Goal: Task Accomplishment & Management: Manage account settings

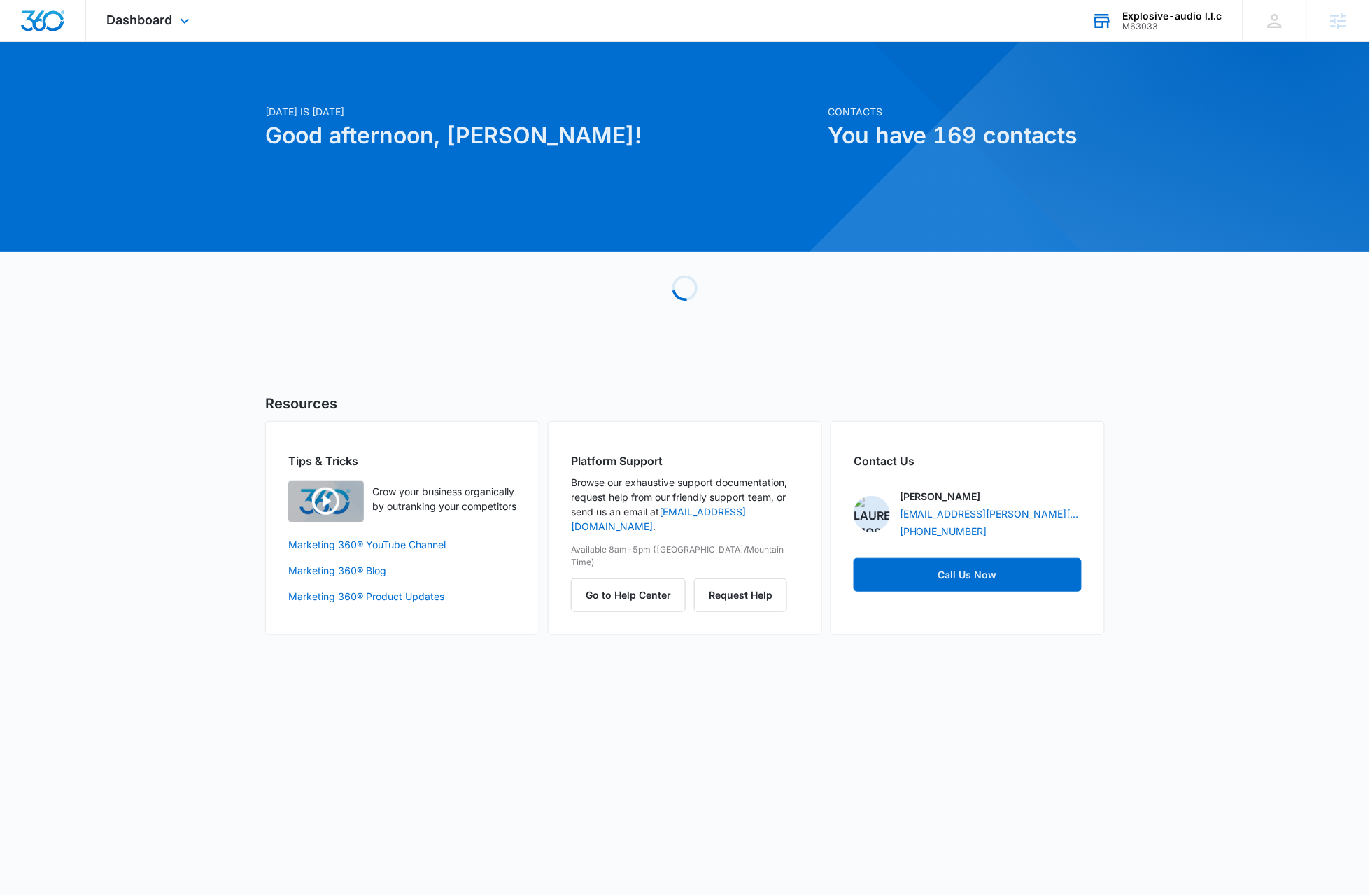
click at [1174, 19] on div "Explosive-audio l.l.c" at bounding box center [1172, 16] width 99 height 11
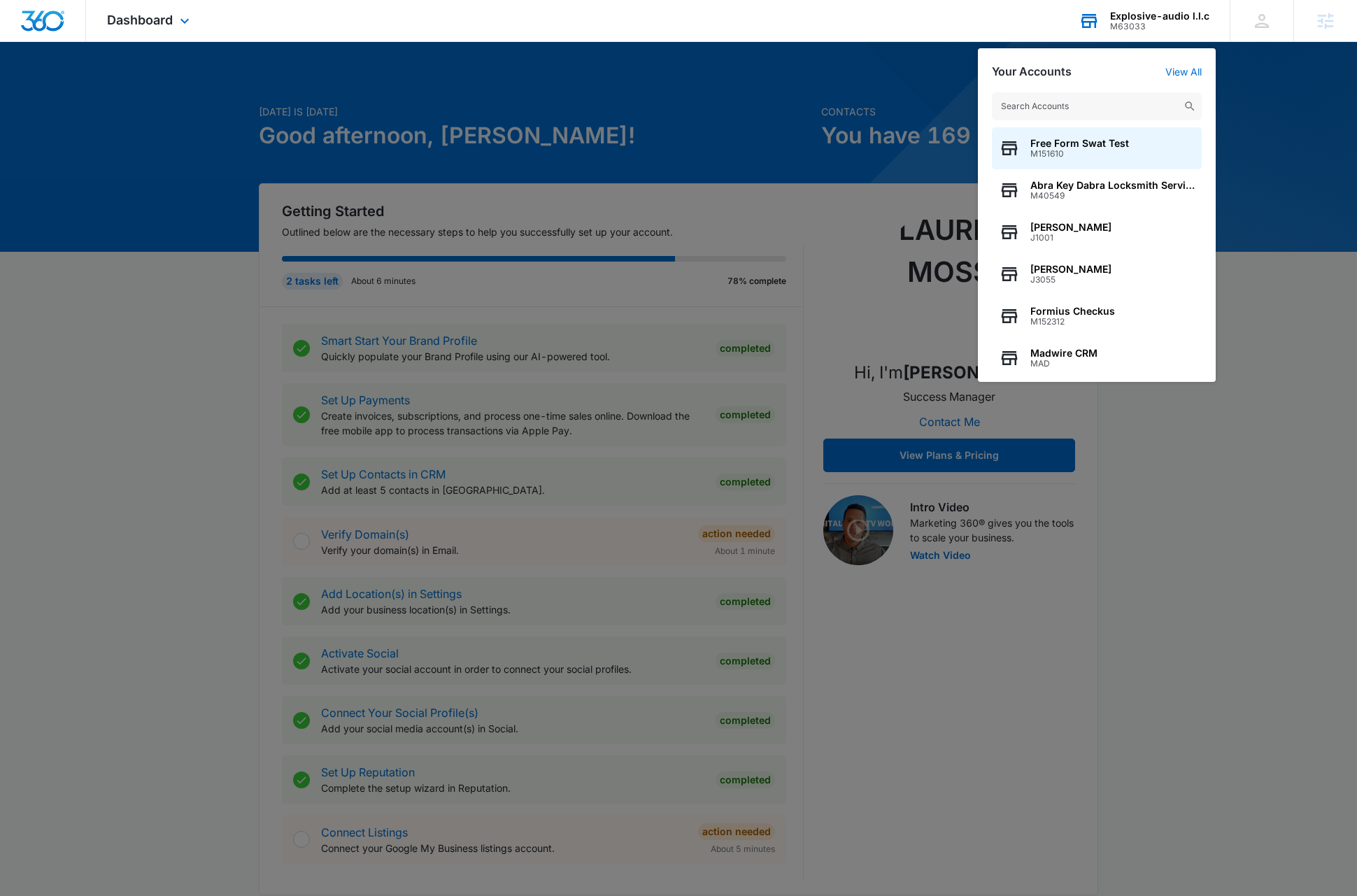
click at [1091, 108] on input "text" at bounding box center [1096, 106] width 210 height 28
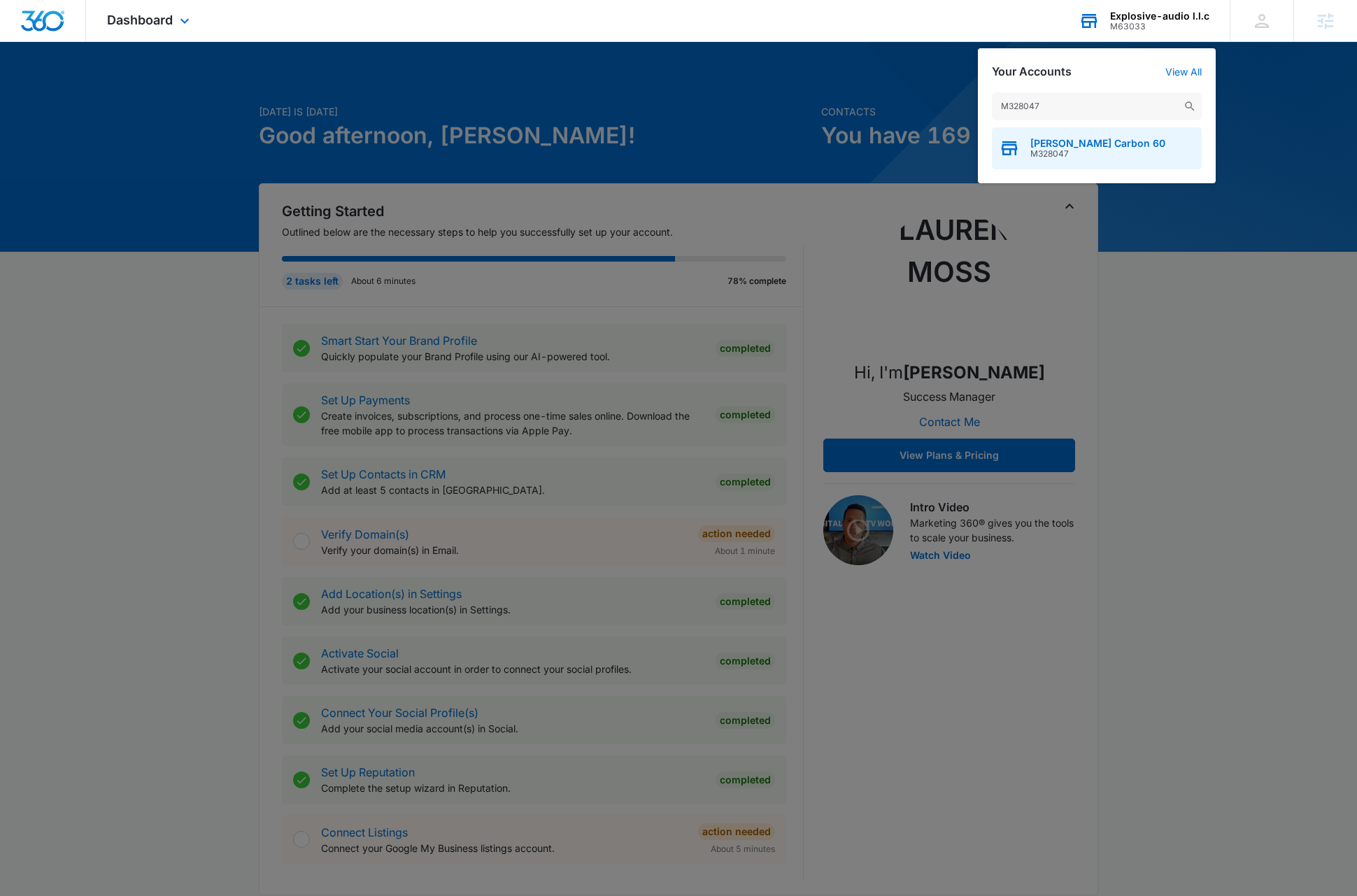
type input "M328047"
click at [1106, 146] on span "[PERSON_NAME] Carbon 60" at bounding box center [1097, 142] width 135 height 11
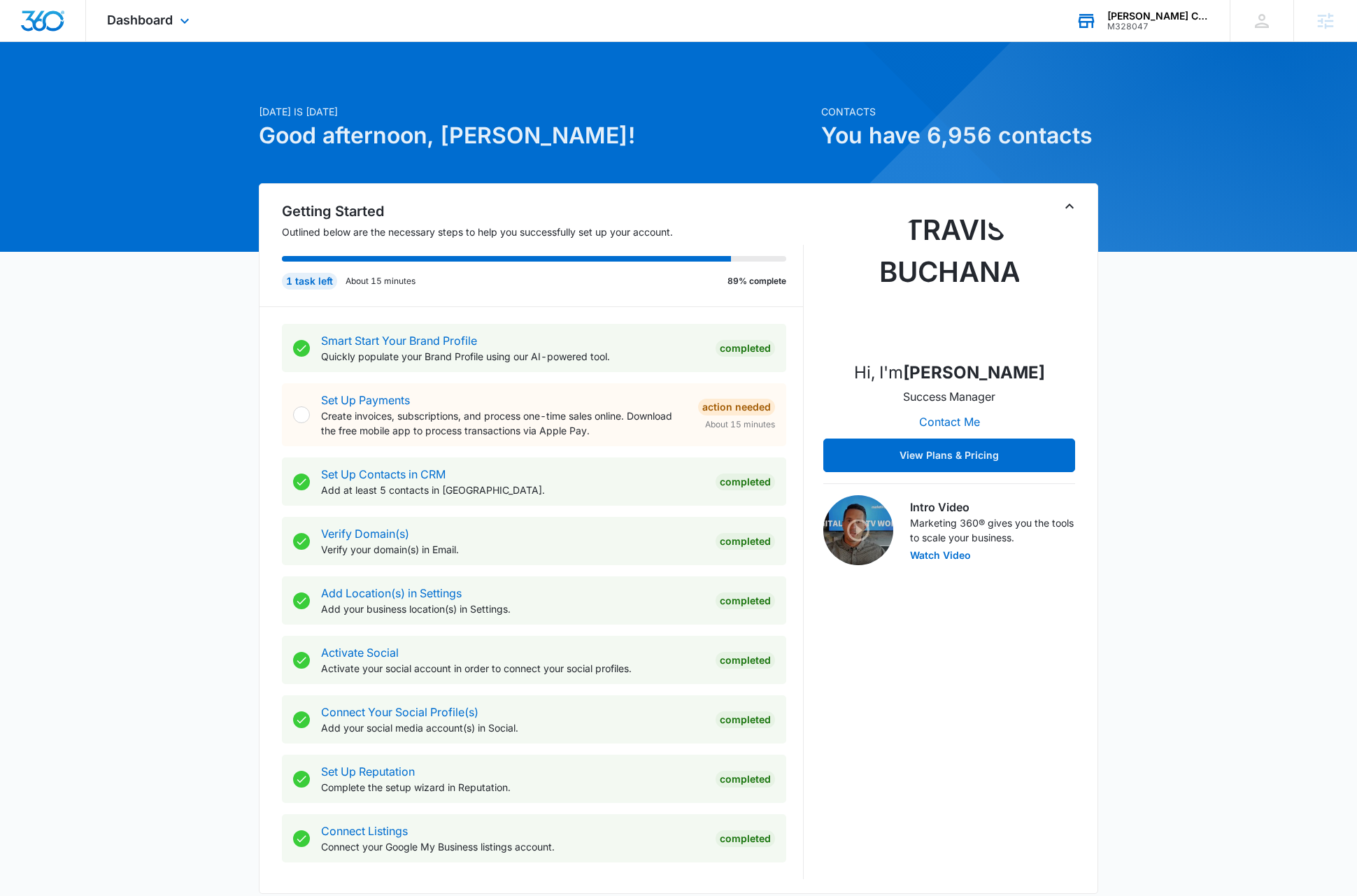
click at [1070, 209] on icon "Toggle Collapse" at bounding box center [1070, 206] width 17 height 17
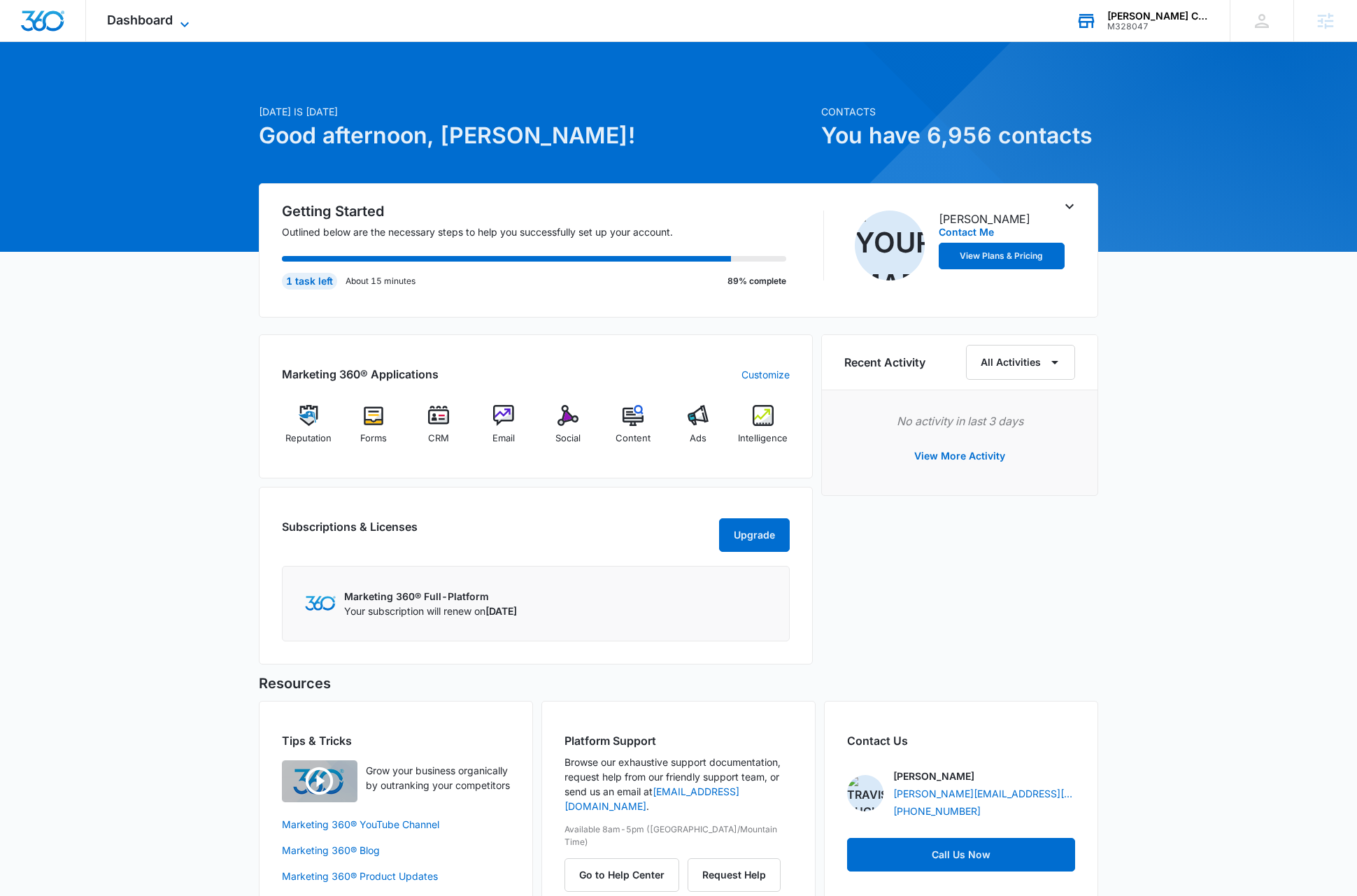
click at [184, 23] on icon at bounding box center [184, 24] width 8 height 5
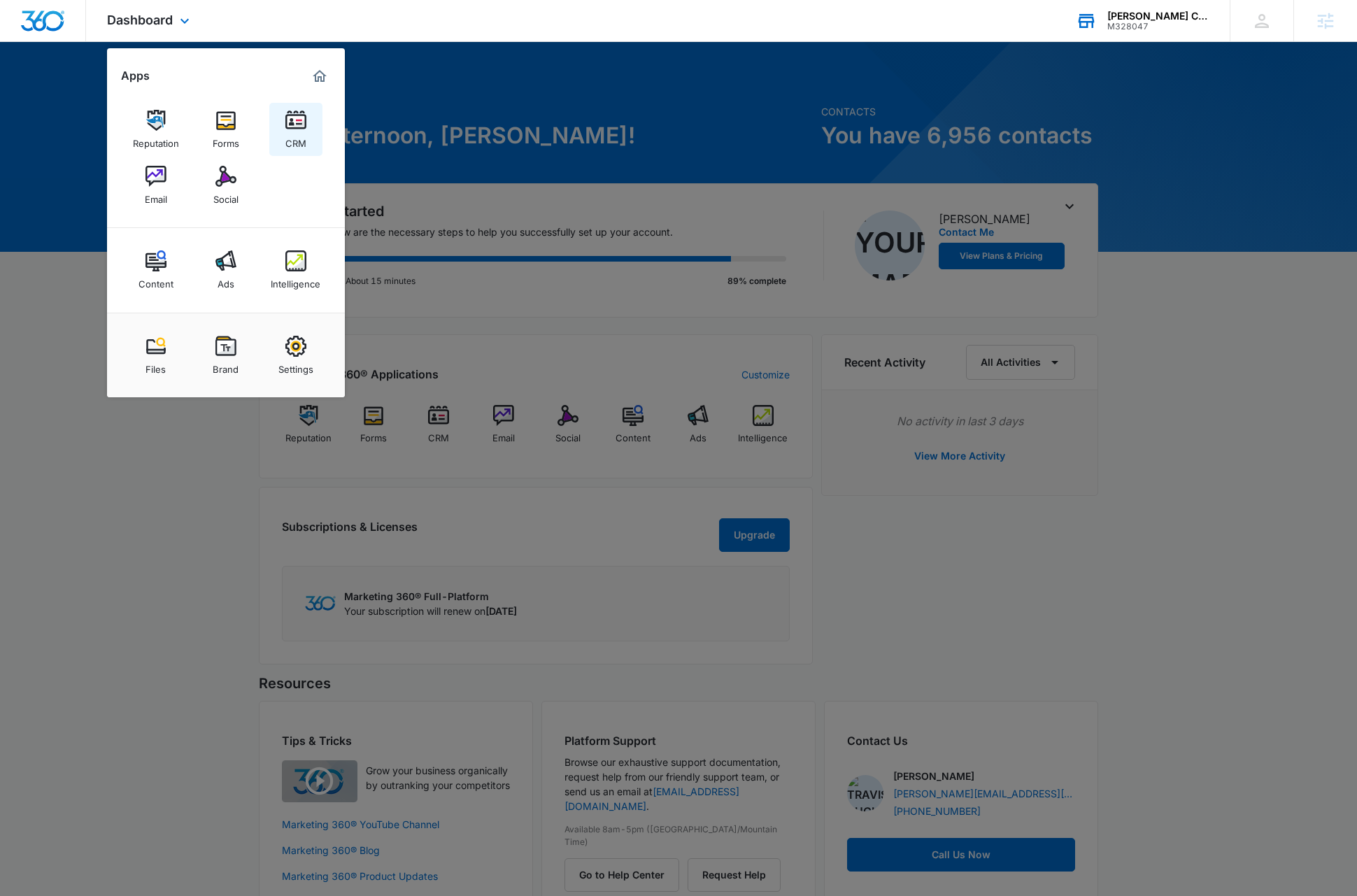
click at [298, 129] on img at bounding box center [295, 120] width 21 height 21
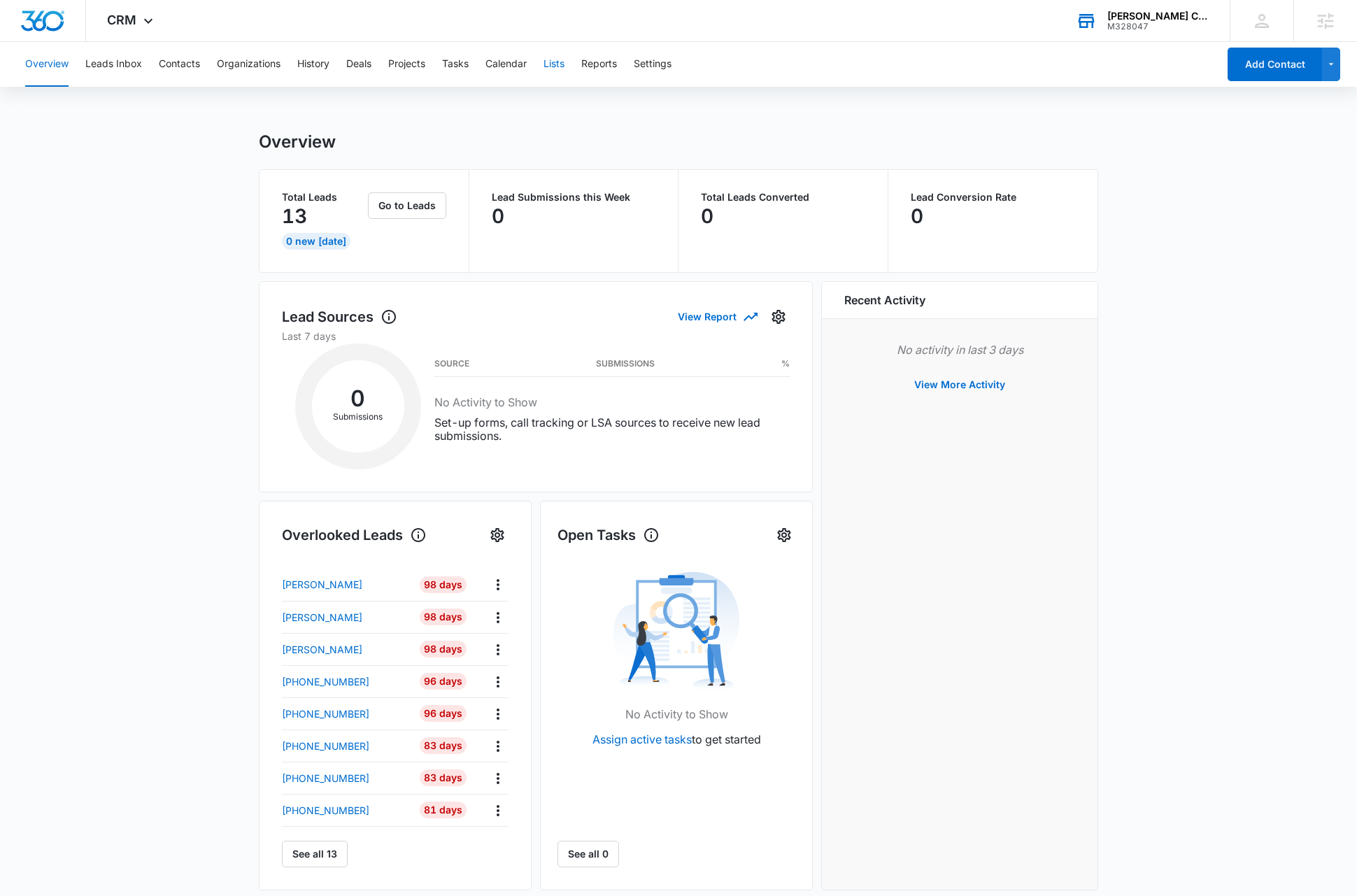
click at [557, 65] on button "Lists" at bounding box center [553, 64] width 21 height 44
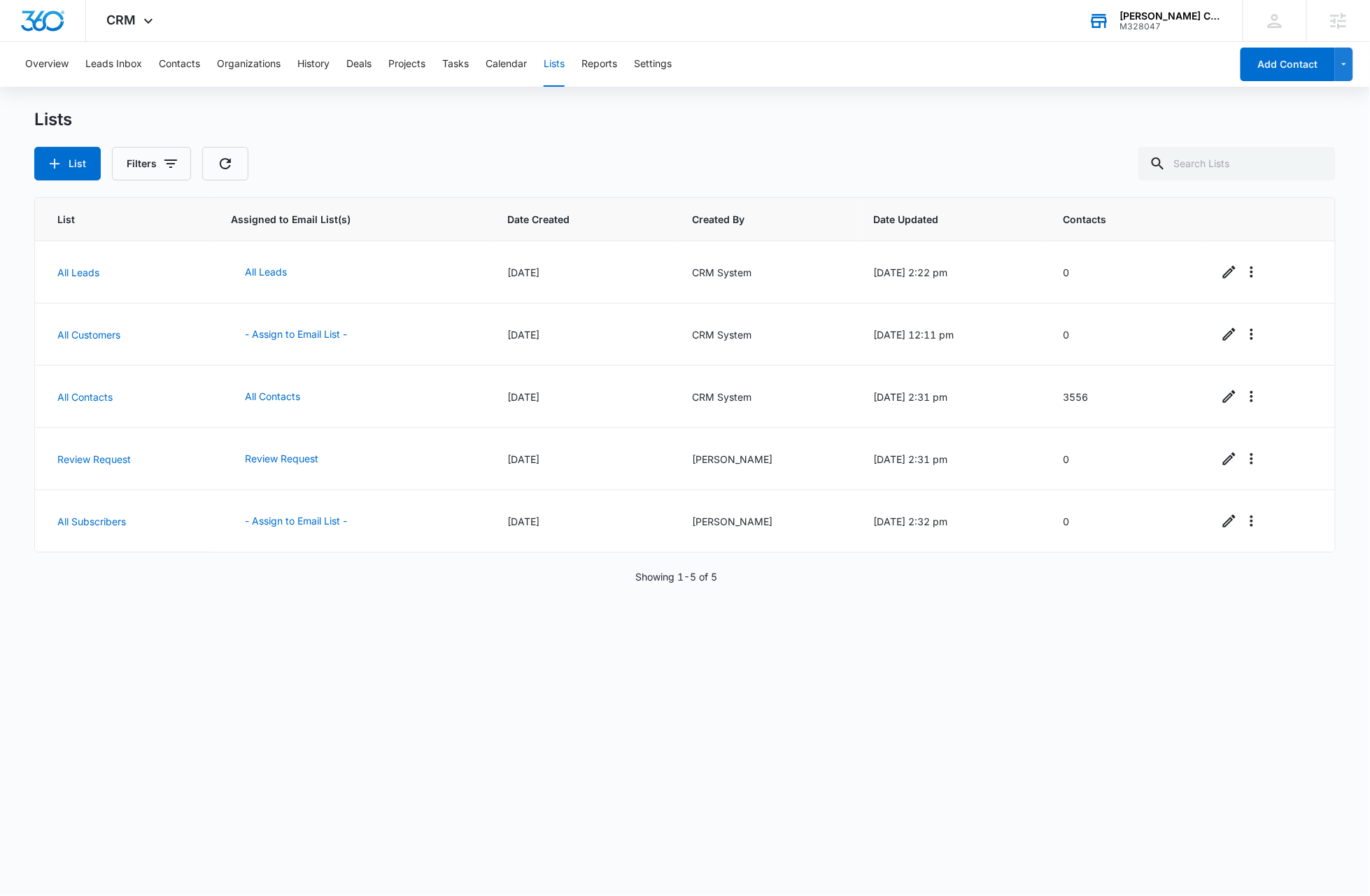
click at [468, 693] on div "List Assigned to Email List(s) Date Created Created By Date Updated Contacts Al…" at bounding box center [685, 536] width 1301 height 679
click at [103, 397] on link "All Contacts" at bounding box center [85, 396] width 55 height 12
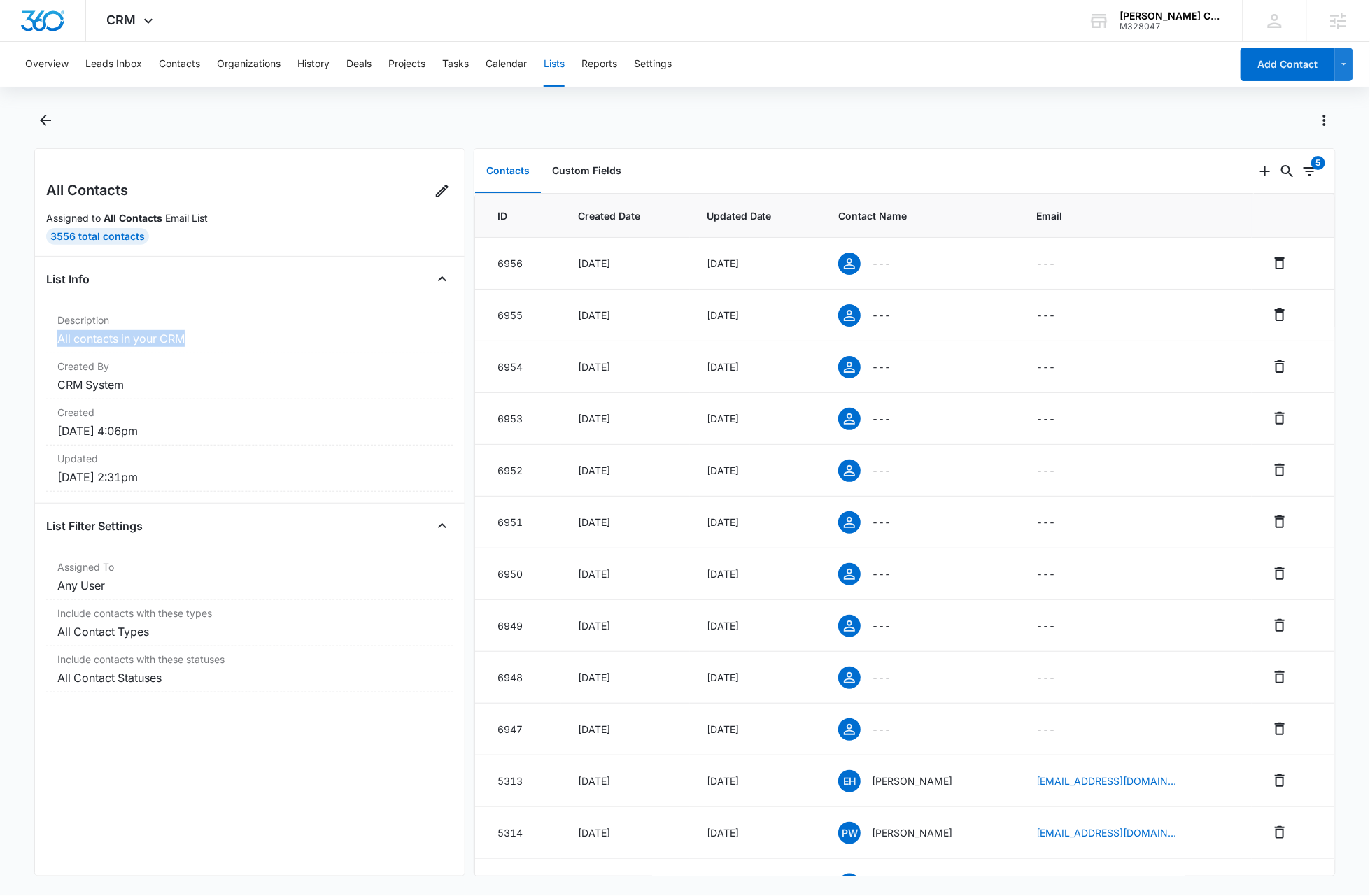
drag, startPoint x: 216, startPoint y: 337, endPoint x: 27, endPoint y: 344, distance: 189.1
click at [27, 344] on main "All Contacts Assigned to All Contacts Email List 3556 Total Contacts List Info …" at bounding box center [685, 500] width 1370 height 784
copy dd "All contacts in your CRM"
click at [433, 195] on icon at bounding box center [442, 191] width 17 height 17
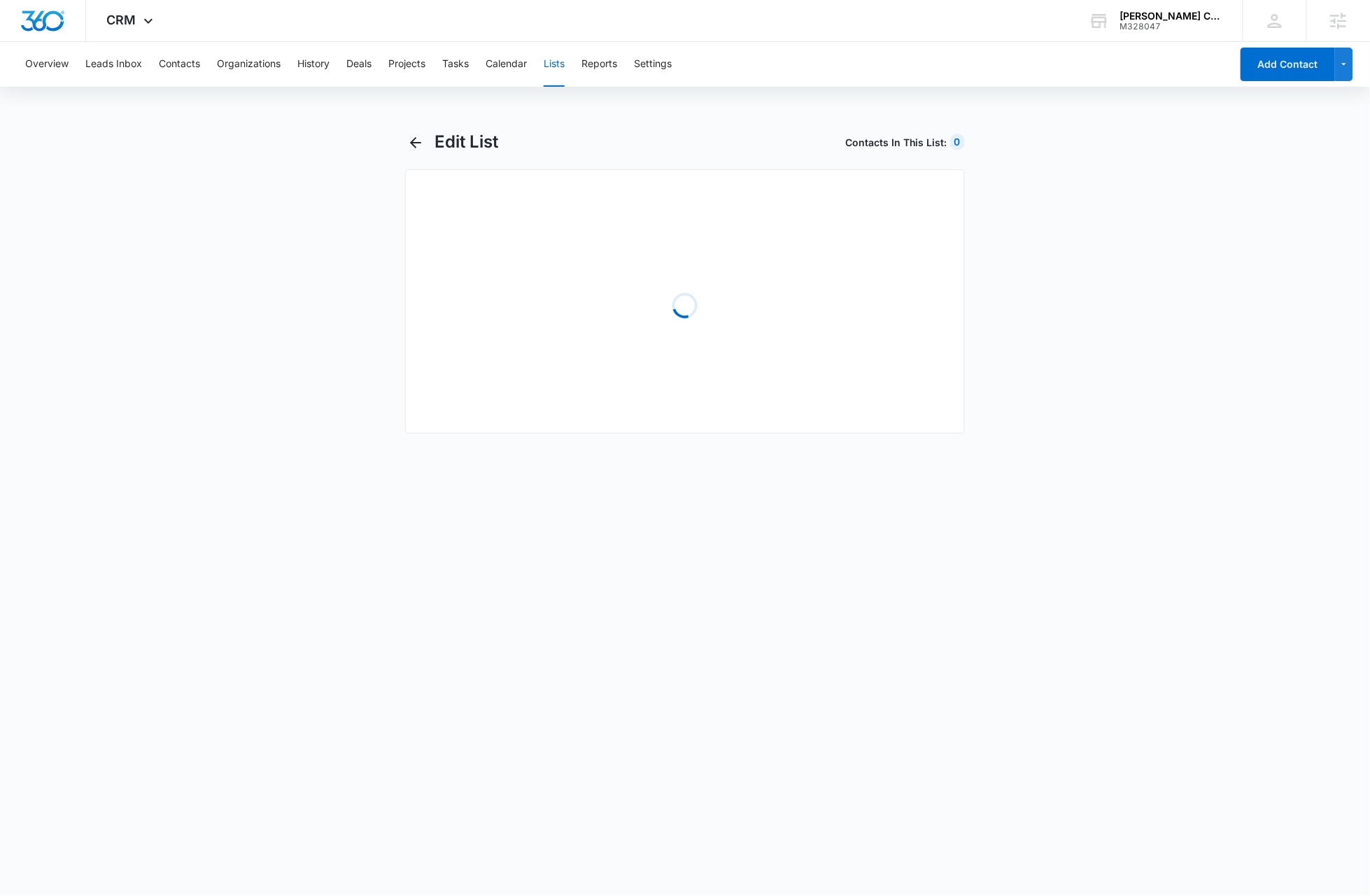
select select "31"
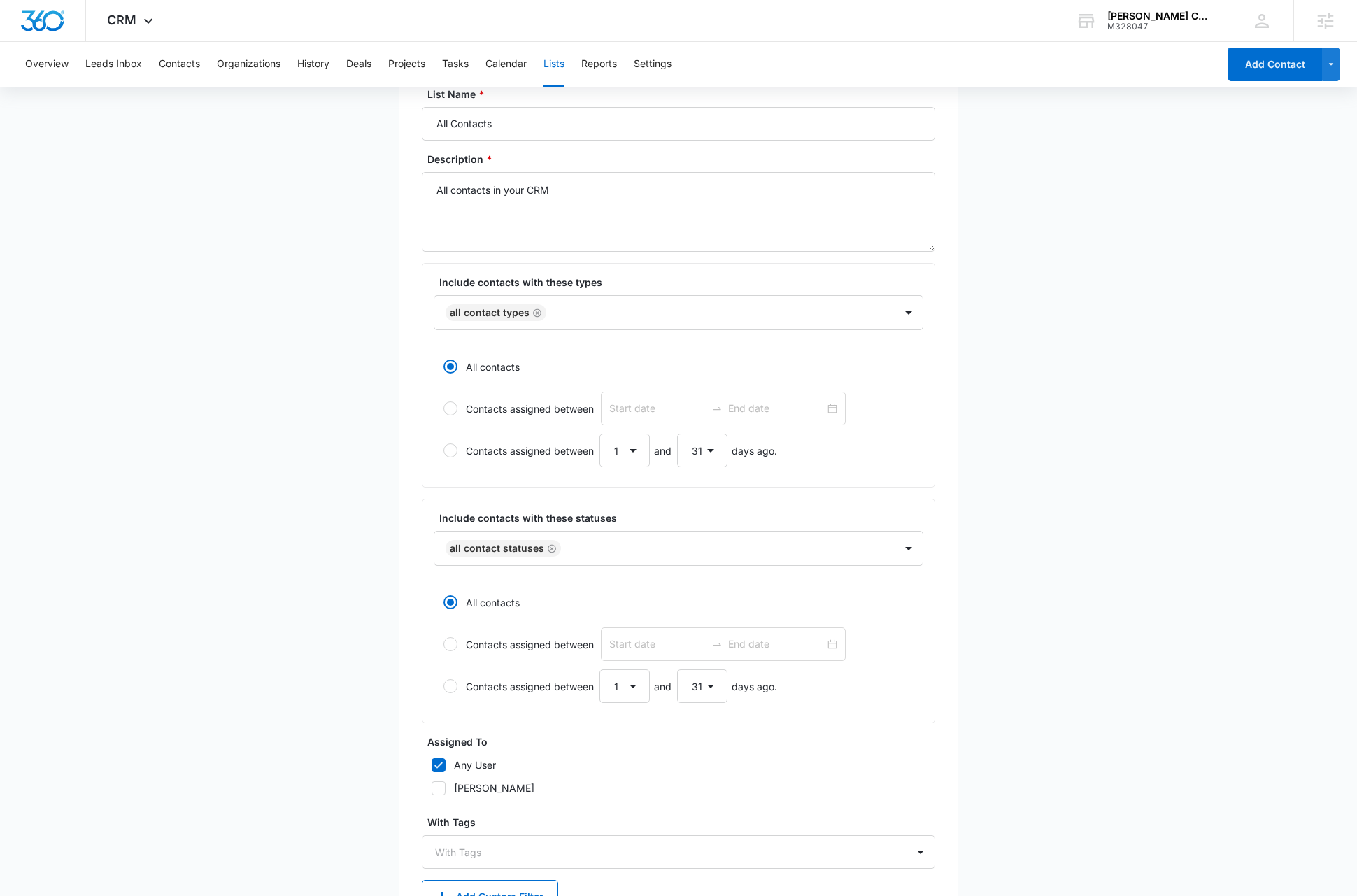
scroll to position [217, 0]
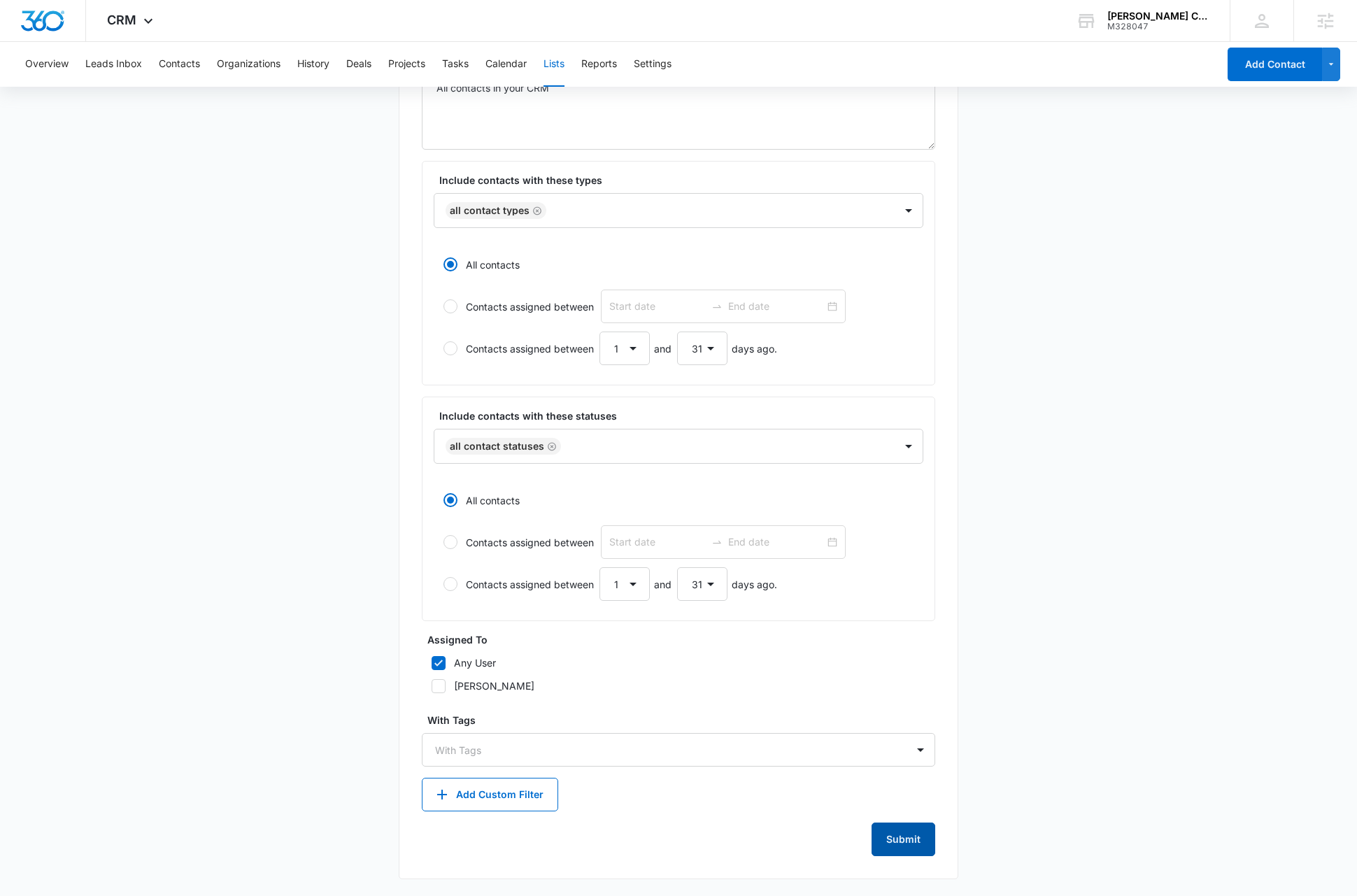
click at [901, 841] on button "Submit" at bounding box center [904, 839] width 64 height 34
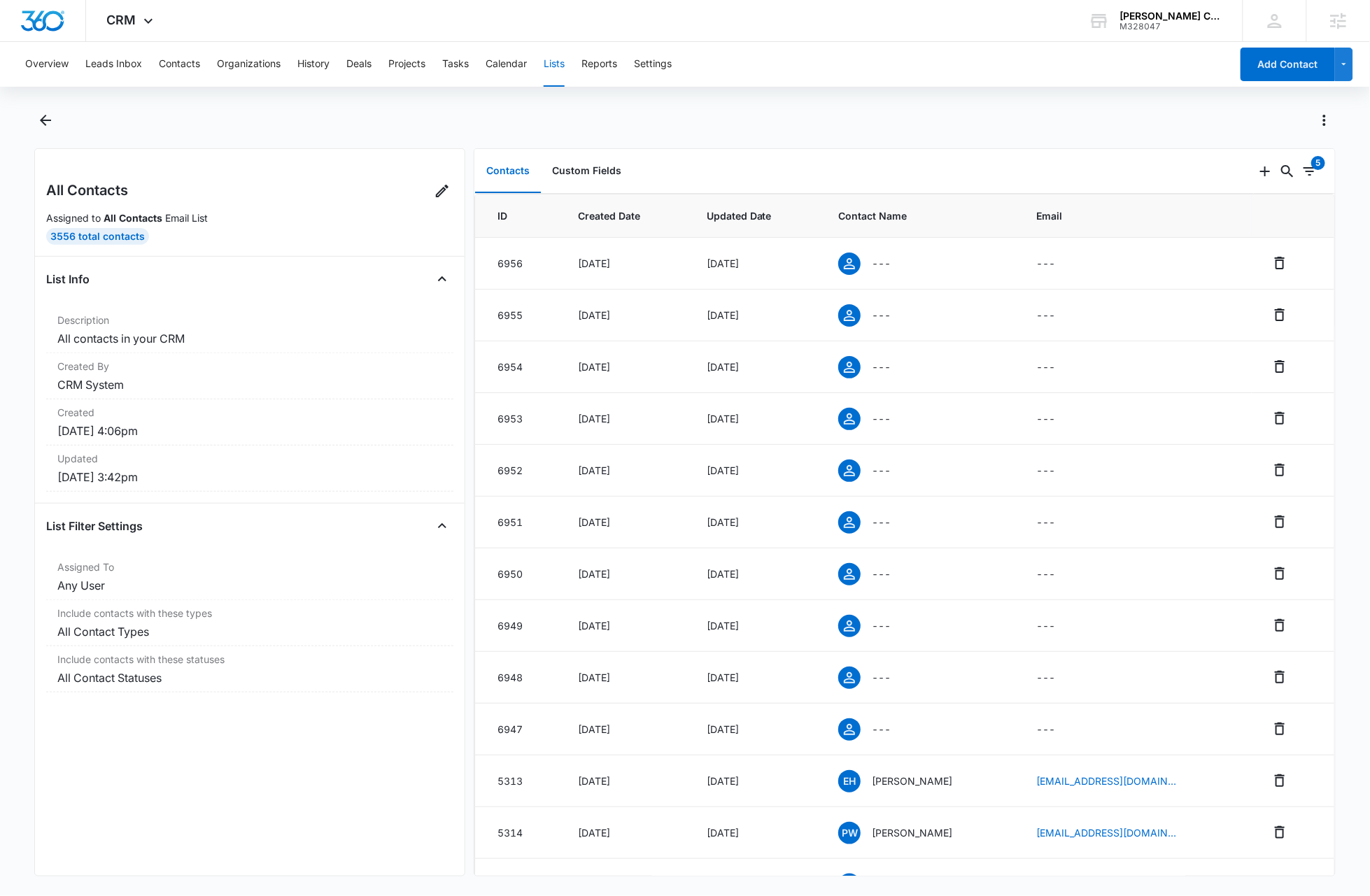
click at [560, 63] on button "Lists" at bounding box center [553, 64] width 21 height 44
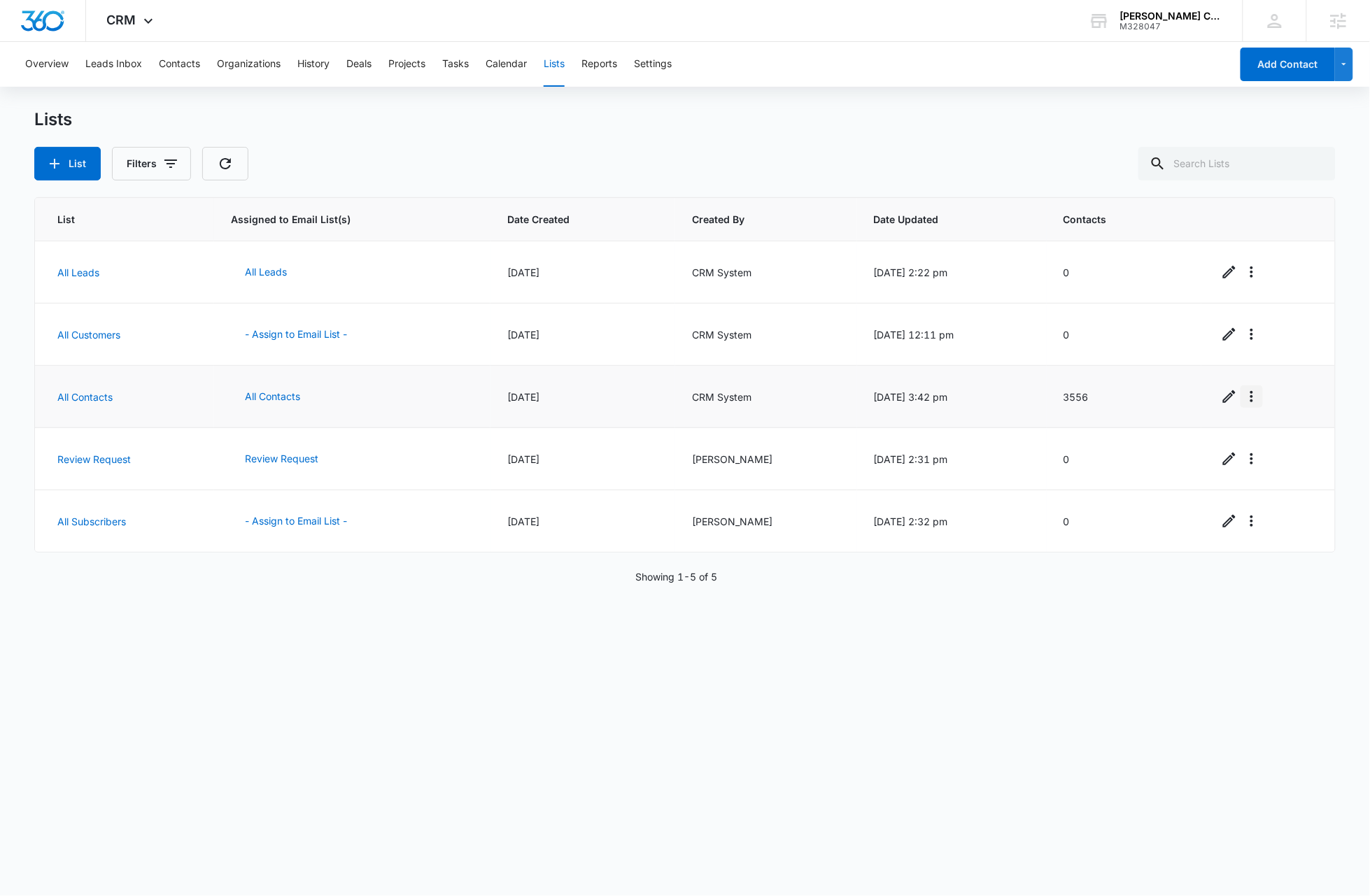
click at [1246, 396] on icon "Overflow Menu" at bounding box center [1252, 396] width 17 height 17
click at [1294, 459] on div "View List Log" at bounding box center [1279, 457] width 61 height 10
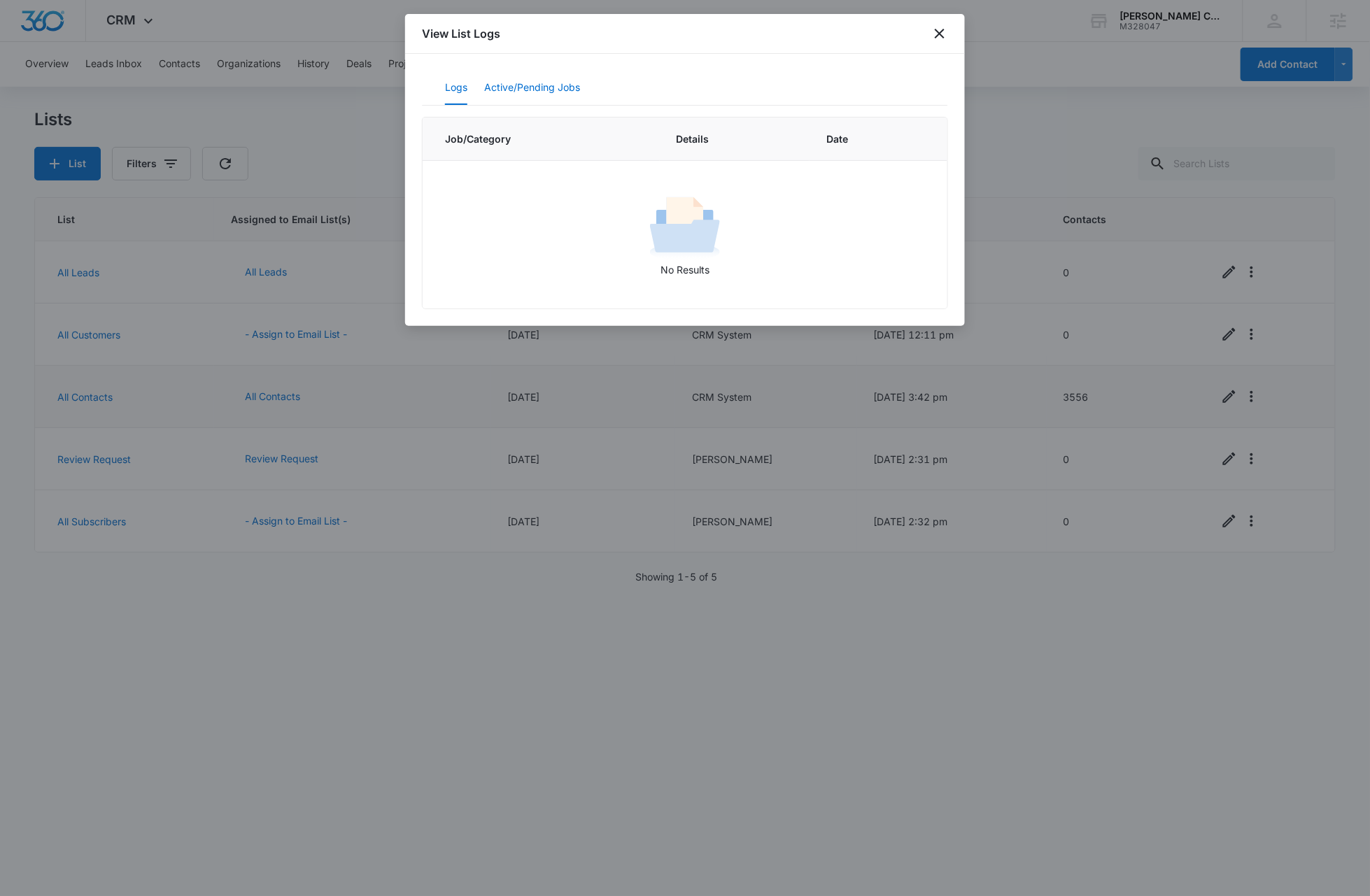
drag, startPoint x: 568, startPoint y: 87, endPoint x: 579, endPoint y: 85, distance: 11.2
click at [568, 87] on button "Active/Pending Jobs" at bounding box center [532, 88] width 96 height 34
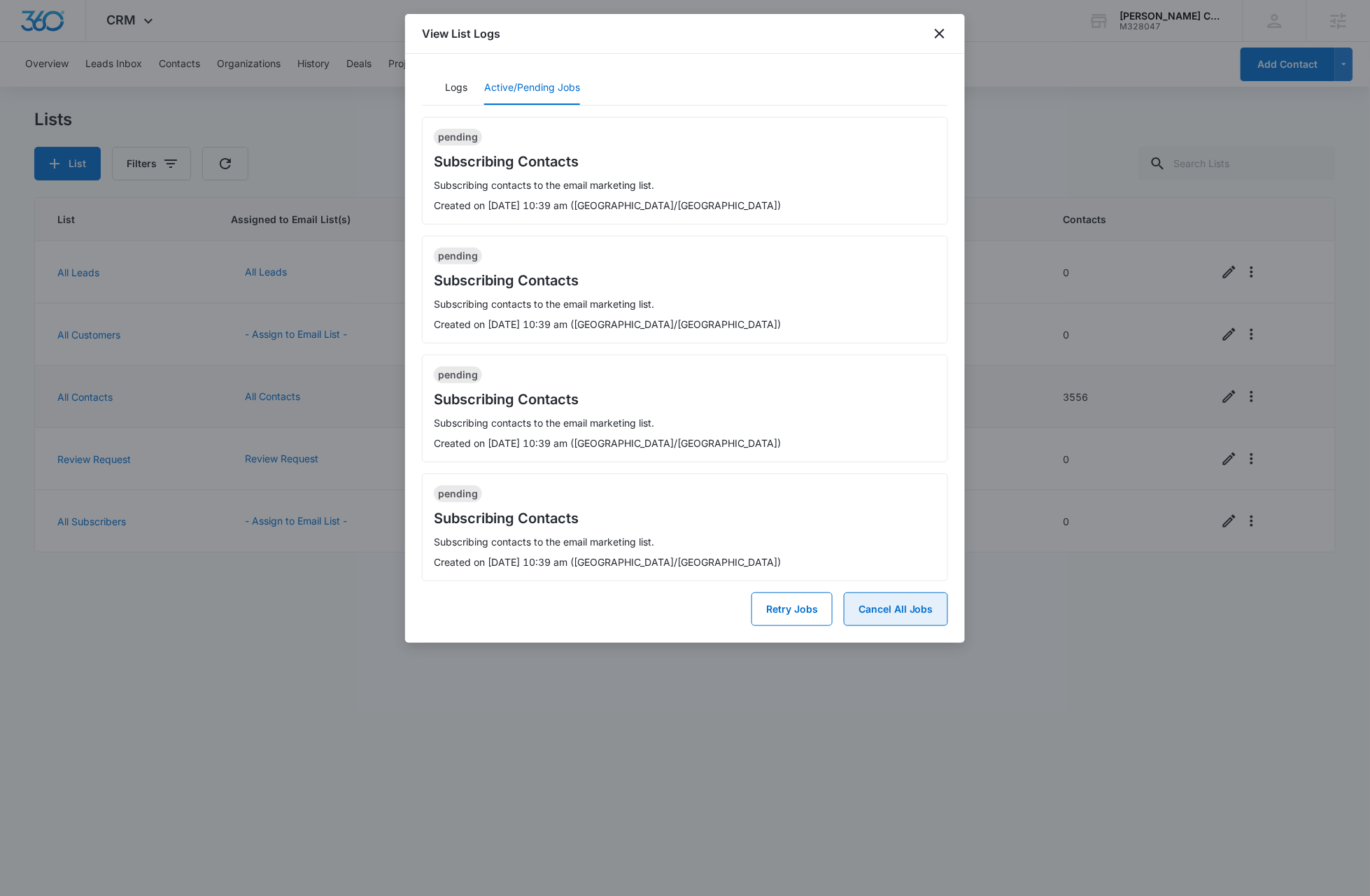
click at [911, 614] on button "Cancel All Jobs" at bounding box center [895, 609] width 104 height 34
click at [936, 559] on button "Yes" at bounding box center [929, 554] width 36 height 27
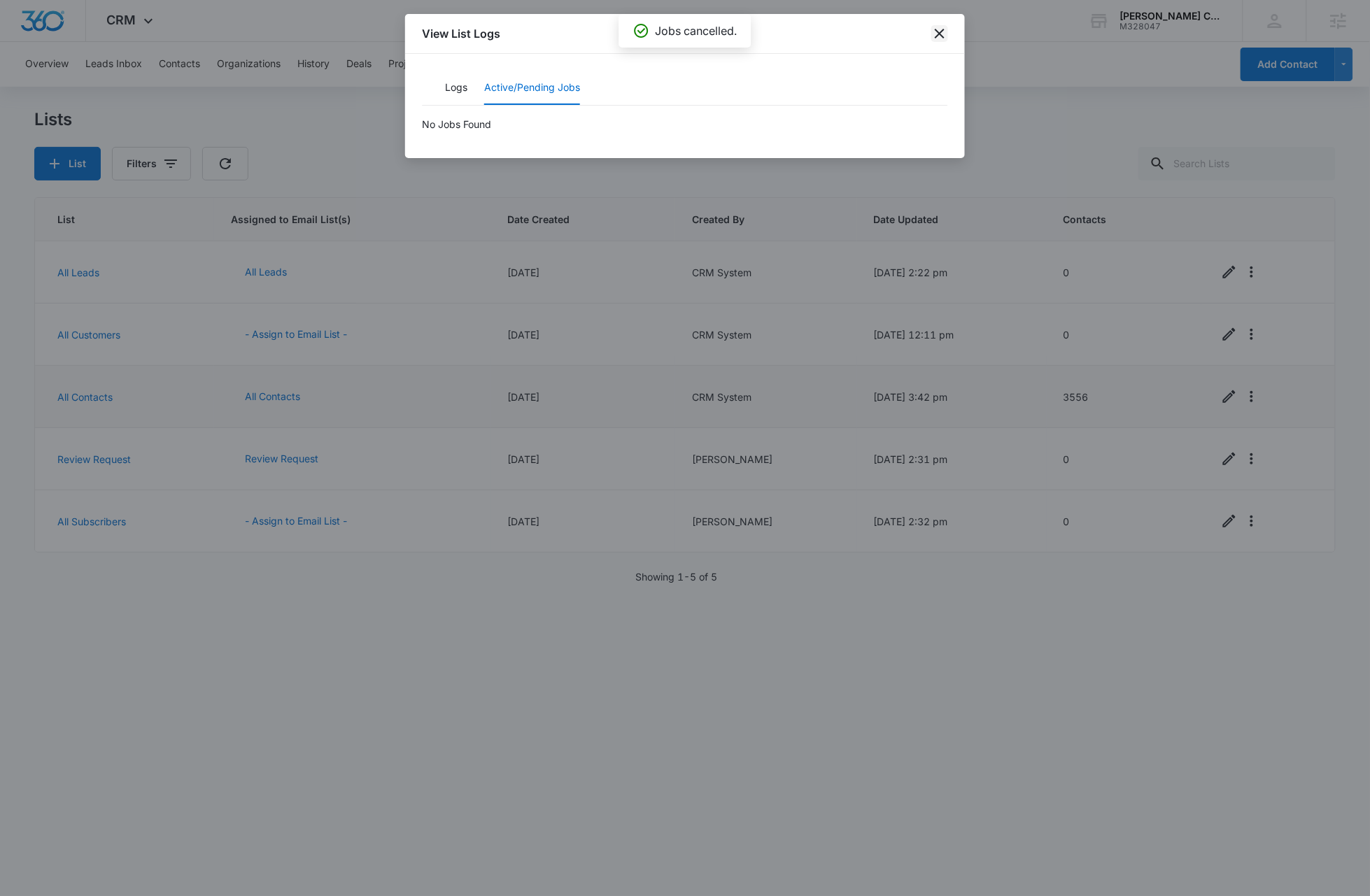
click at [942, 39] on icon "close" at bounding box center [940, 34] width 17 height 17
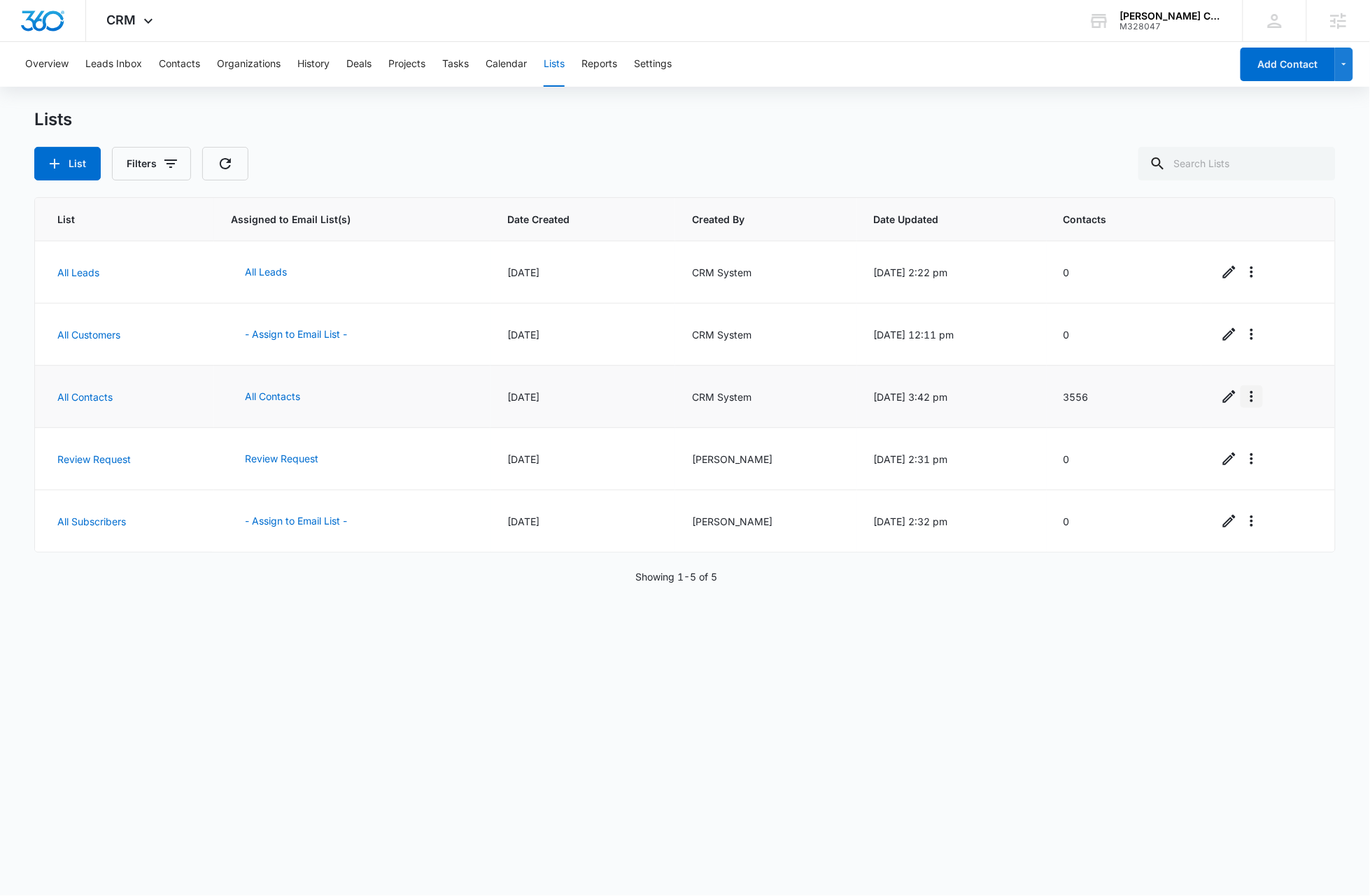
click at [1250, 394] on icon "Overflow Menu" at bounding box center [1251, 396] width 3 height 11
click at [1277, 432] on div "Refresh List" at bounding box center [1279, 436] width 61 height 10
click at [146, 18] on icon at bounding box center [148, 24] width 17 height 17
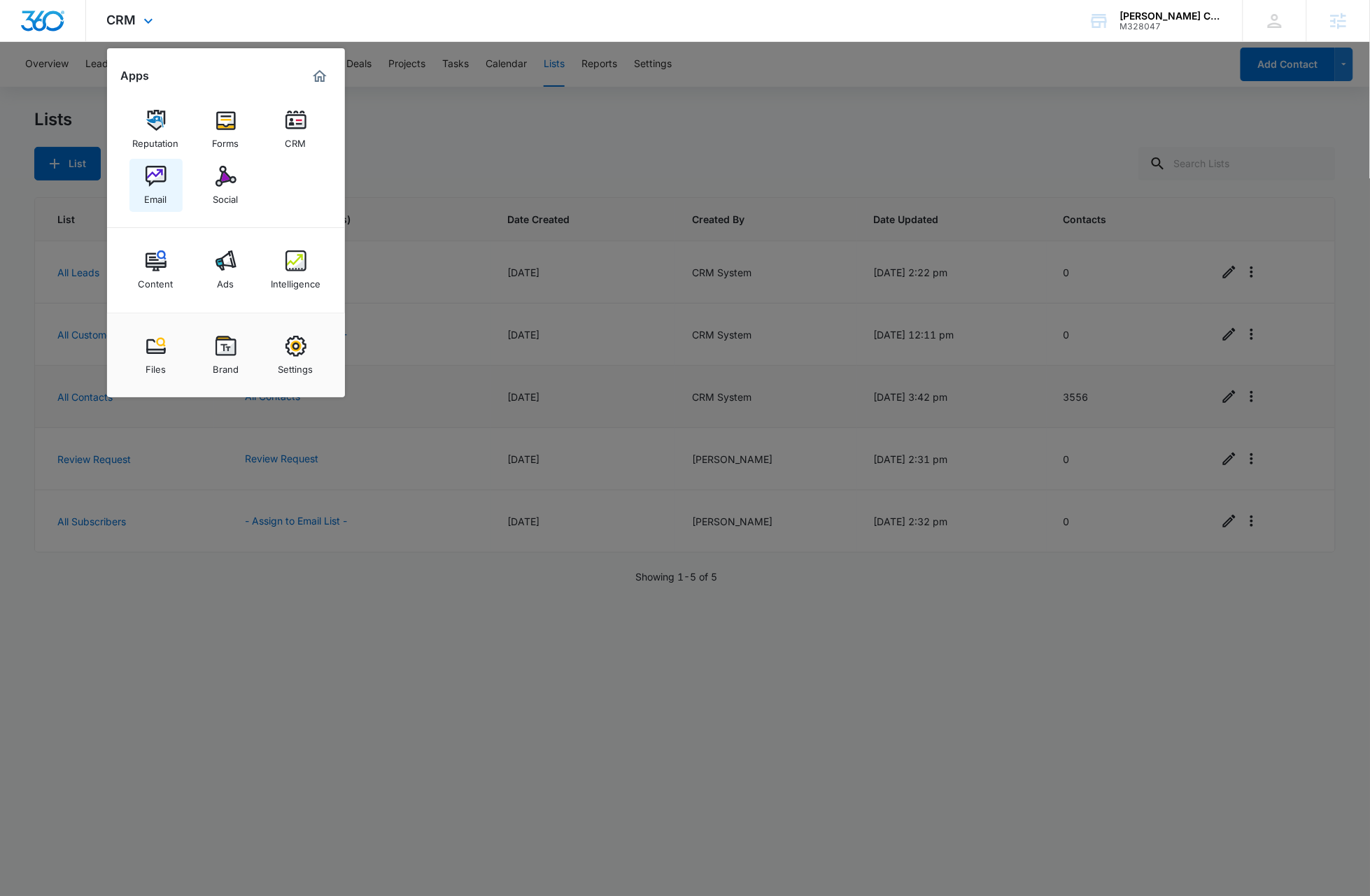
click at [149, 182] on img at bounding box center [156, 176] width 21 height 21
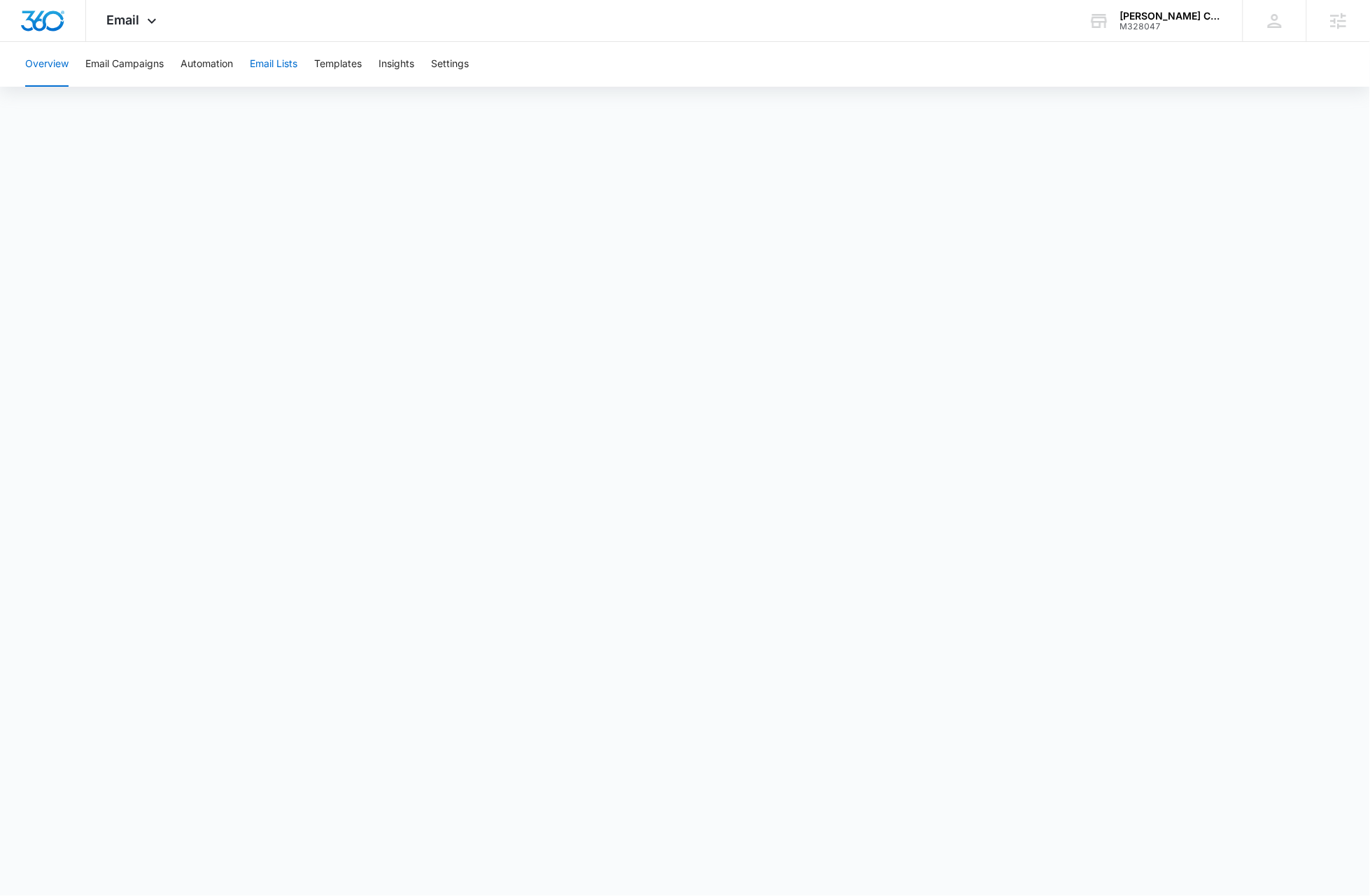
click at [289, 60] on button "Email Lists" at bounding box center [273, 64] width 48 height 44
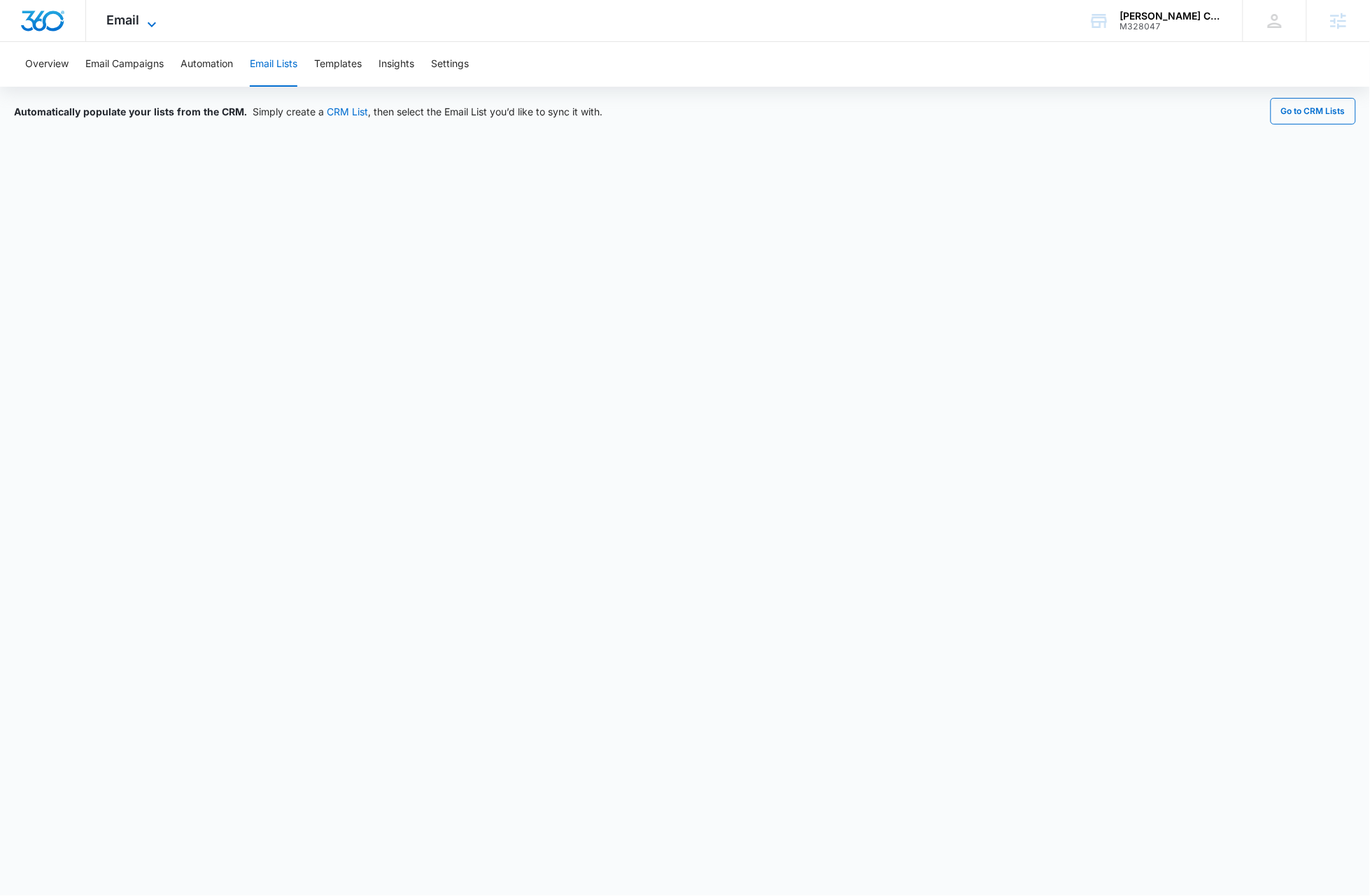
click at [155, 19] on icon at bounding box center [152, 24] width 17 height 17
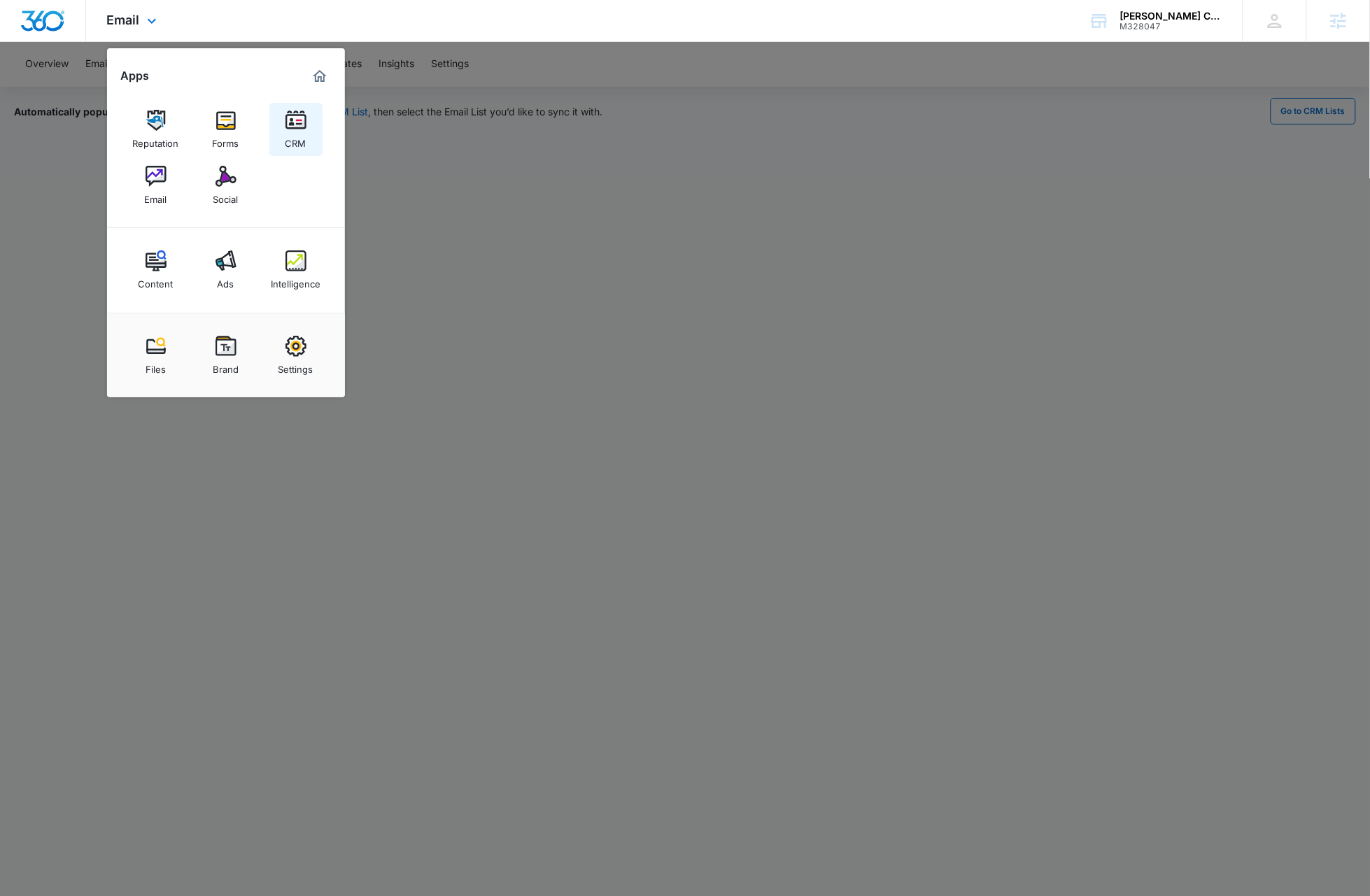
click at [300, 129] on img at bounding box center [295, 120] width 21 height 21
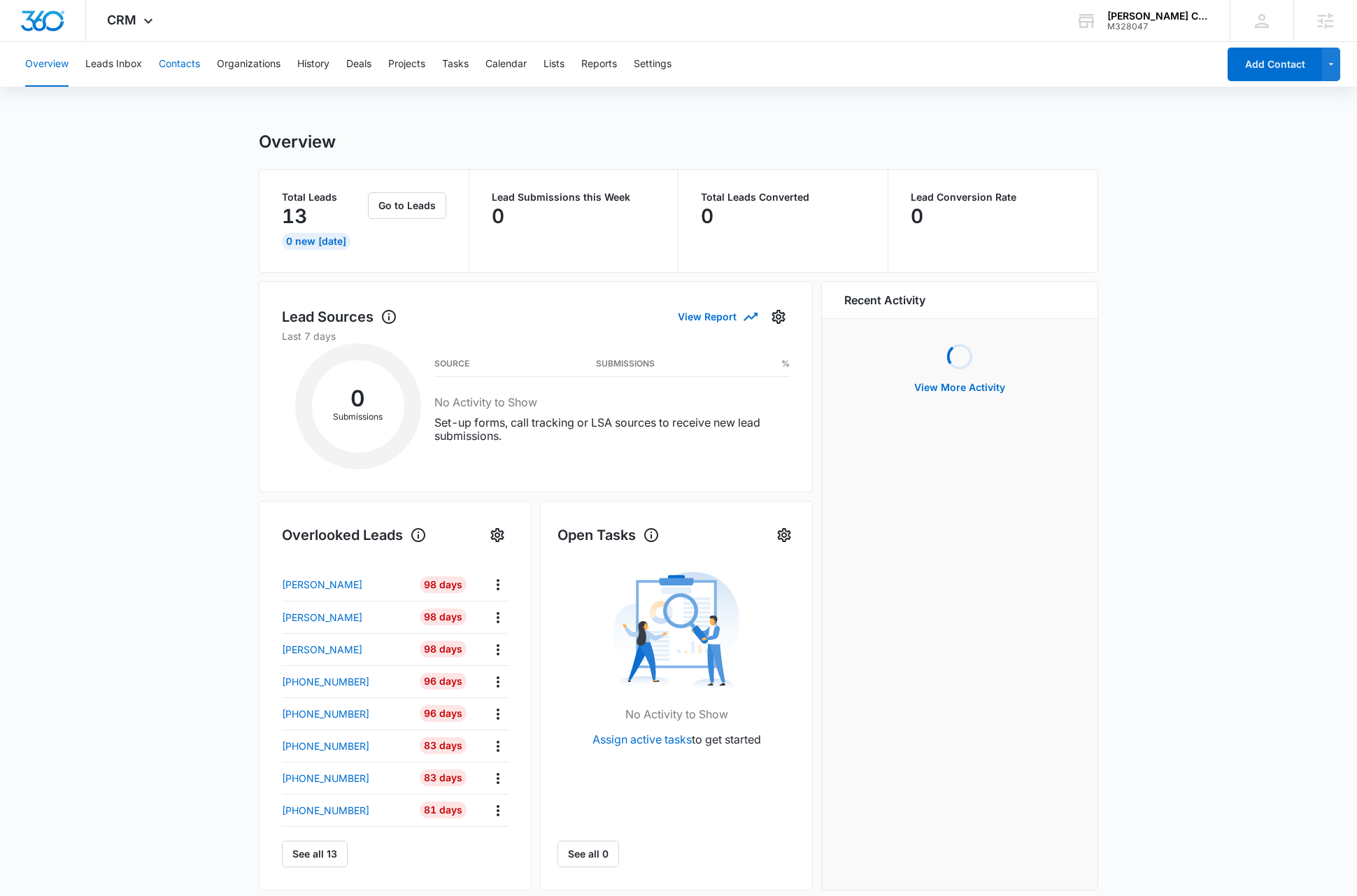
click at [192, 67] on button "Contacts" at bounding box center [179, 64] width 41 height 44
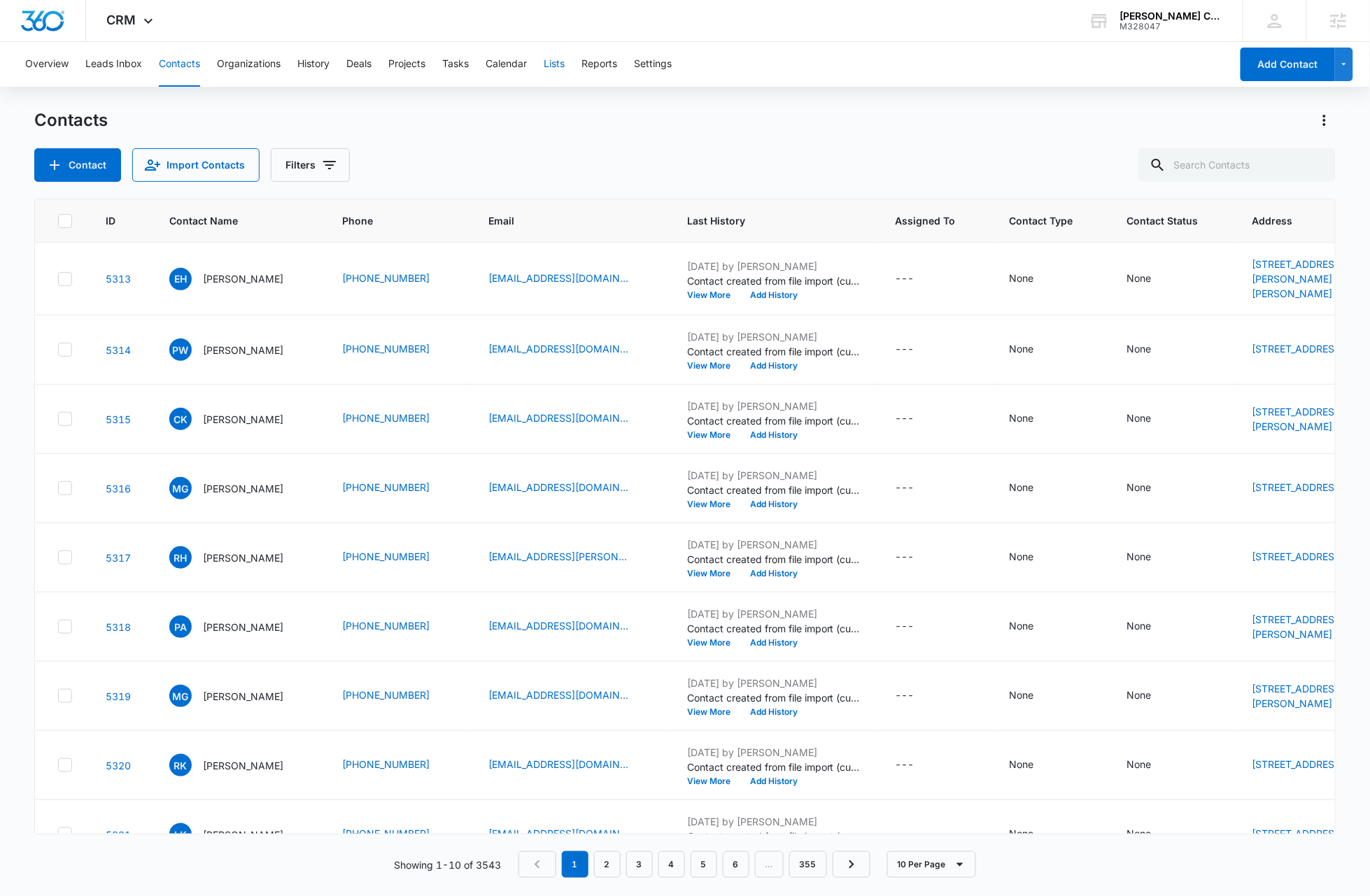
click at [554, 65] on button "Lists" at bounding box center [553, 64] width 21 height 44
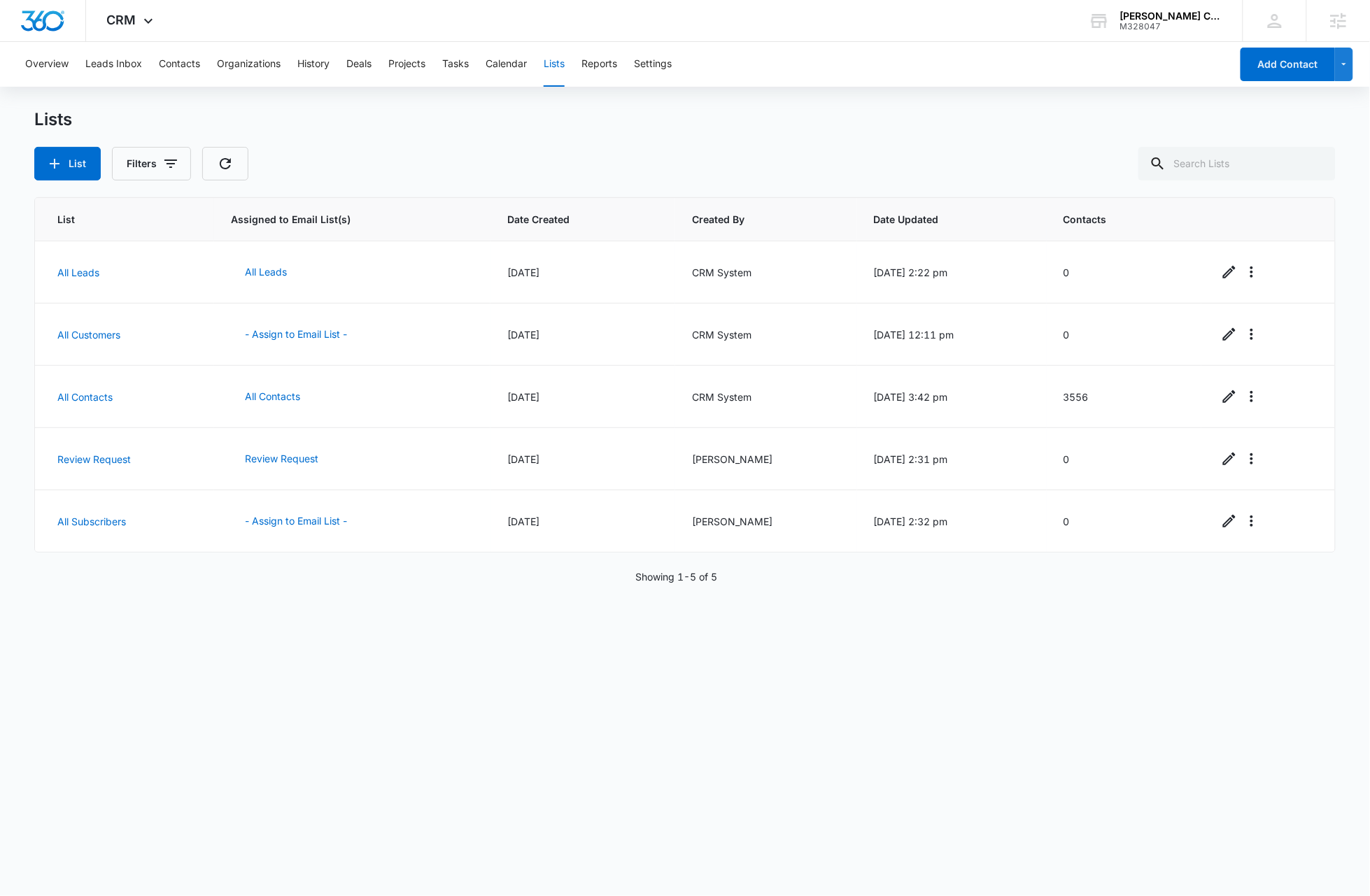
click at [689, 143] on div "Lists List Filters" at bounding box center [685, 144] width 1301 height 71
click at [142, 21] on icon at bounding box center [148, 24] width 17 height 17
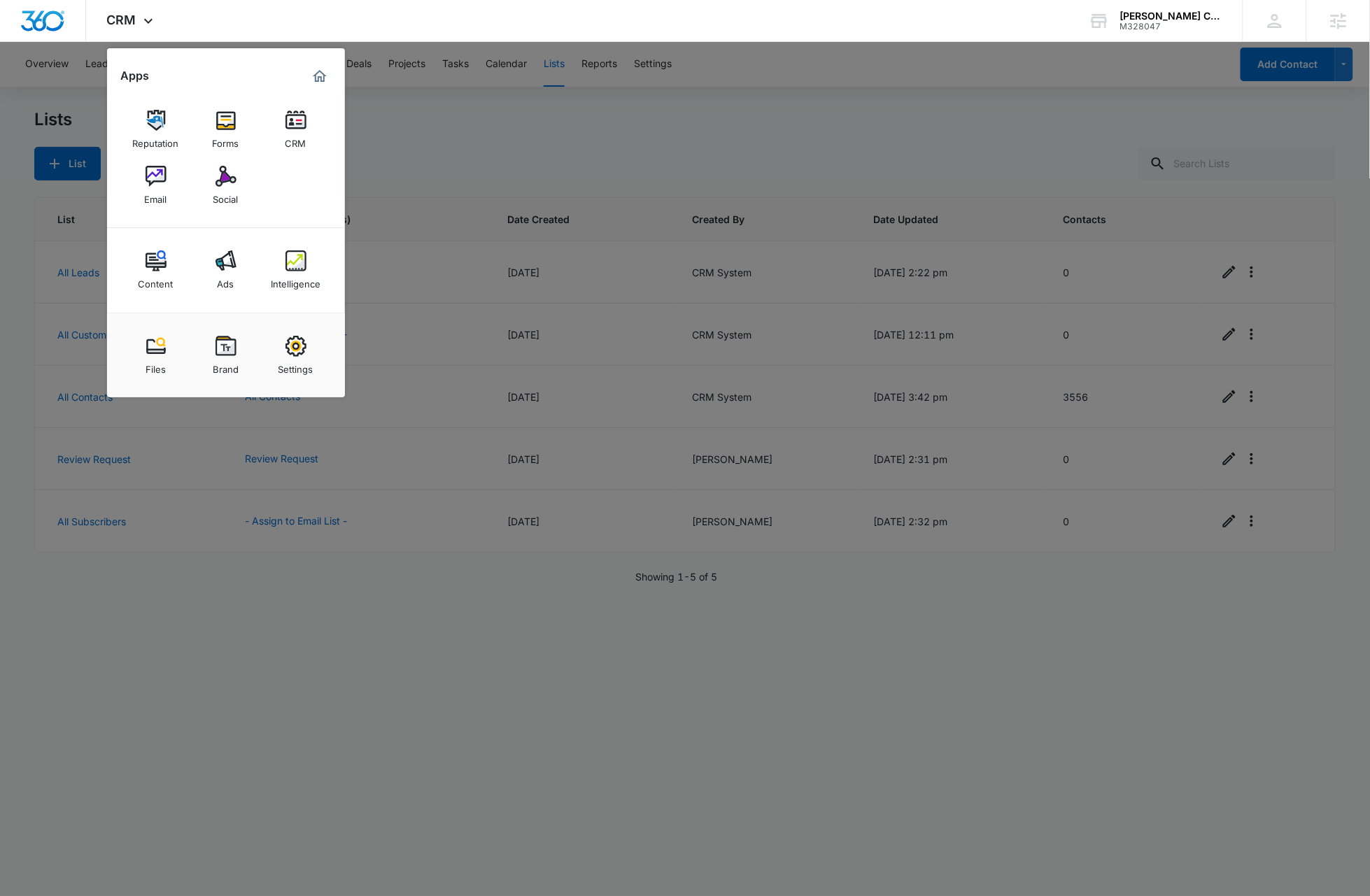
click at [563, 132] on div at bounding box center [685, 448] width 1370 height 896
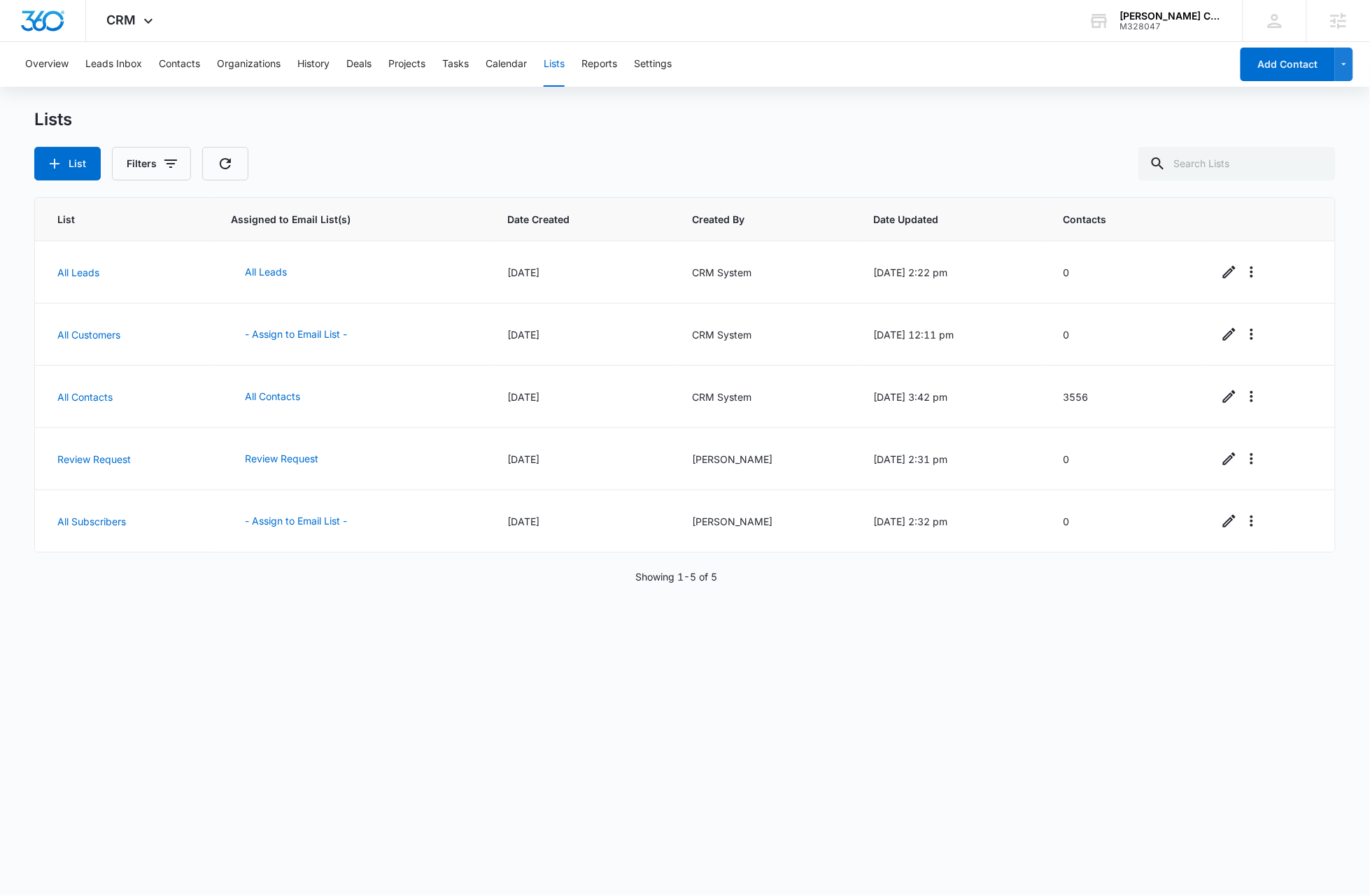
click at [280, 749] on div "List Assigned to Email List(s) Date Created Created By Date Updated Contacts Al…" at bounding box center [685, 536] width 1301 height 679
click at [37, 157] on button "List" at bounding box center [67, 163] width 66 height 34
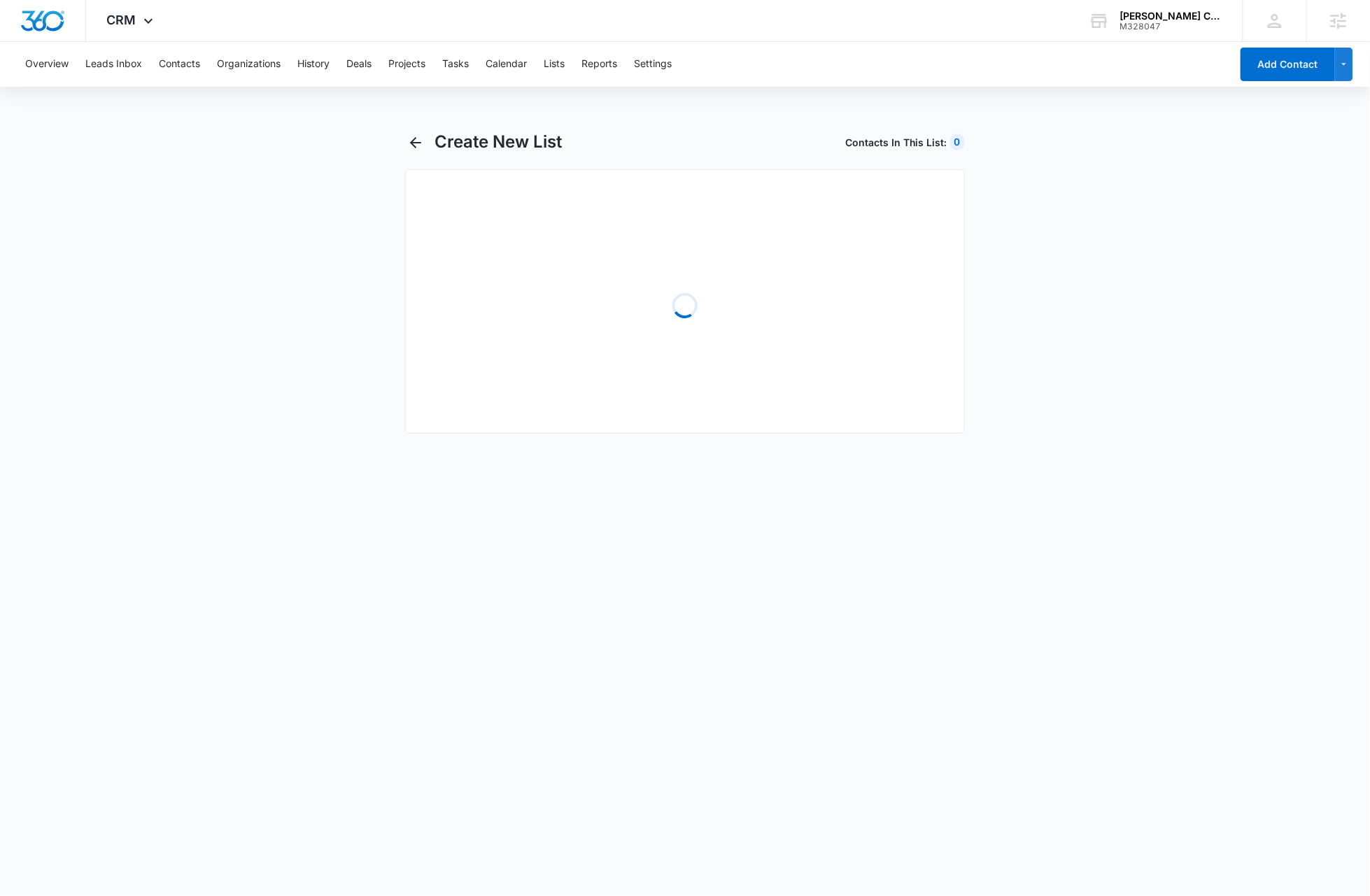
select select "31"
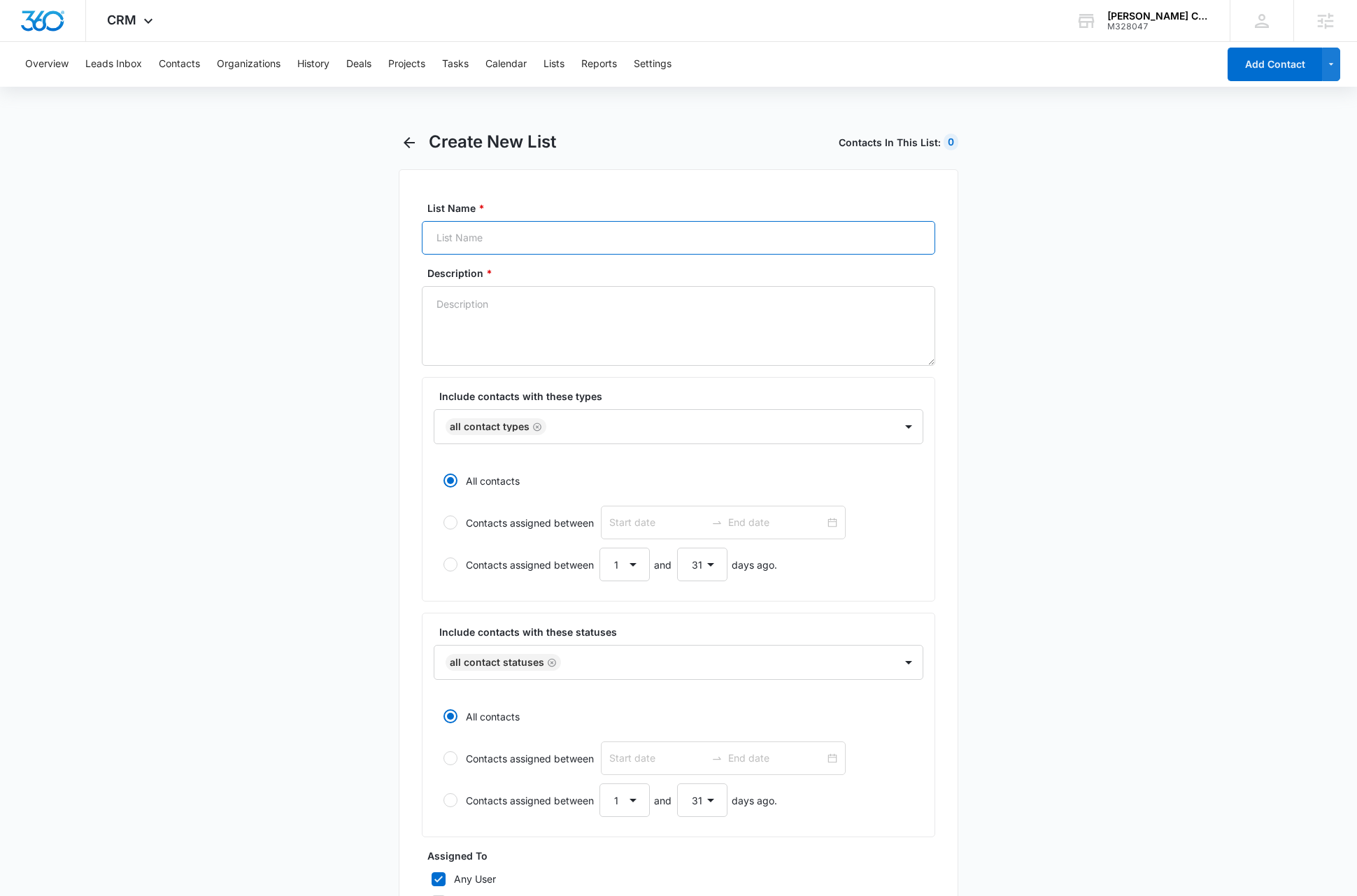
click at [539, 243] on input "List Name *" at bounding box center [678, 238] width 513 height 34
type input "All Contacts (New)"
click at [1119, 352] on main "Create New List Contacts In This List : 0 List Name * All Contacts (New) Descri…" at bounding box center [678, 622] width 1357 height 981
click at [583, 319] on textarea "Description *" at bounding box center [678, 325] width 513 height 80
paste textarea "All contacts in your CRM"
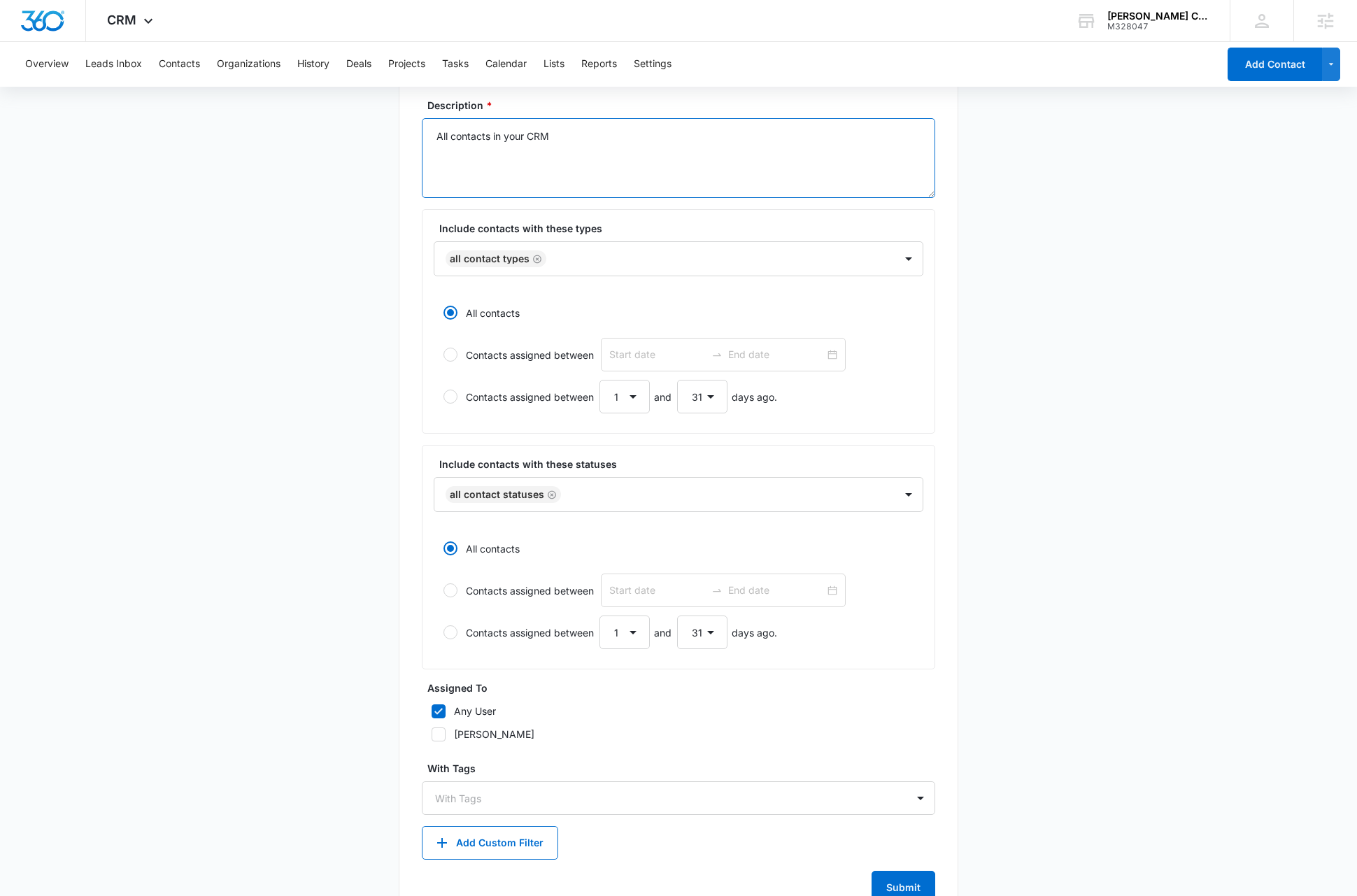
scroll to position [217, 0]
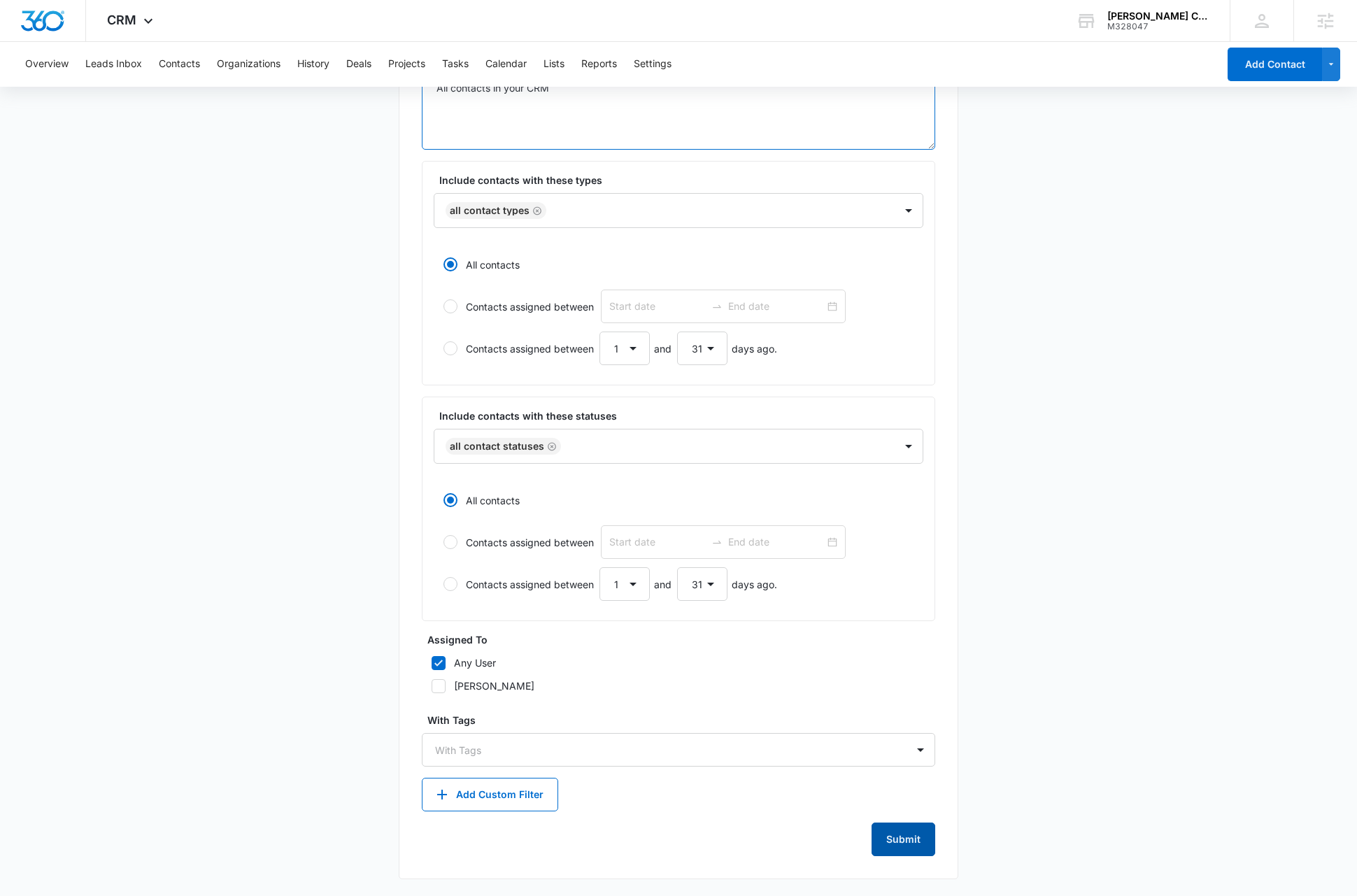
type textarea "All contacts in your CRM"
click at [923, 844] on button "Submit" at bounding box center [904, 839] width 64 height 34
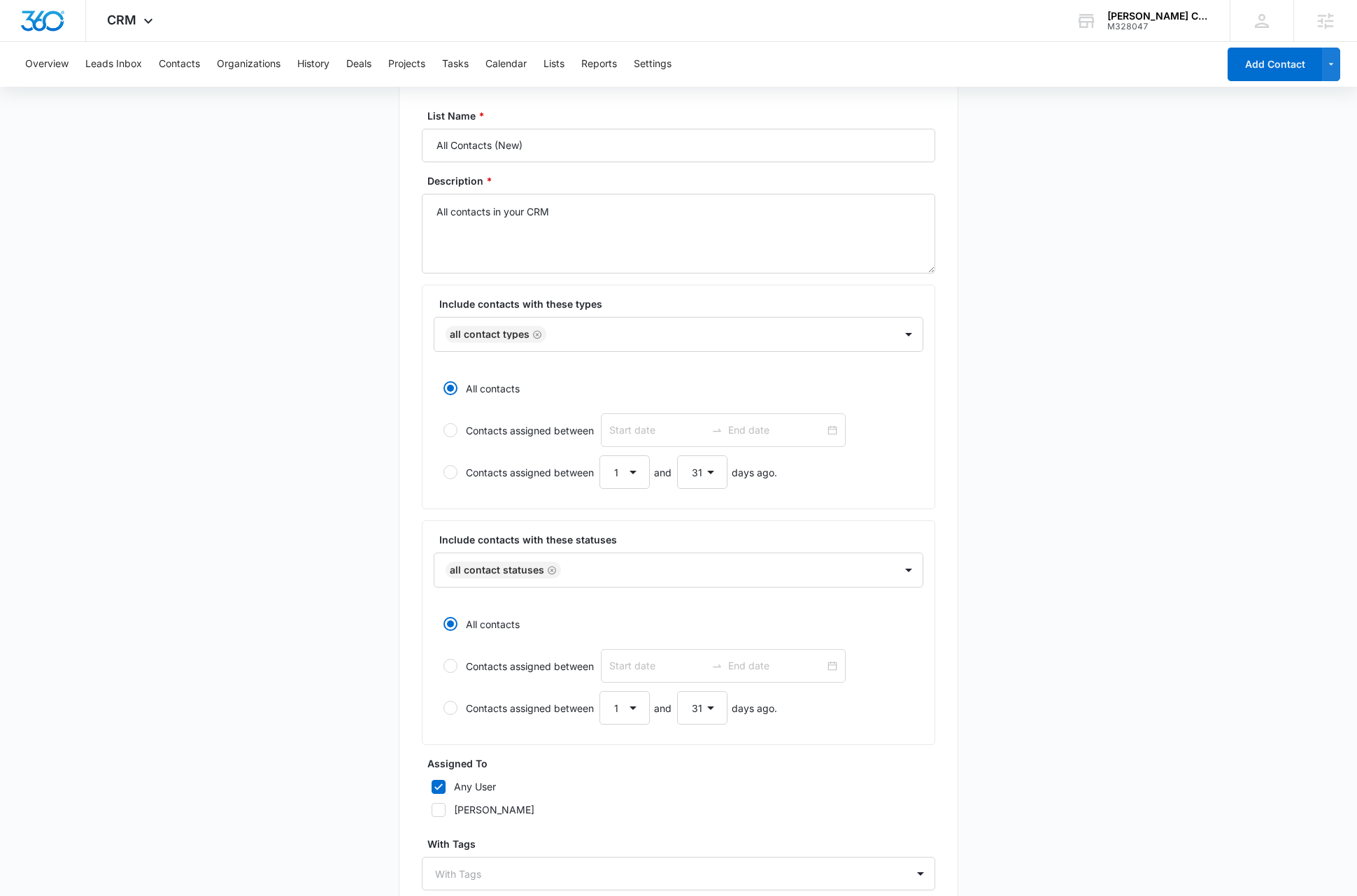
scroll to position [0, 0]
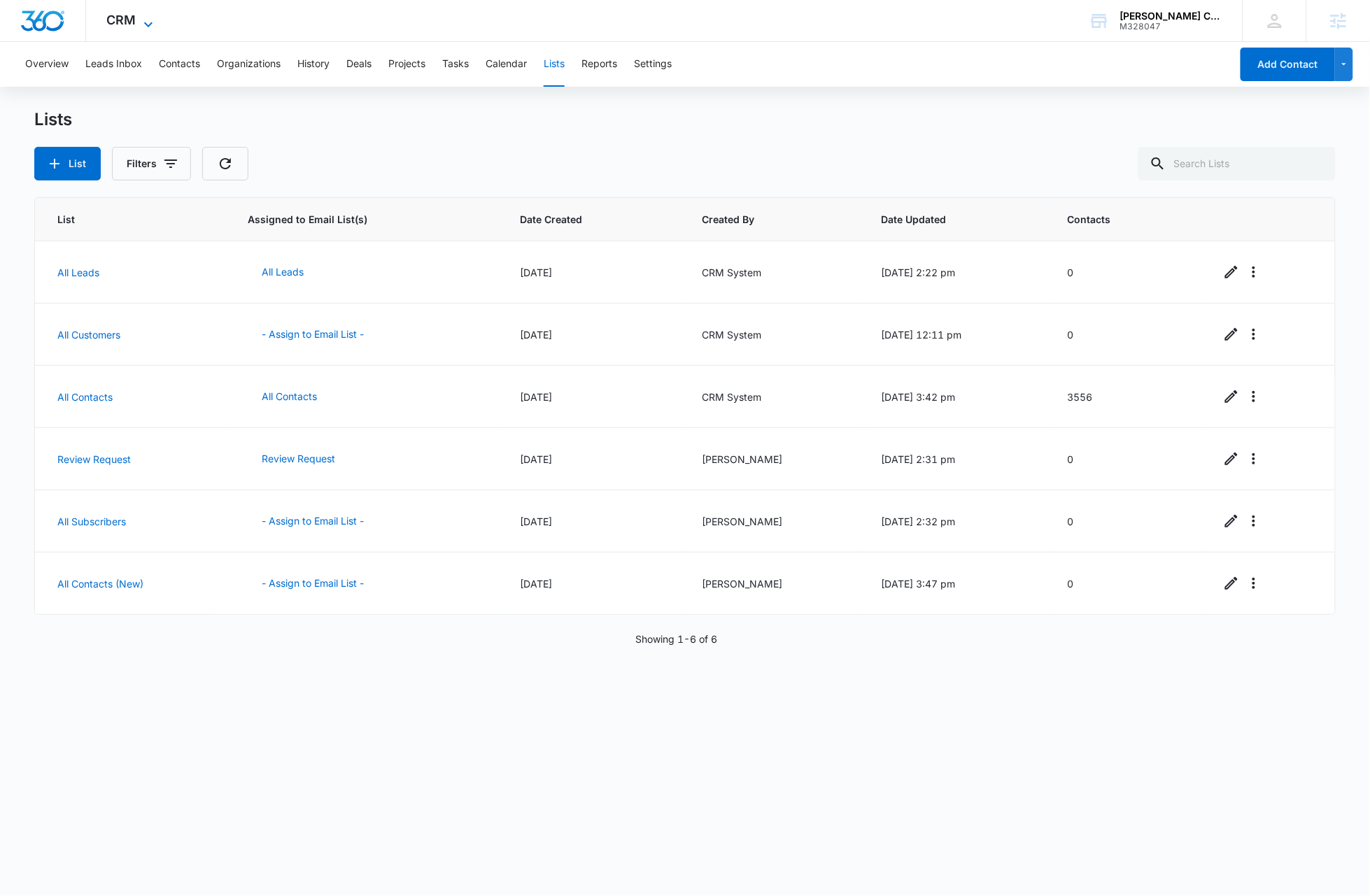
click at [147, 23] on icon at bounding box center [148, 24] width 8 height 5
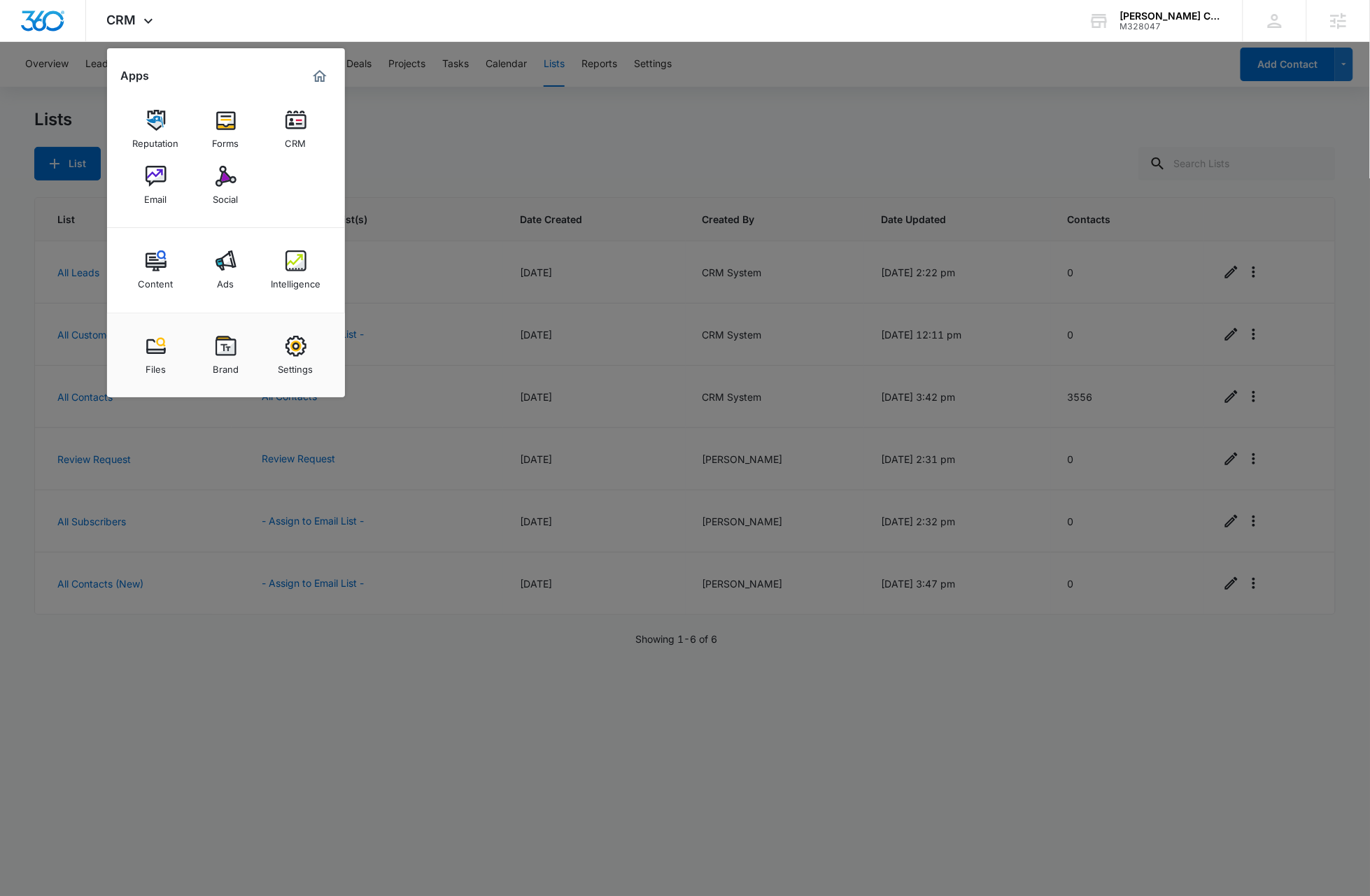
click at [455, 787] on div at bounding box center [685, 448] width 1370 height 896
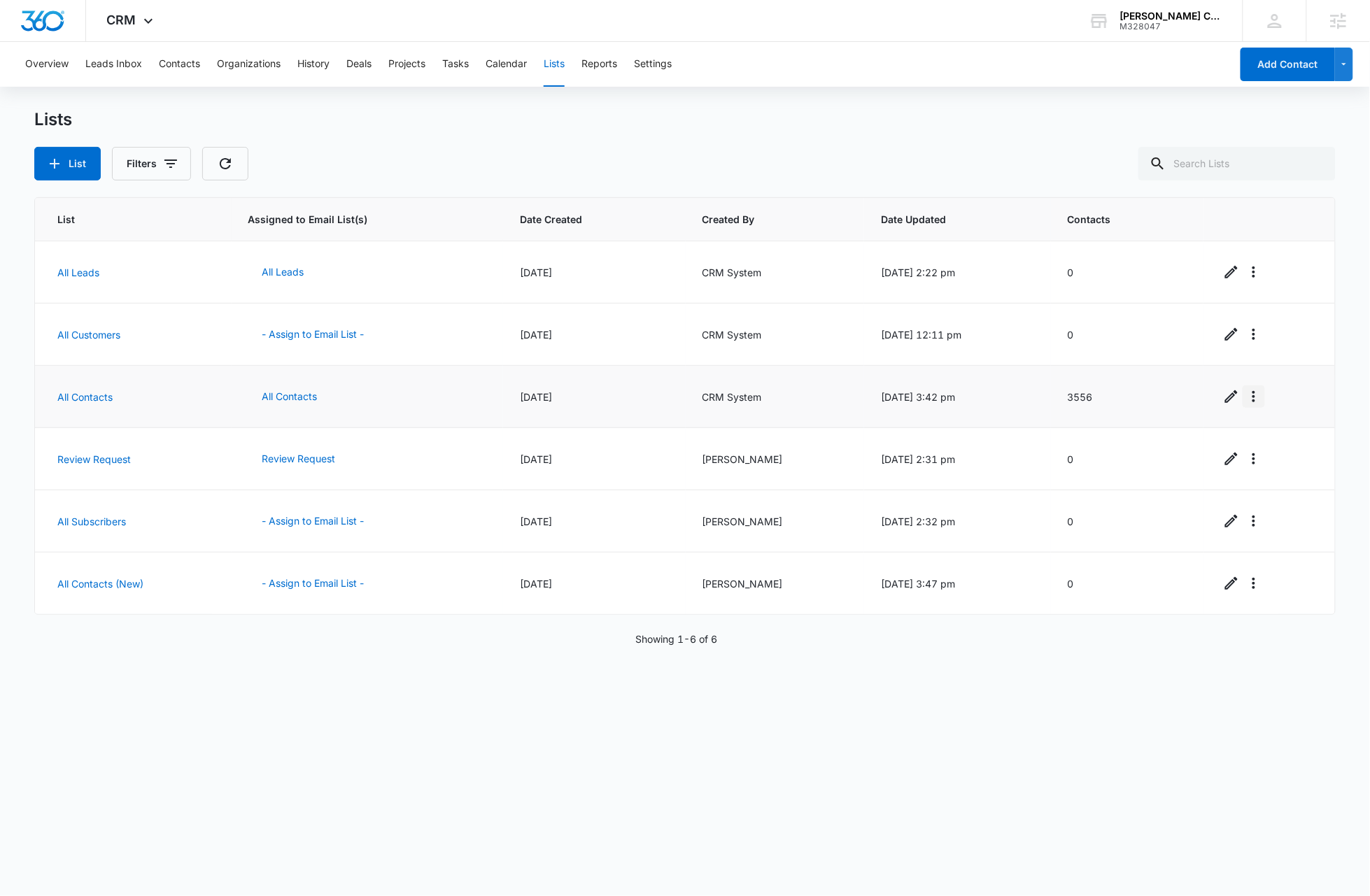
click at [1248, 401] on icon "Overflow Menu" at bounding box center [1253, 396] width 17 height 17
click at [1272, 480] on div "Delete List" at bounding box center [1282, 478] width 61 height 10
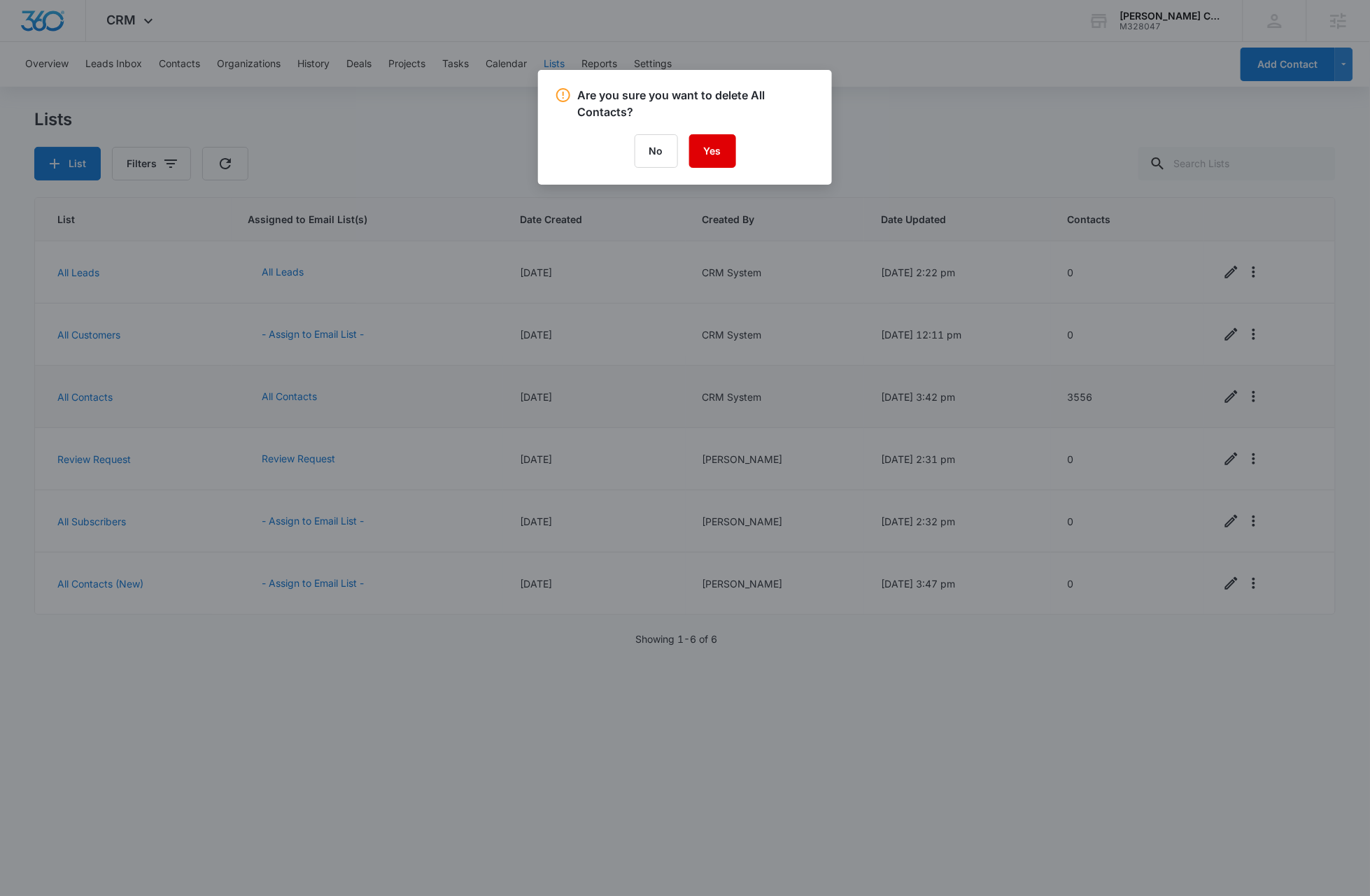
click at [714, 154] on button "Yes" at bounding box center [713, 151] width 47 height 34
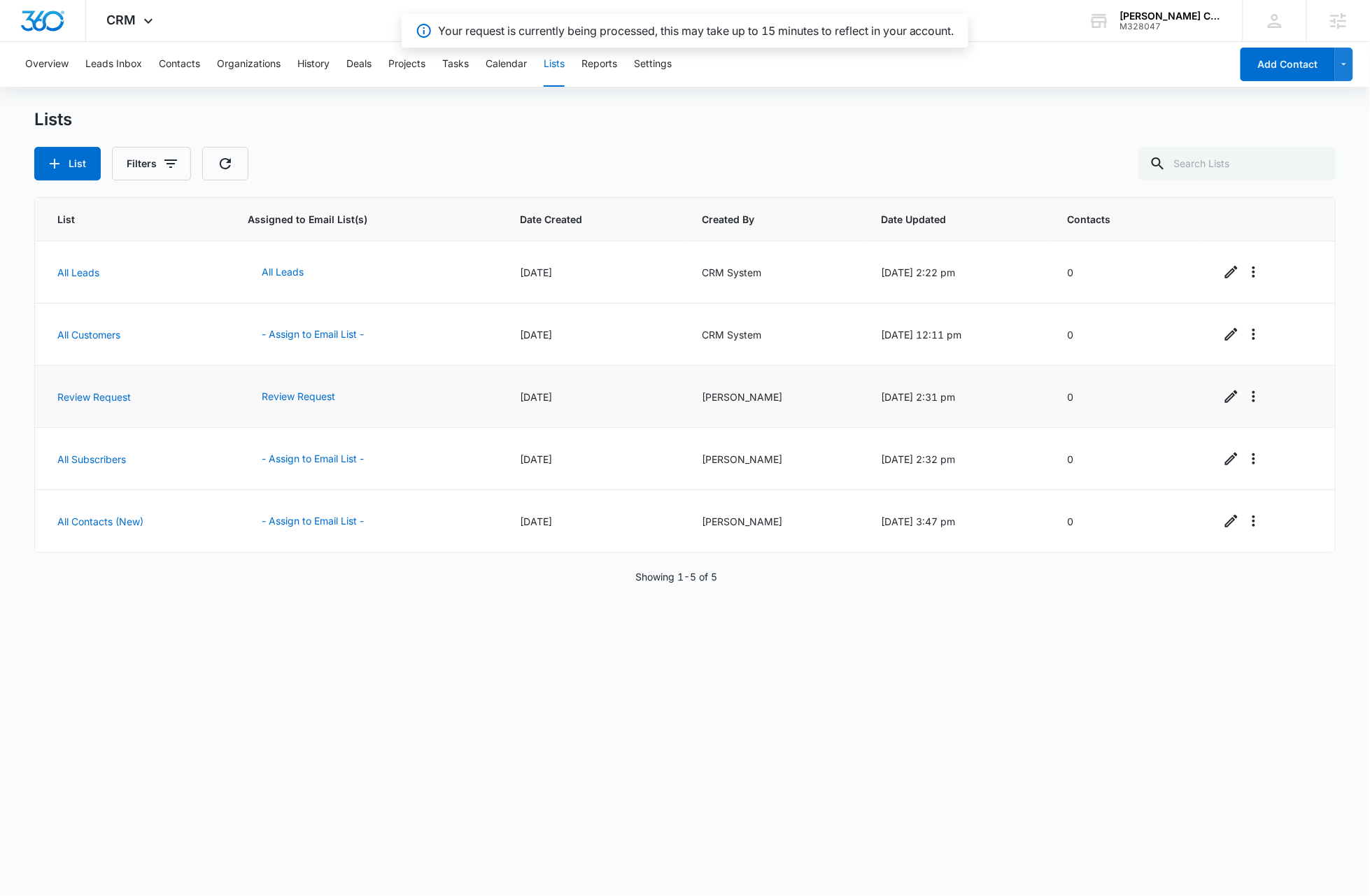
click at [174, 779] on div "List Assigned to Email List(s) Date Created Created By Date Updated Contacts Al…" at bounding box center [685, 536] width 1301 height 679
click at [416, 859] on div "List Assigned to Email List(s) Date Created Created By Date Updated Contacts Al…" at bounding box center [685, 536] width 1301 height 679
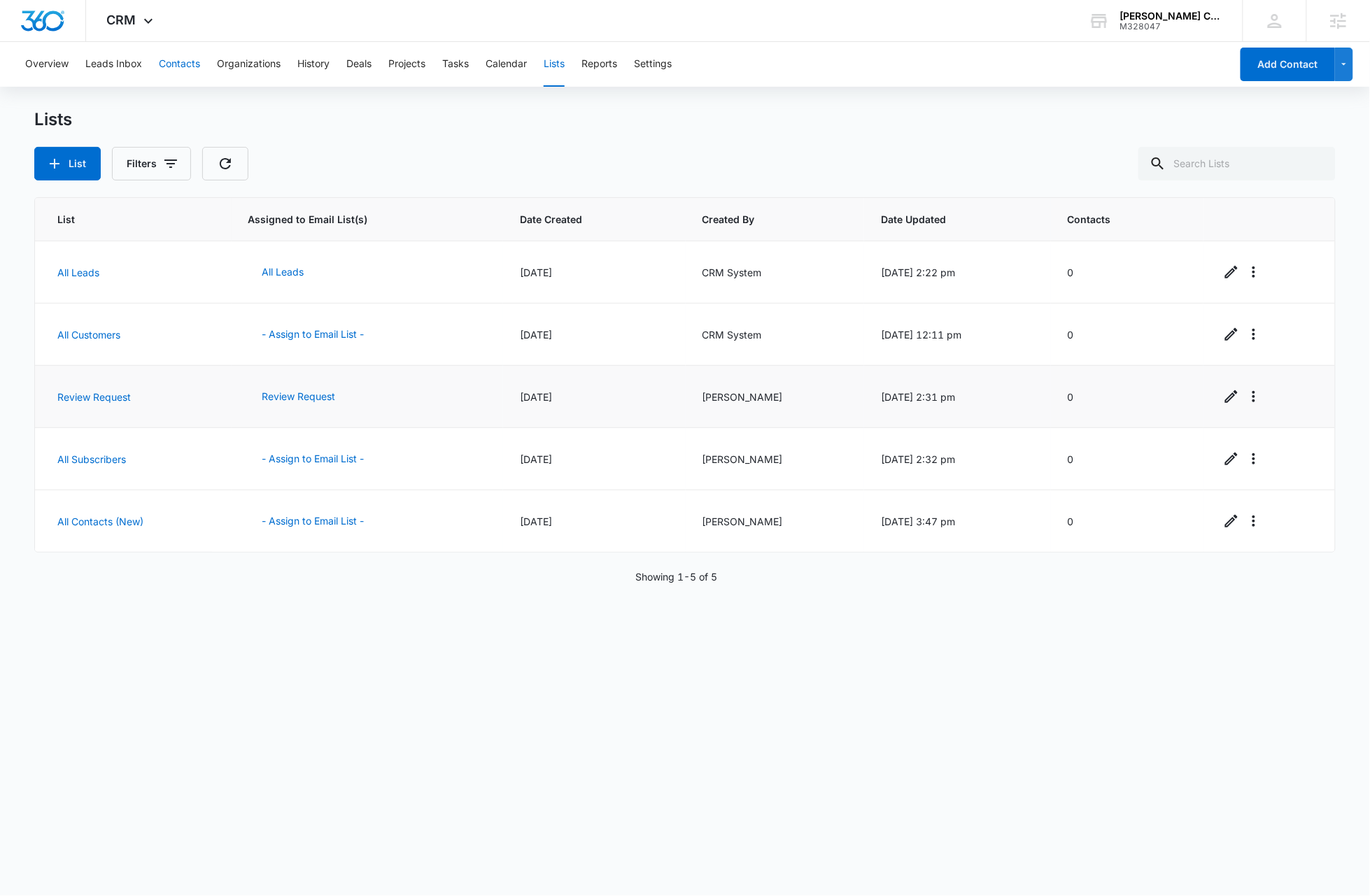
click at [183, 66] on button "Contacts" at bounding box center [179, 64] width 41 height 44
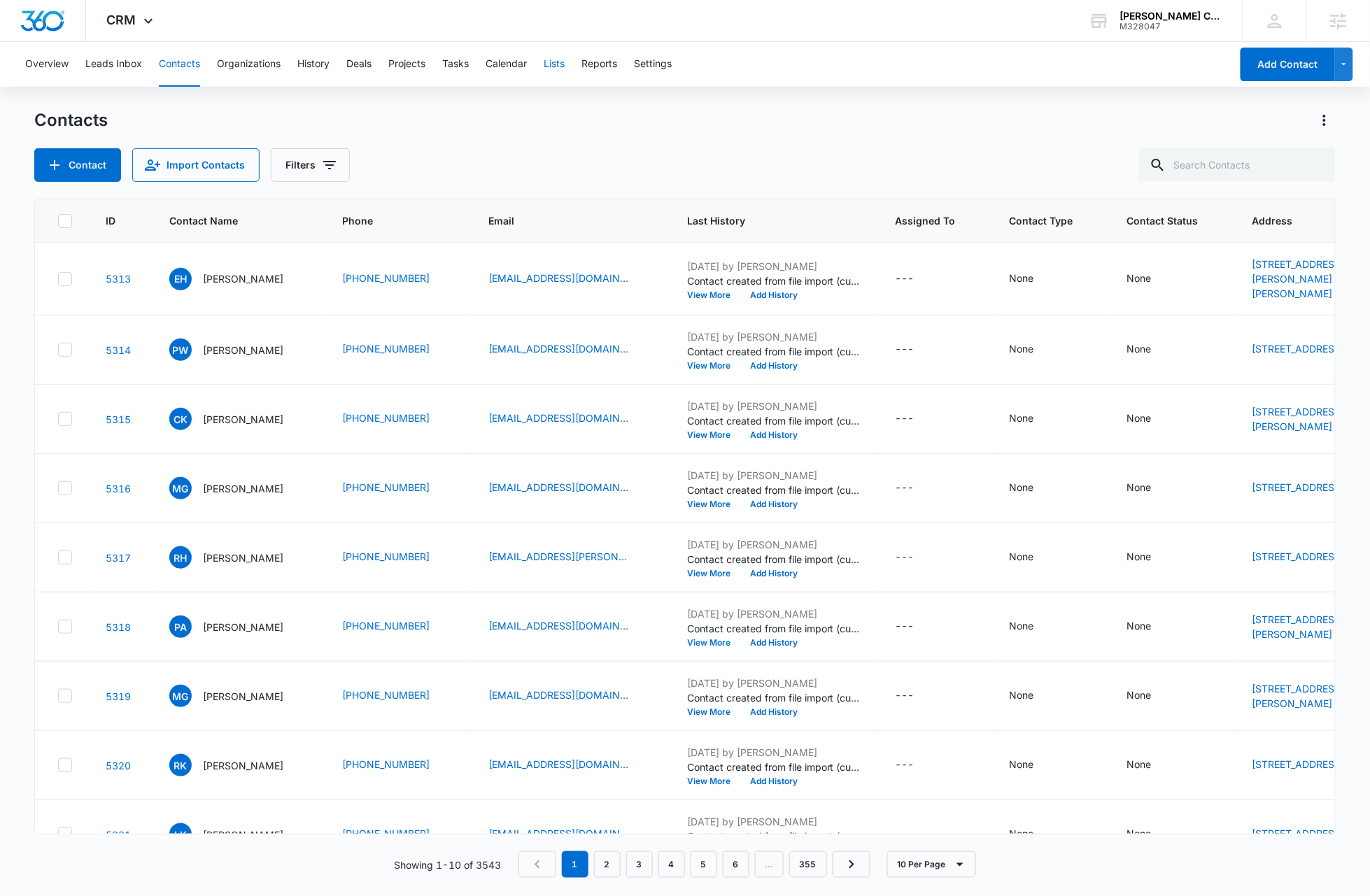
click at [553, 64] on button "Lists" at bounding box center [553, 64] width 21 height 44
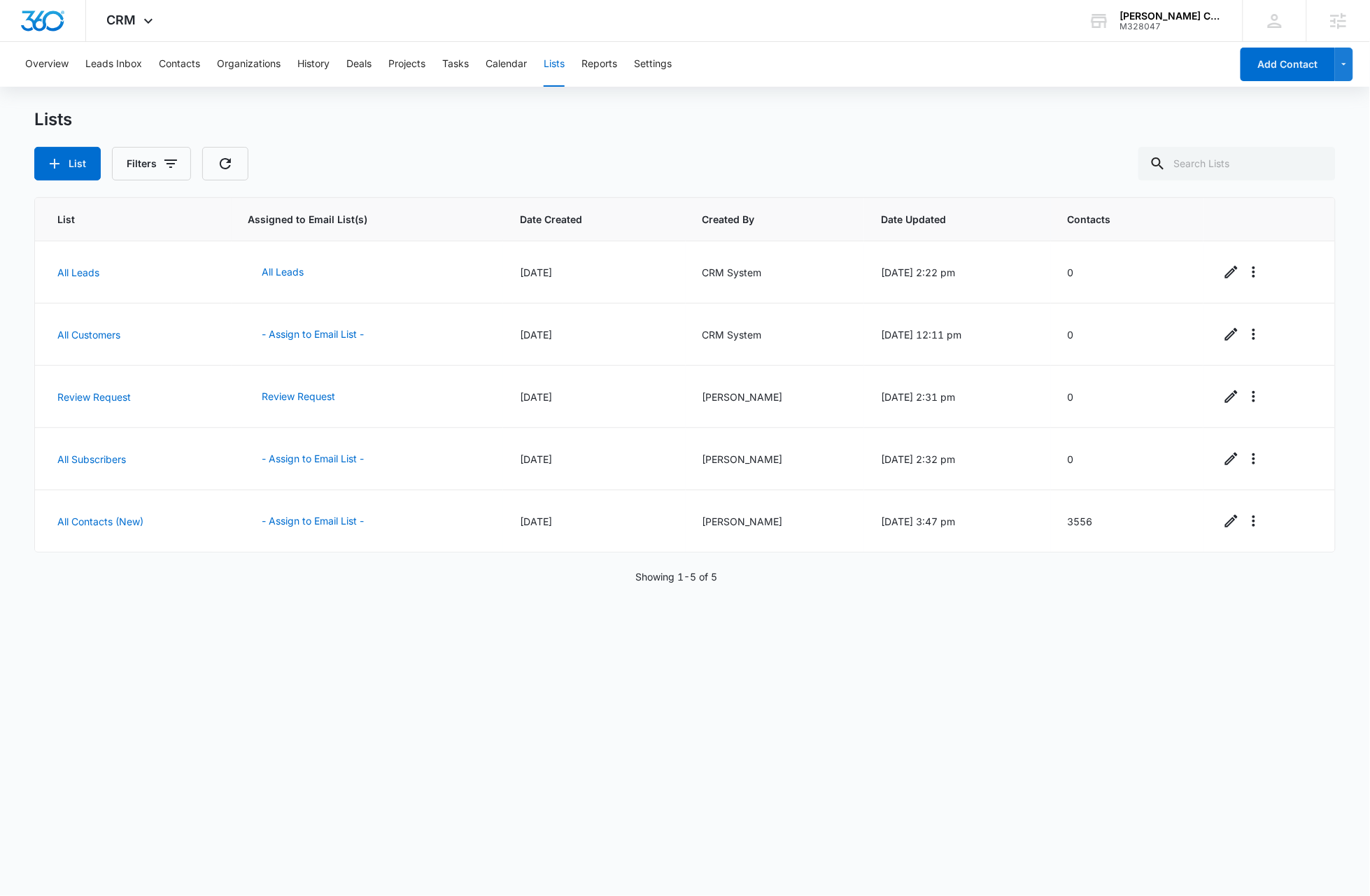
click at [428, 789] on div "List Assigned to Email List(s) Date Created Created By Date Updated Contacts Al…" at bounding box center [685, 536] width 1301 height 679
click at [307, 521] on button "- Assign to Email List -" at bounding box center [313, 521] width 130 height 34
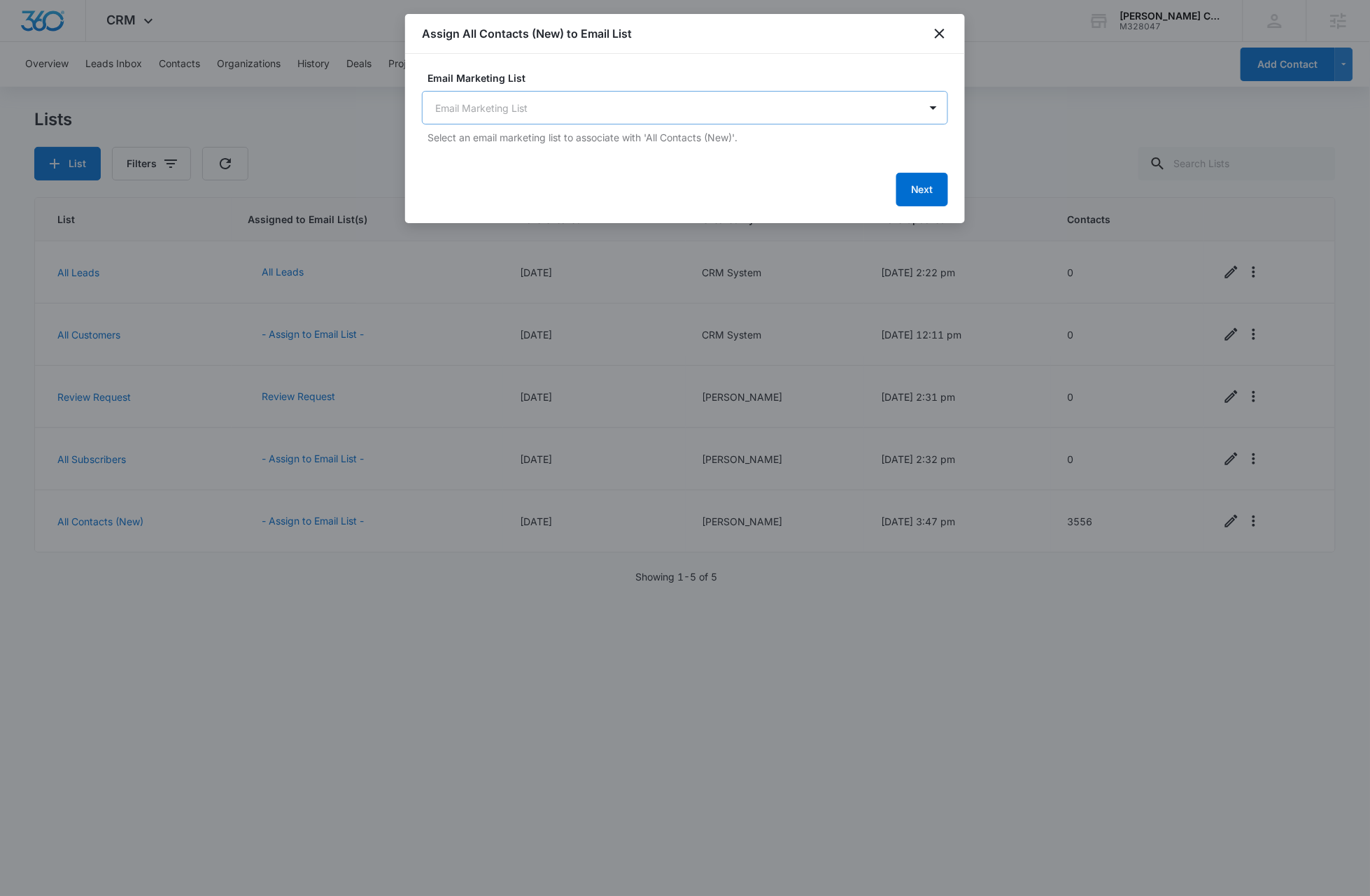
click at [578, 106] on body "CRM Apps Reputation Forms CRM Email Social Content Ads Intelligence Files Brand…" at bounding box center [685, 448] width 1370 height 896
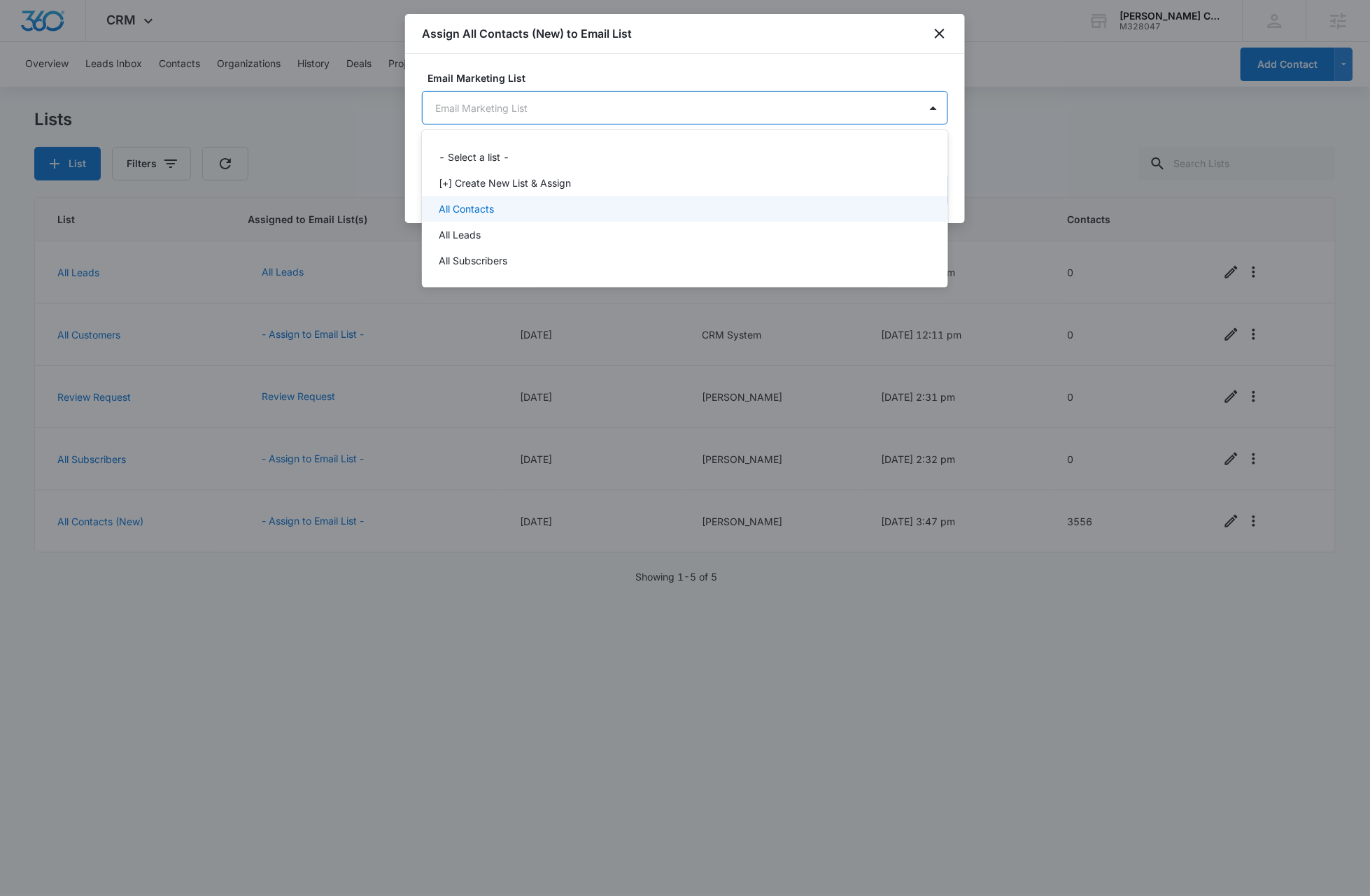
click at [467, 205] on p "All Contacts" at bounding box center [466, 209] width 55 height 15
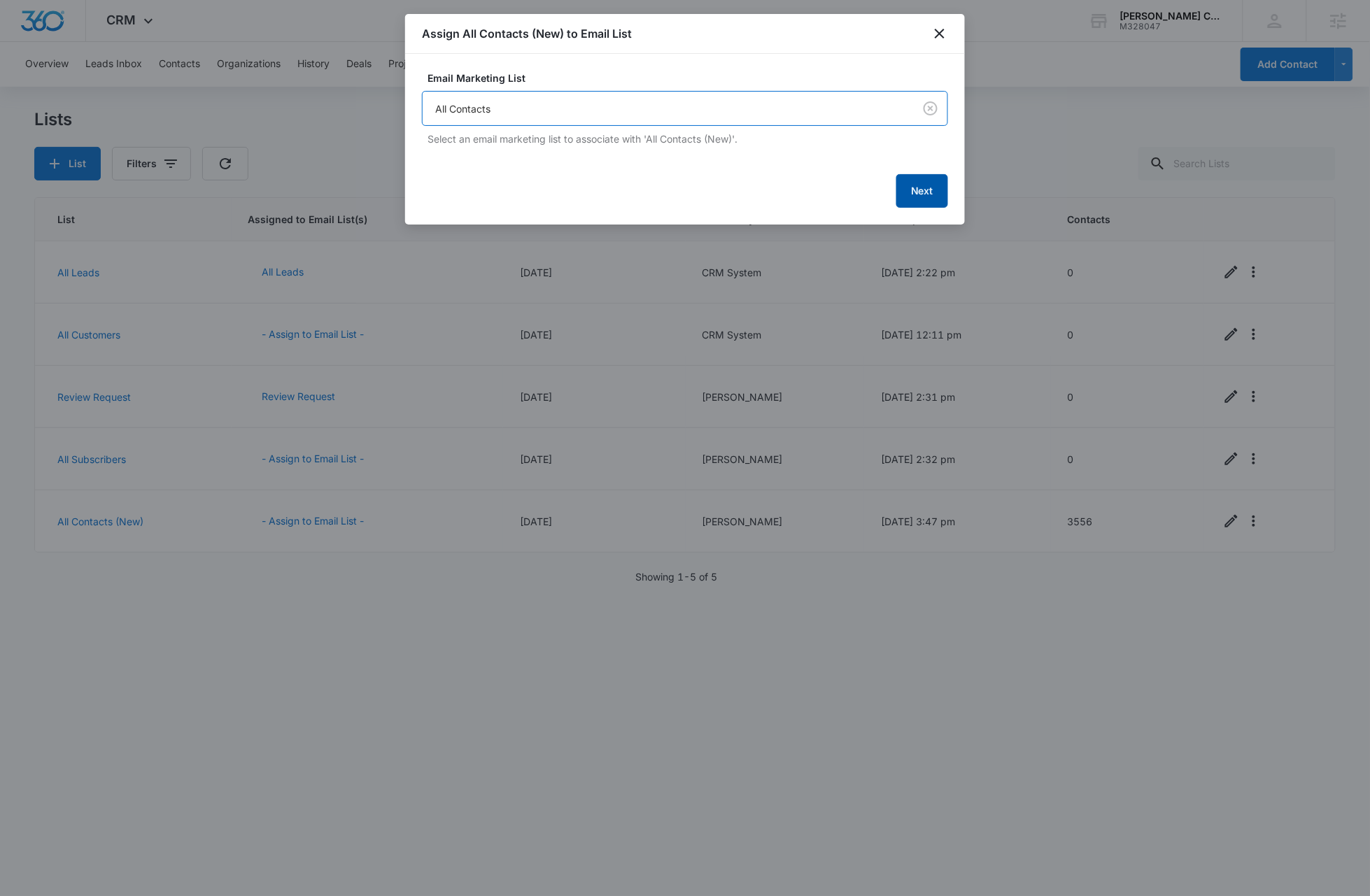
click at [937, 192] on button "Next" at bounding box center [922, 191] width 52 height 34
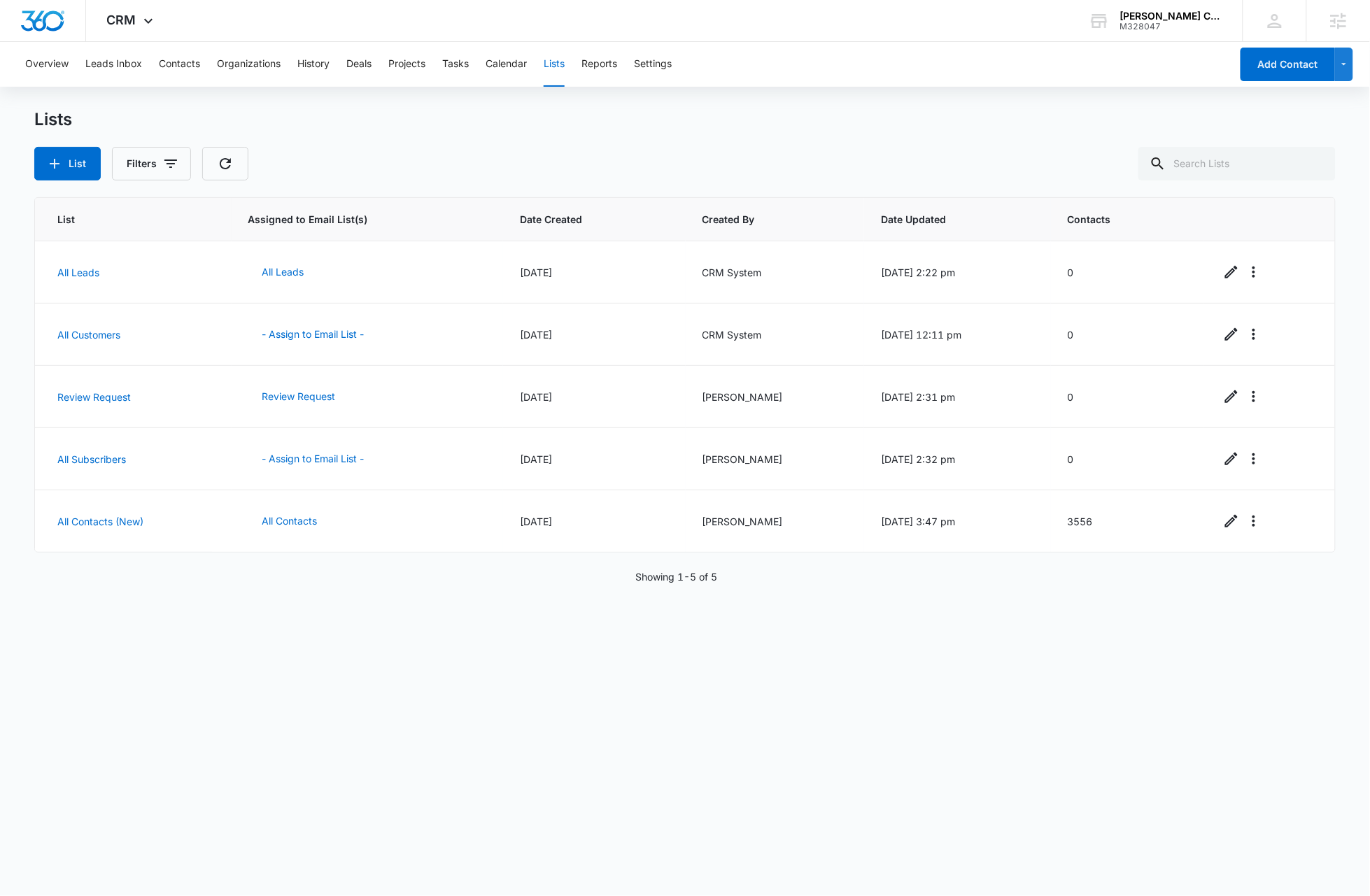
click at [485, 122] on div "Lists" at bounding box center [685, 119] width 1301 height 21
click at [893, 779] on div "List Assigned to Email List(s) Date Created Created By Date Updated Contacts Al…" at bounding box center [685, 536] width 1301 height 679
click at [374, 125] on div "Lists" at bounding box center [685, 119] width 1301 height 21
click at [1050, 728] on div "List Assigned to Email List(s) Date Created Created By Date Updated Contacts Al…" at bounding box center [685, 536] width 1301 height 679
click at [183, 61] on button "Contacts" at bounding box center [179, 64] width 41 height 44
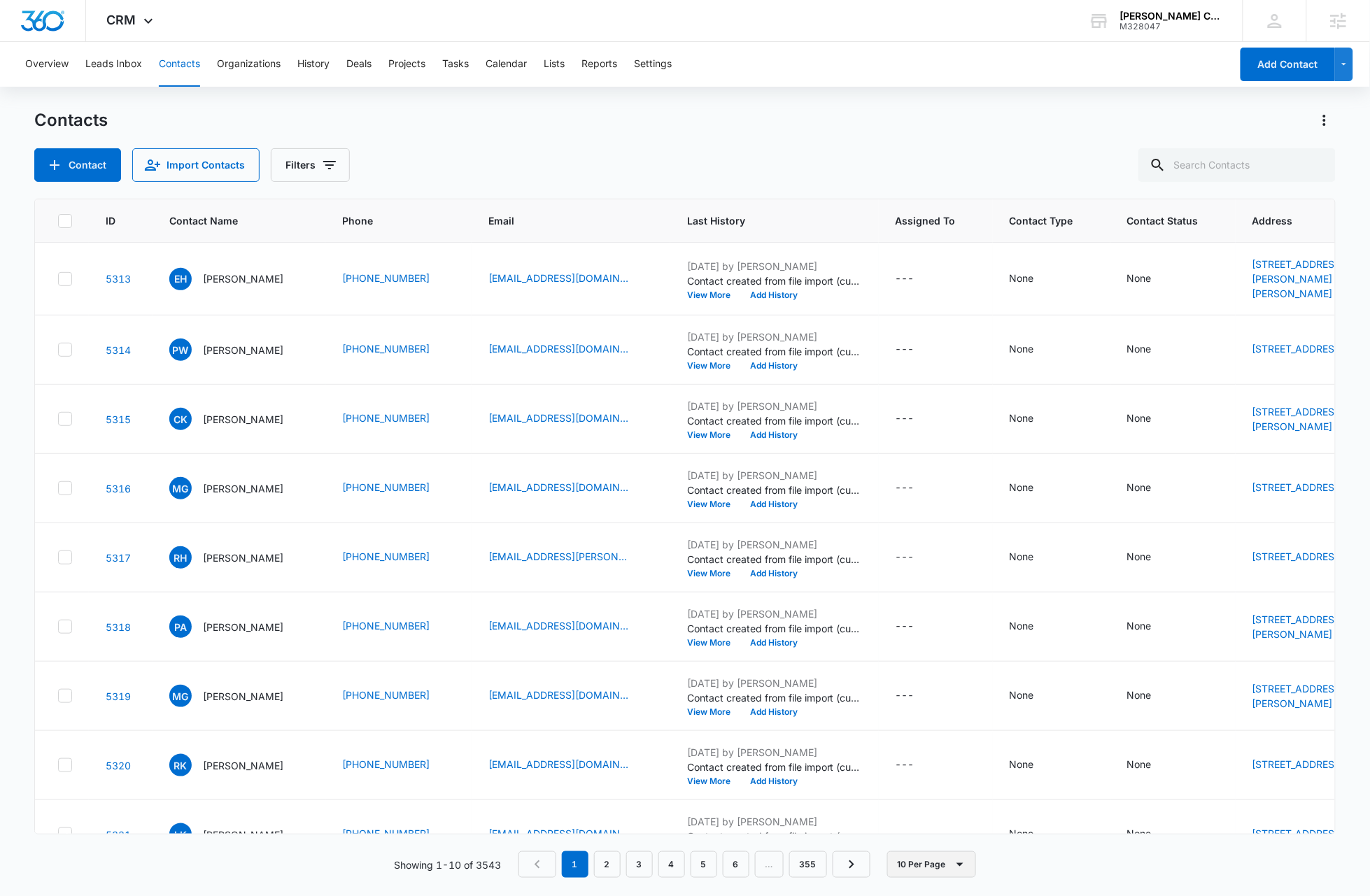
click at [942, 867] on button "10 Per Page" at bounding box center [931, 864] width 89 height 27
click at [947, 822] on div "50 Per Page" at bounding box center [934, 824] width 57 height 10
click at [547, 230] on th "Email" at bounding box center [570, 221] width 199 height 44
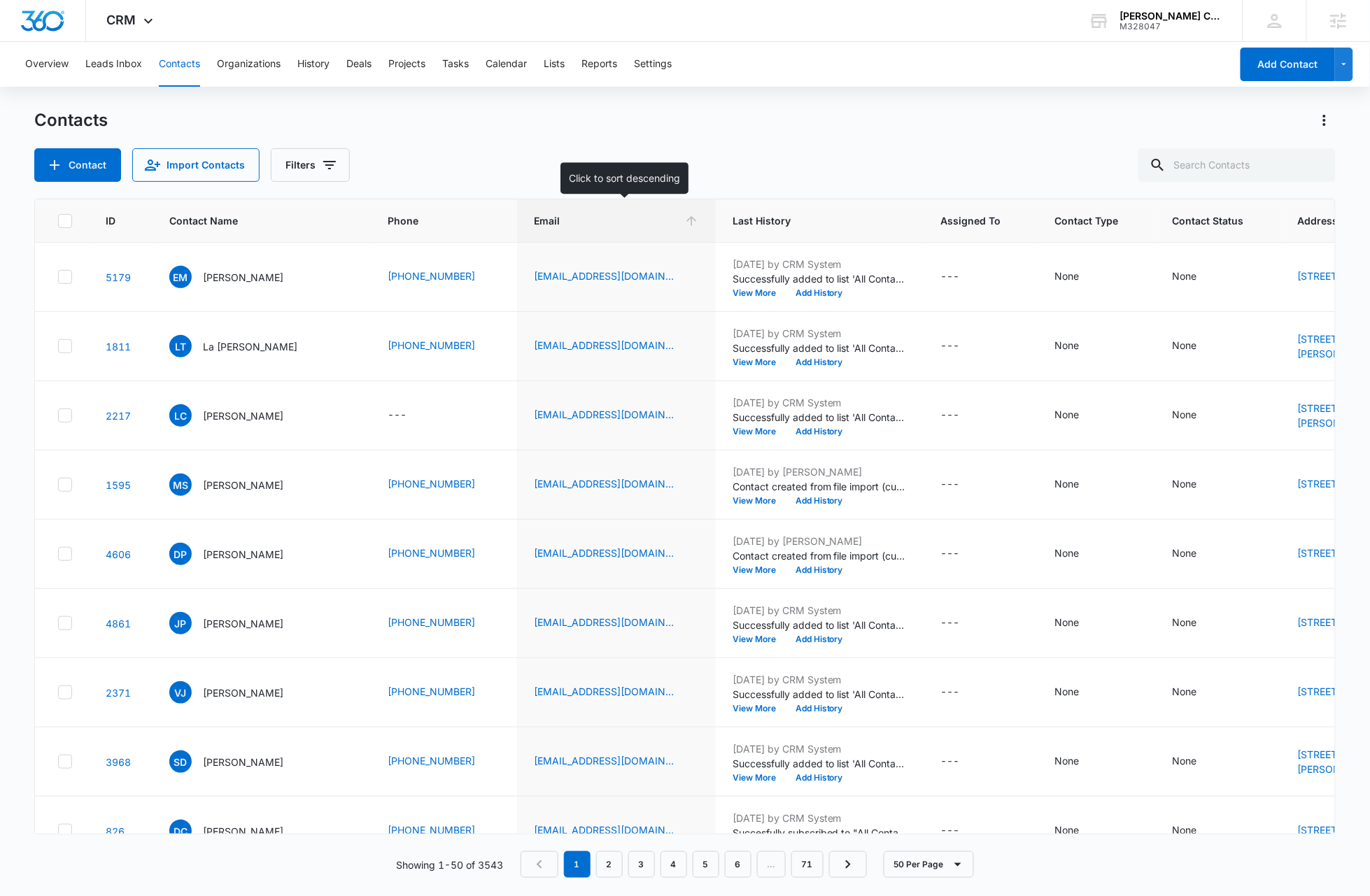
click at [697, 224] on icon at bounding box center [692, 221] width 10 height 10
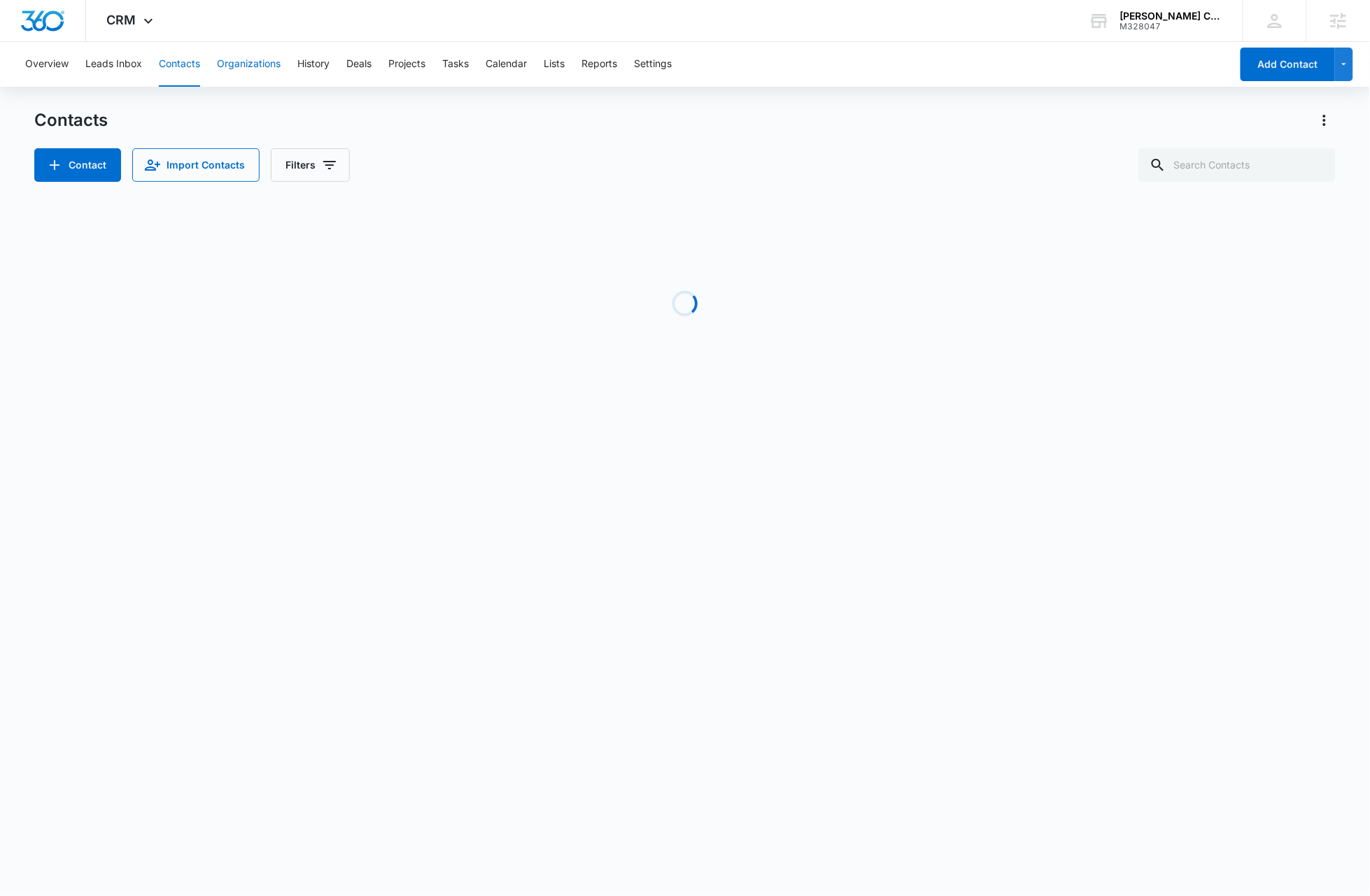
drag, startPoint x: 165, startPoint y: 64, endPoint x: 269, endPoint y: 78, distance: 104.9
click at [165, 64] on button "Contacts" at bounding box center [179, 64] width 41 height 44
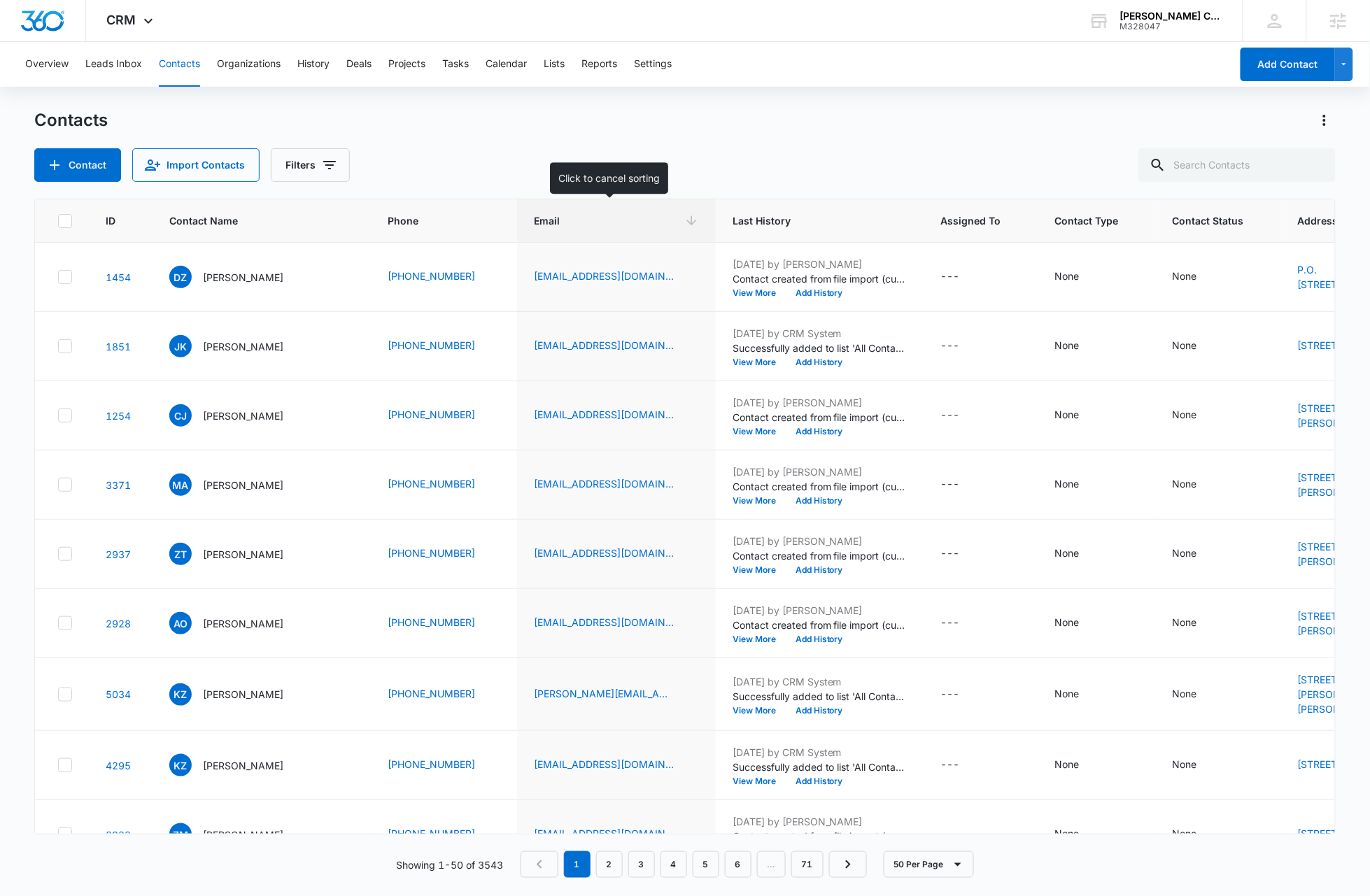
click at [691, 225] on icon at bounding box center [692, 220] width 15 height 15
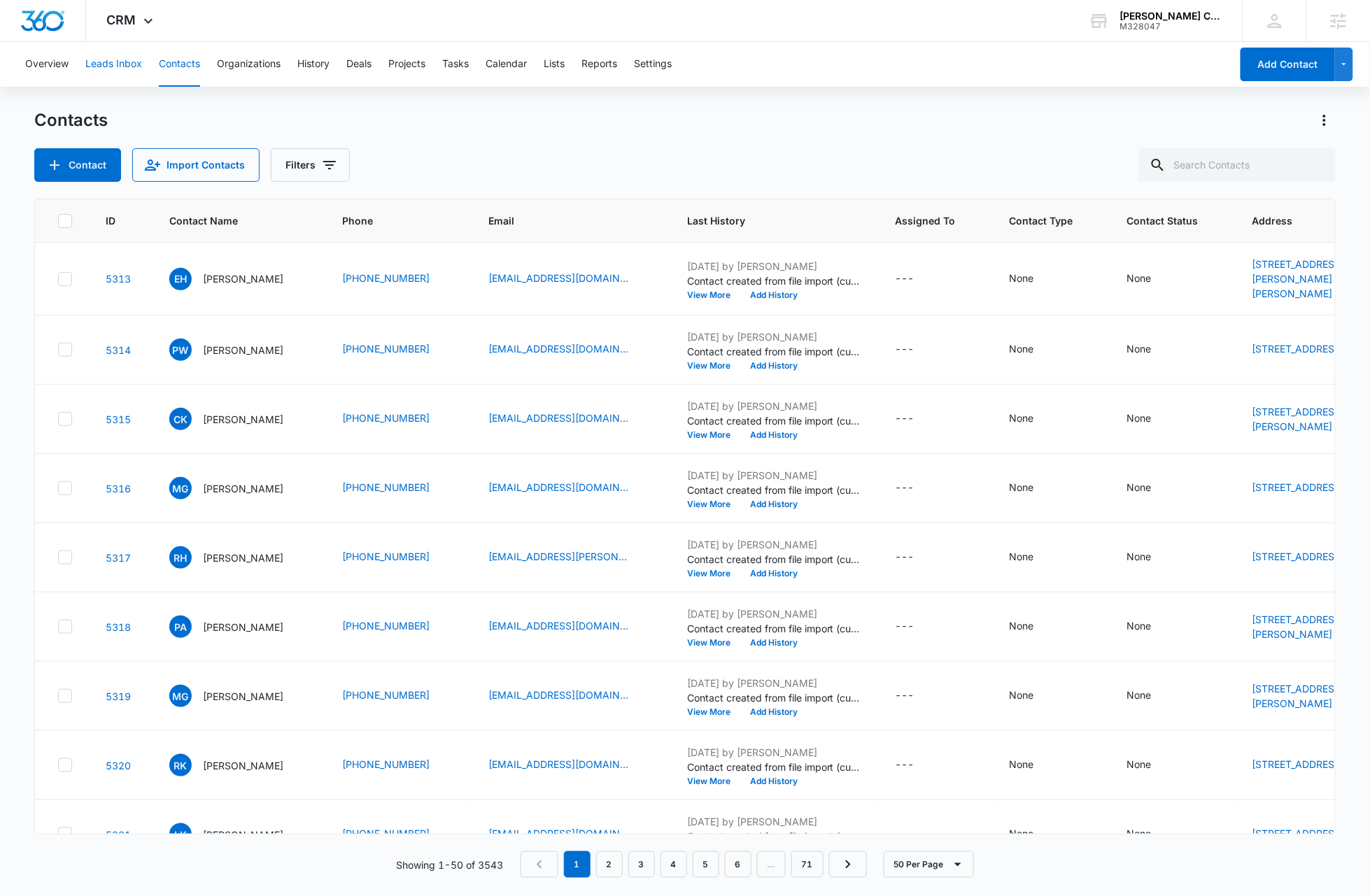
click at [127, 61] on button "Leads Inbox" at bounding box center [114, 64] width 57 height 44
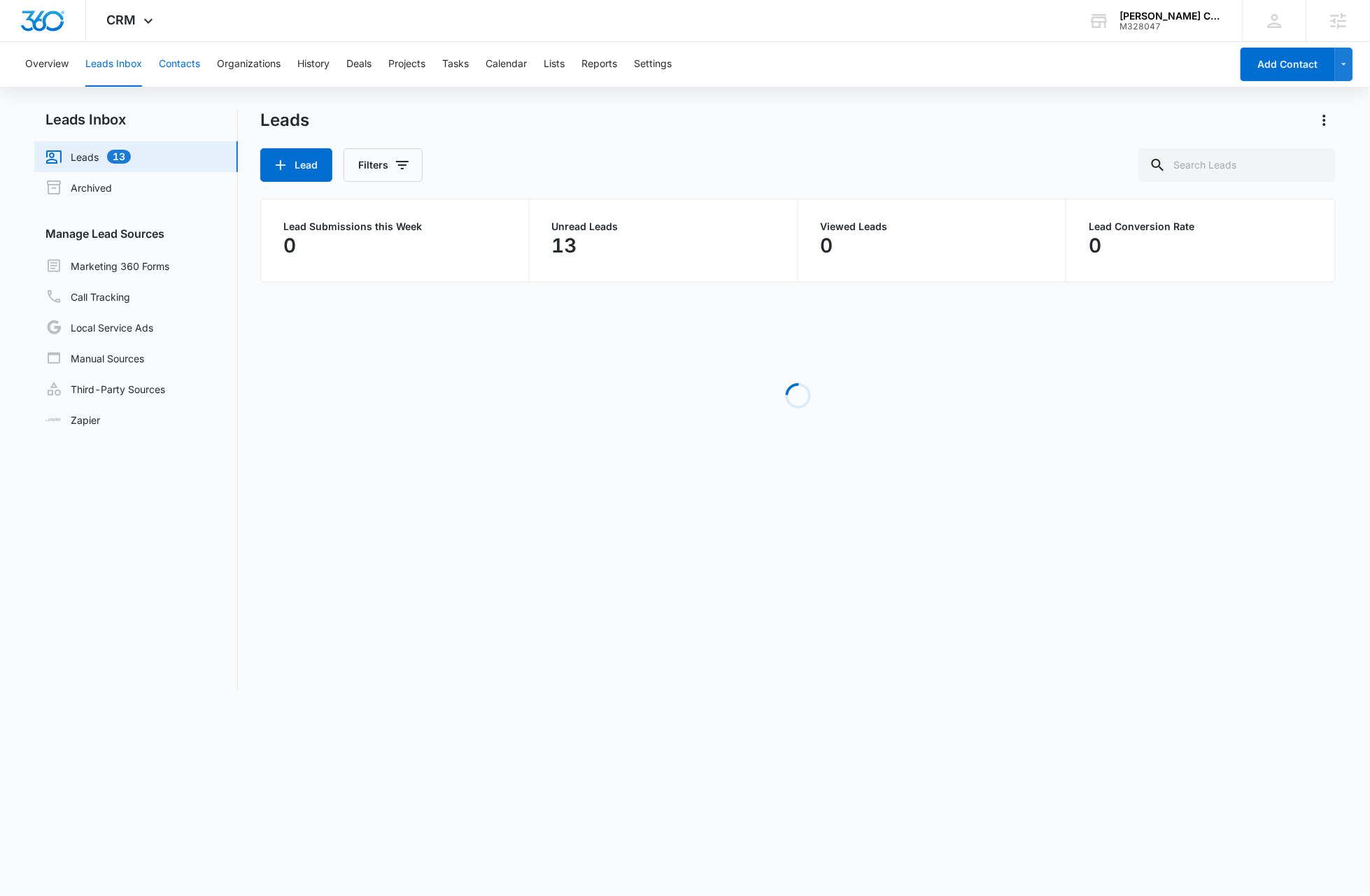
click at [174, 61] on button "Contacts" at bounding box center [179, 64] width 41 height 44
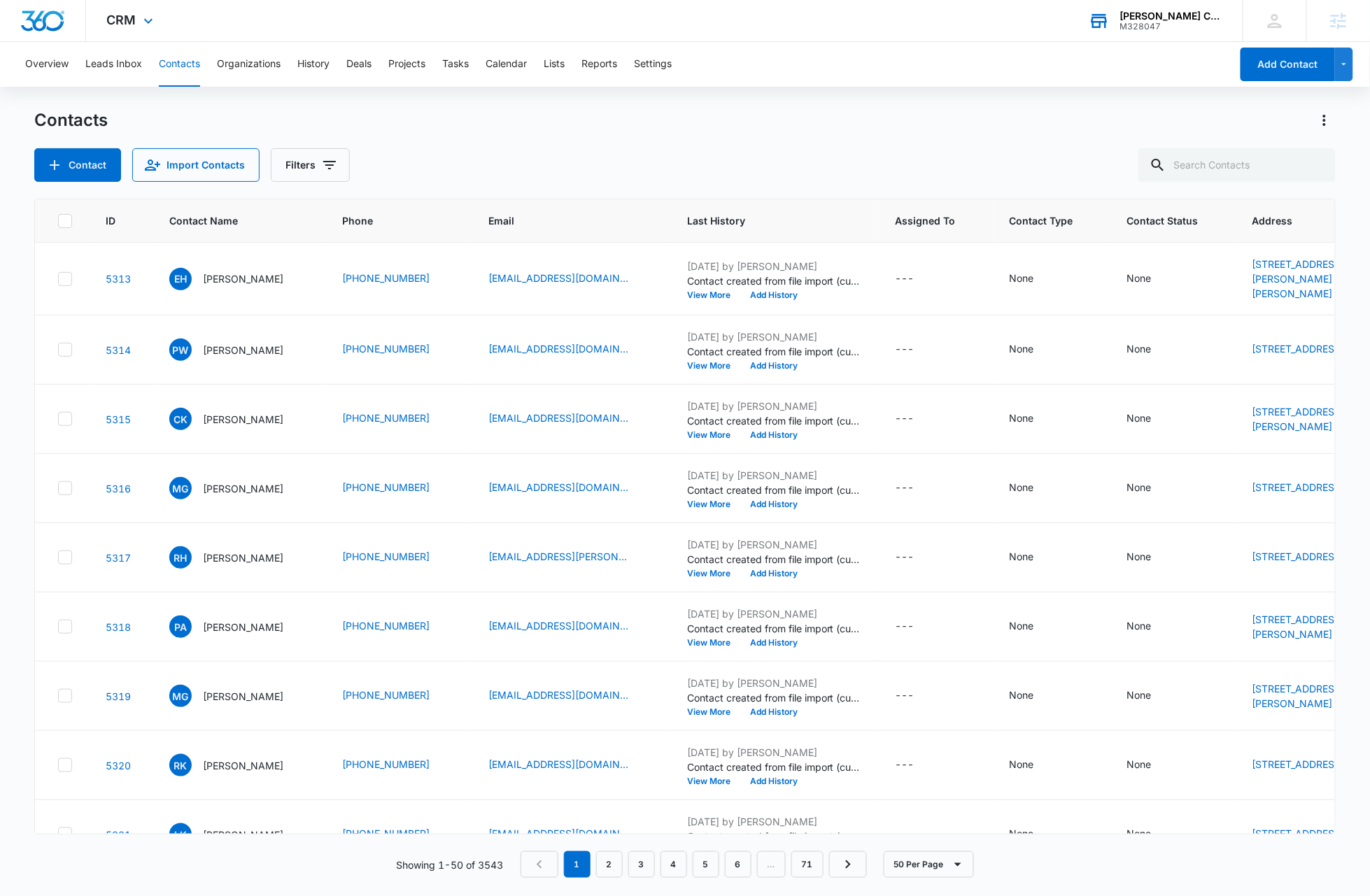
click at [1176, 23] on div "M328047" at bounding box center [1171, 27] width 102 height 10
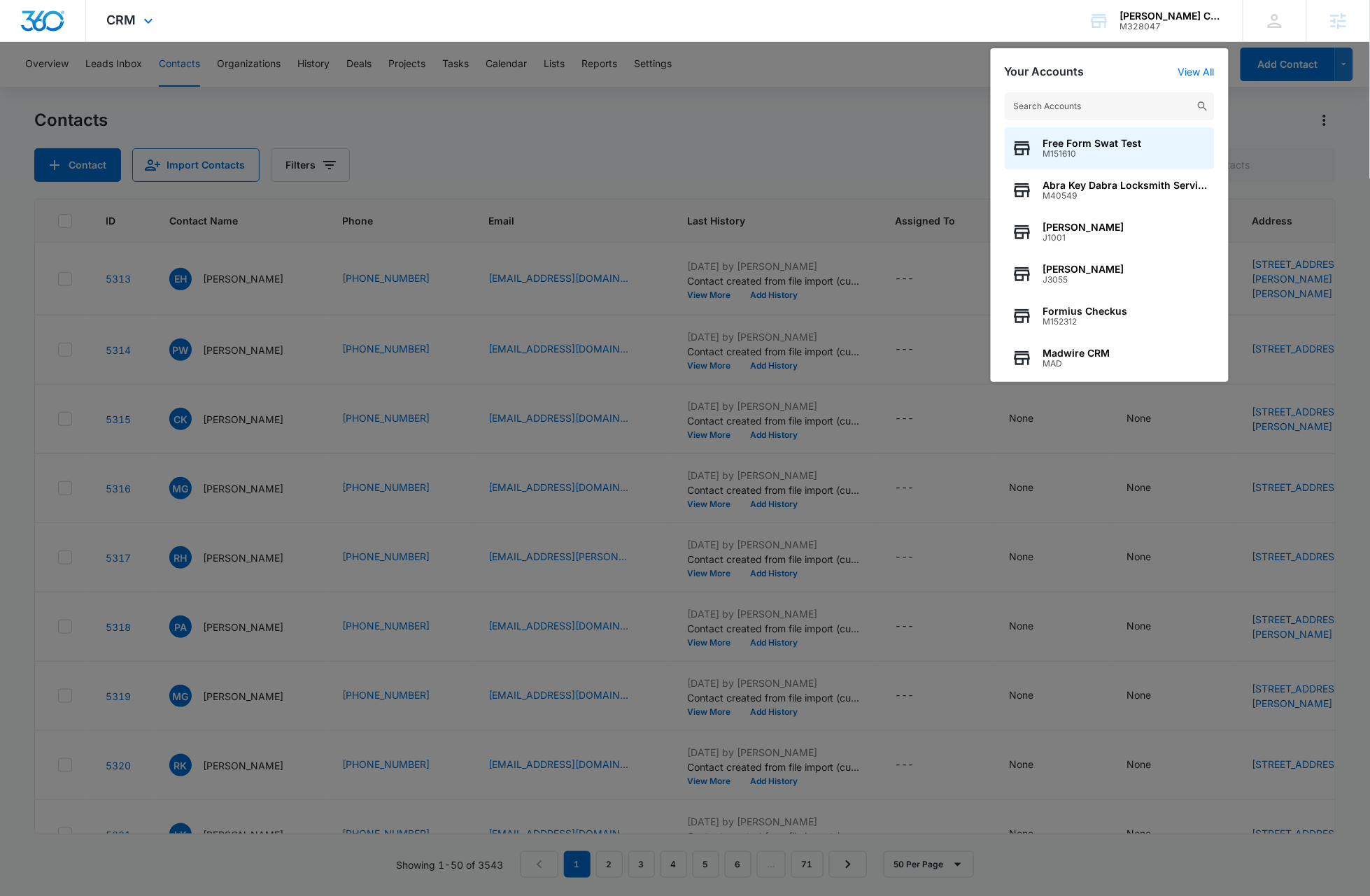
click at [39, 29] on img "Dashboard" at bounding box center [42, 21] width 44 height 21
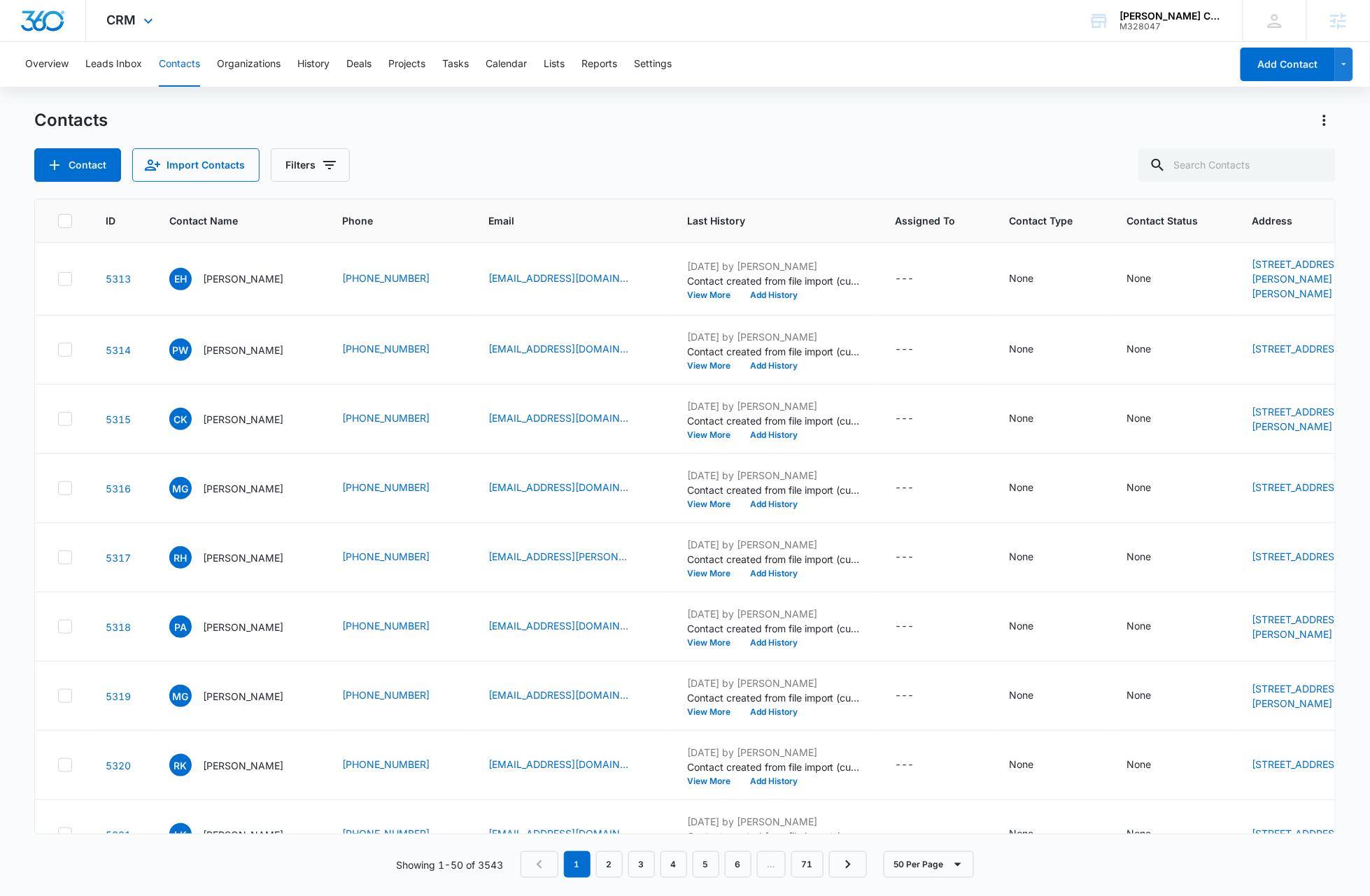
click at [43, 25] on img "Dashboard" at bounding box center [42, 21] width 44 height 21
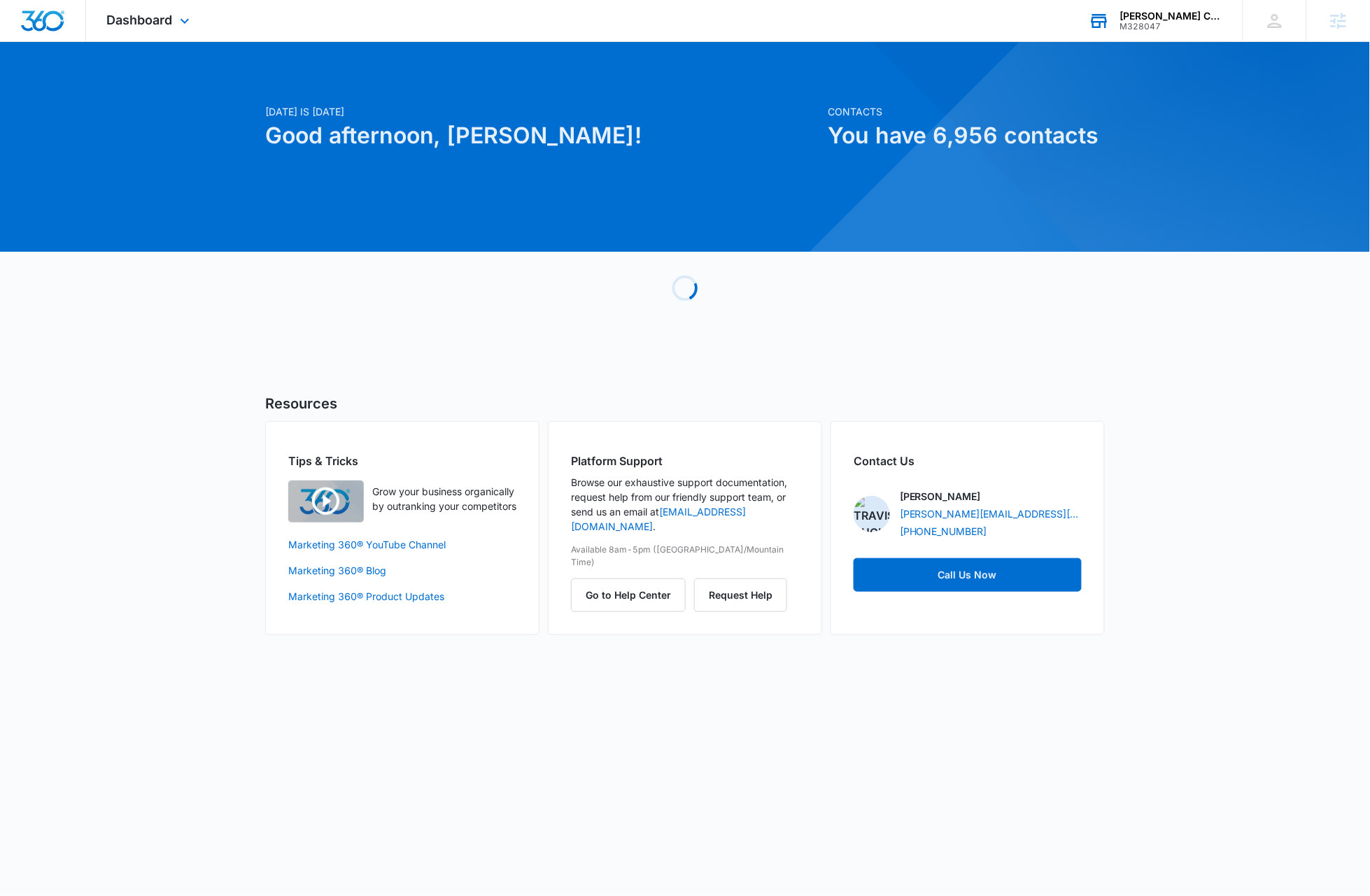
click at [1193, 17] on div "[PERSON_NAME] Carbon 60" at bounding box center [1171, 16] width 102 height 11
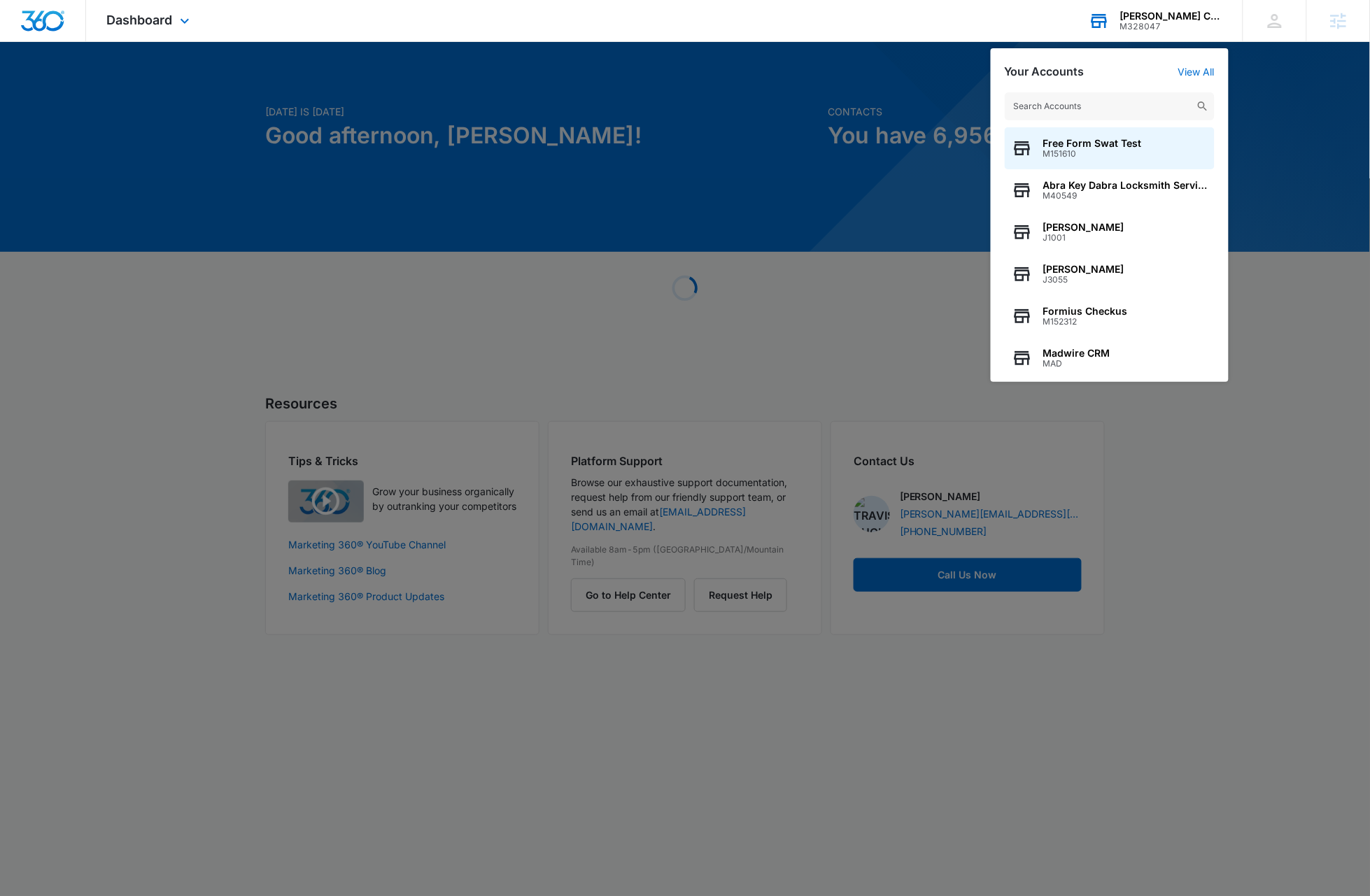
click at [1092, 106] on input "text" at bounding box center [1109, 106] width 210 height 28
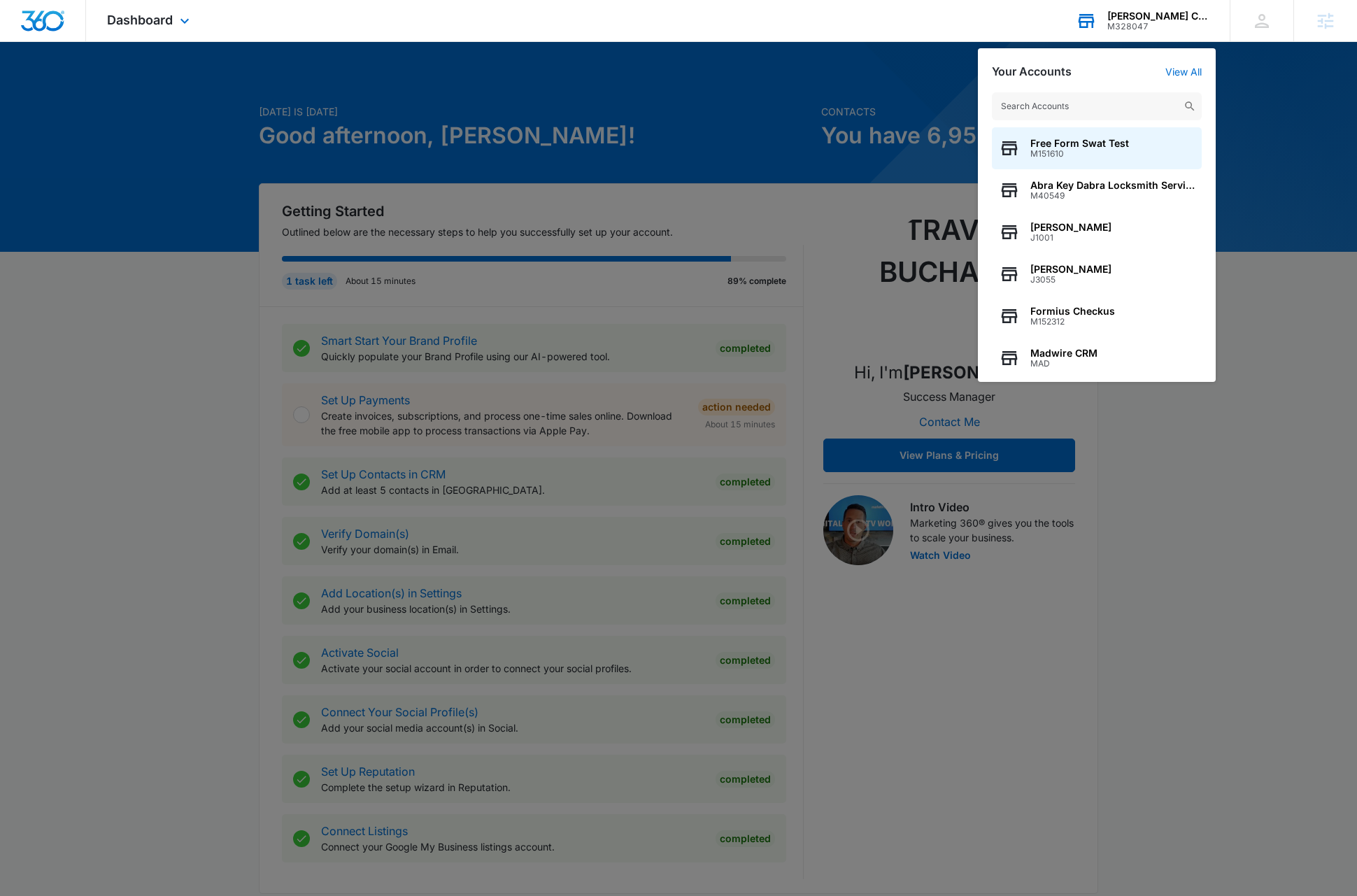
type input "M330115"
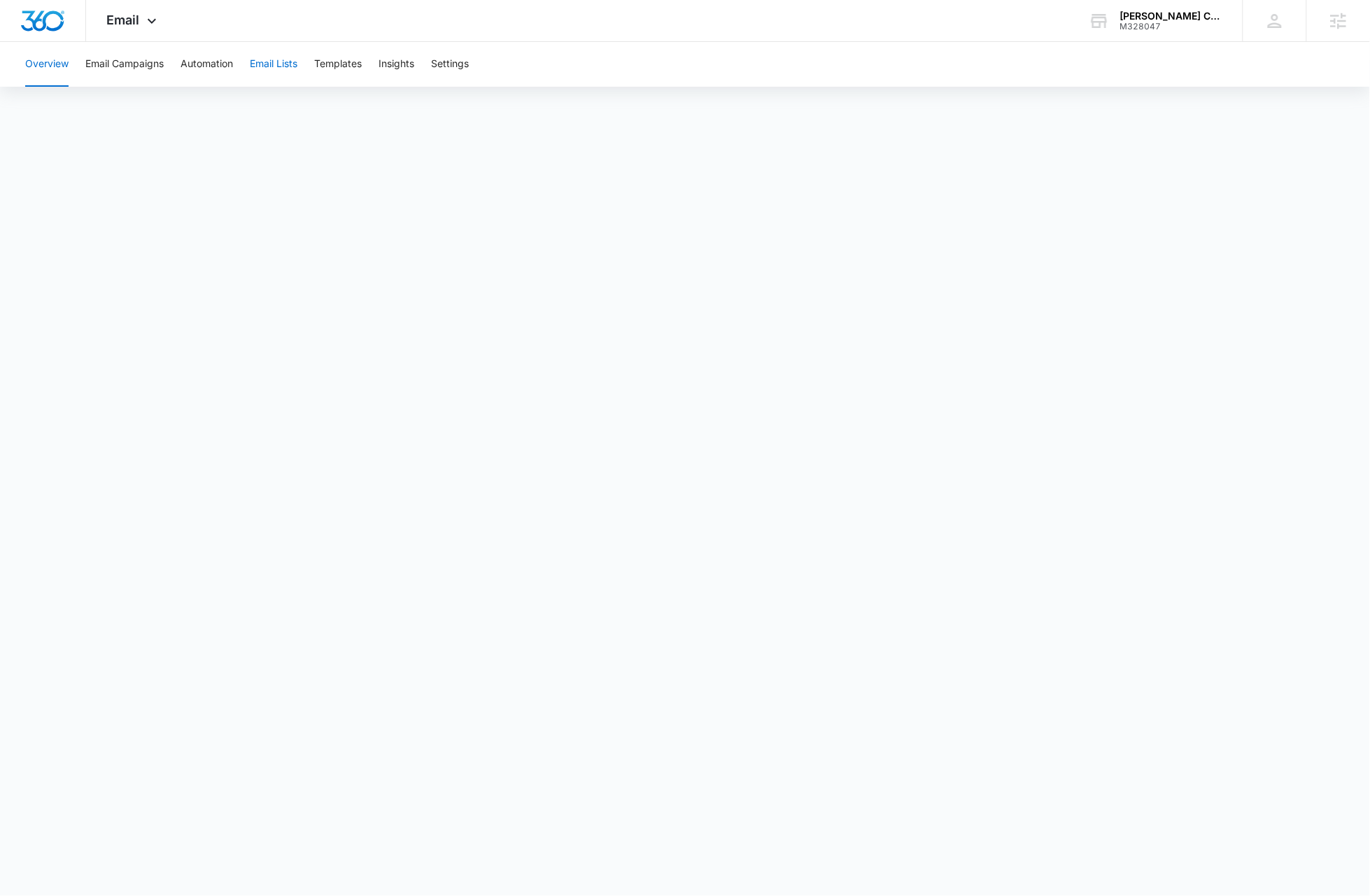
click at [272, 63] on button "Email Lists" at bounding box center [273, 64] width 48 height 44
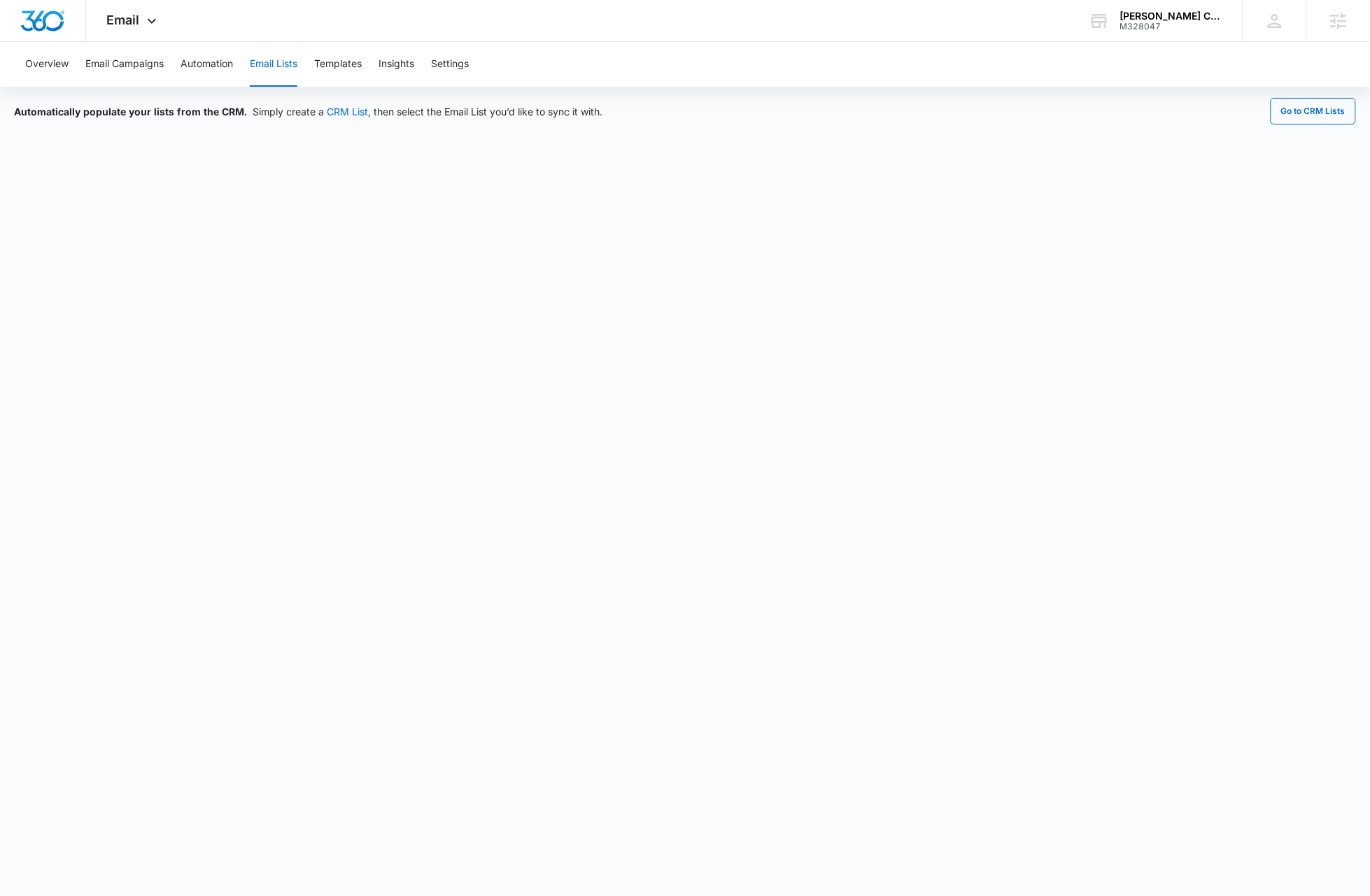
click at [278, 61] on button "Email Lists" at bounding box center [273, 64] width 48 height 44
click at [200, 67] on button "Automation" at bounding box center [206, 64] width 53 height 44
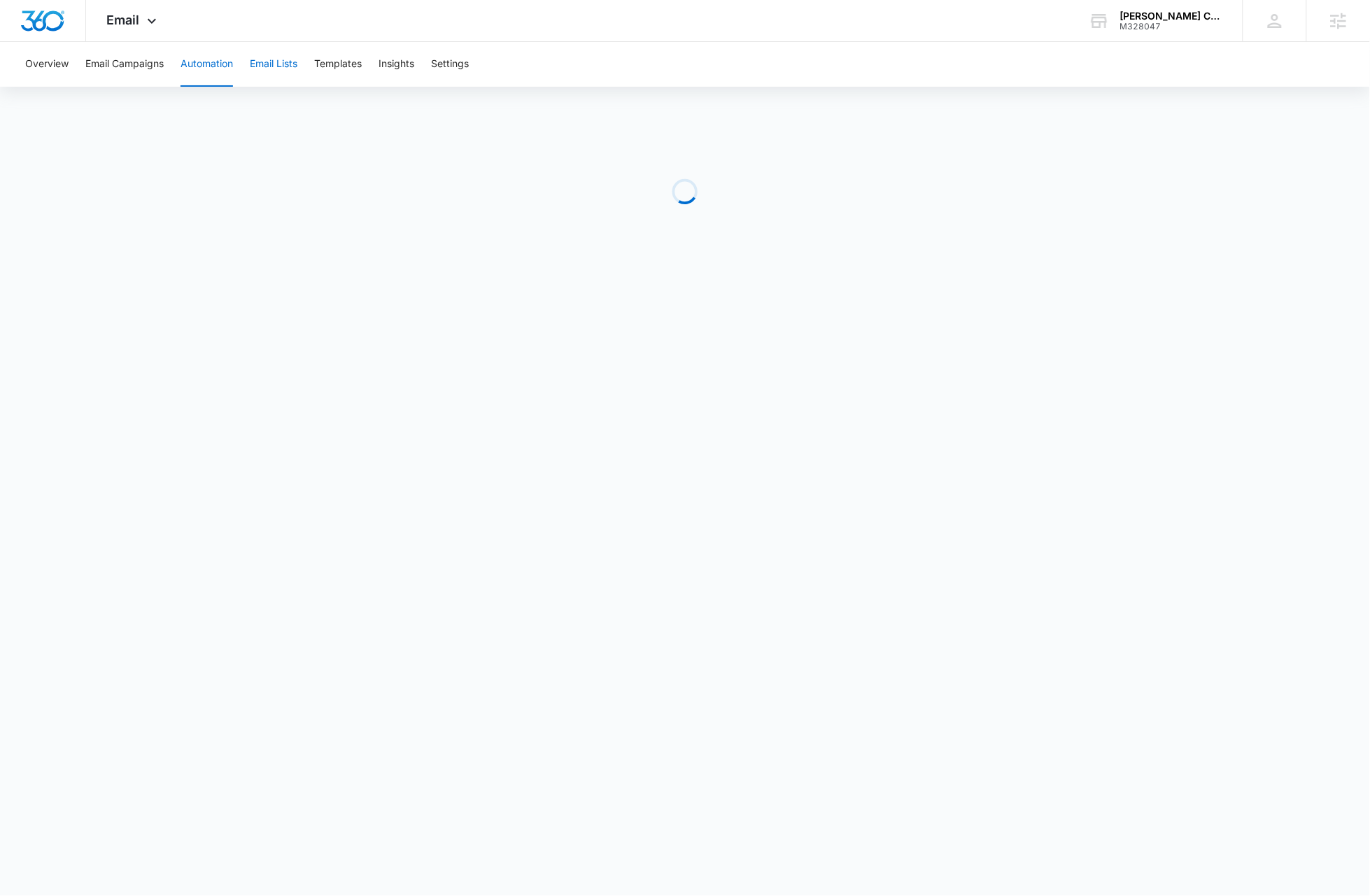
click at [293, 68] on button "Email Lists" at bounding box center [273, 64] width 48 height 44
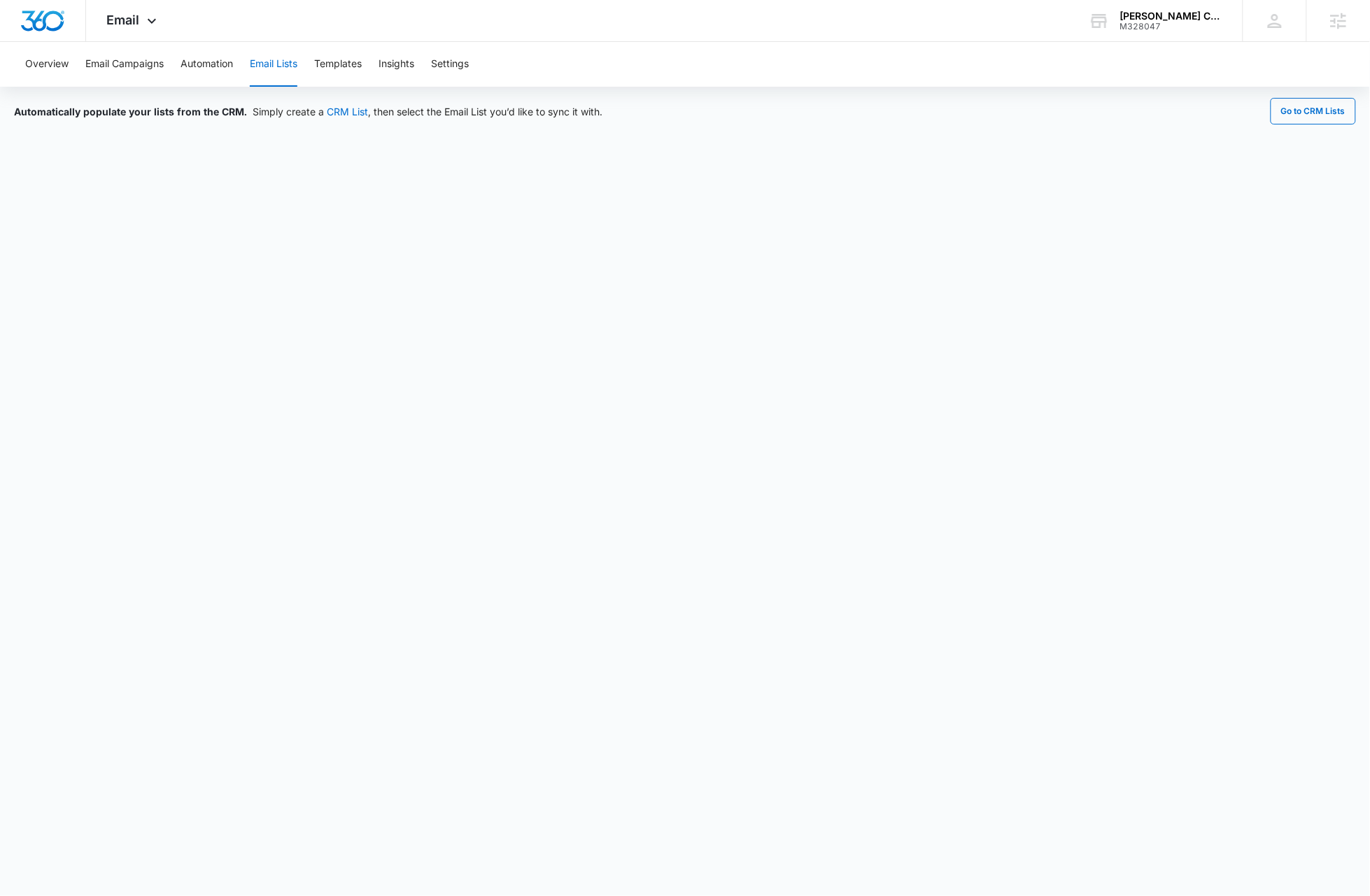
click at [284, 61] on button "Email Lists" at bounding box center [273, 64] width 48 height 44
click at [222, 61] on button "Automation" at bounding box center [206, 64] width 53 height 44
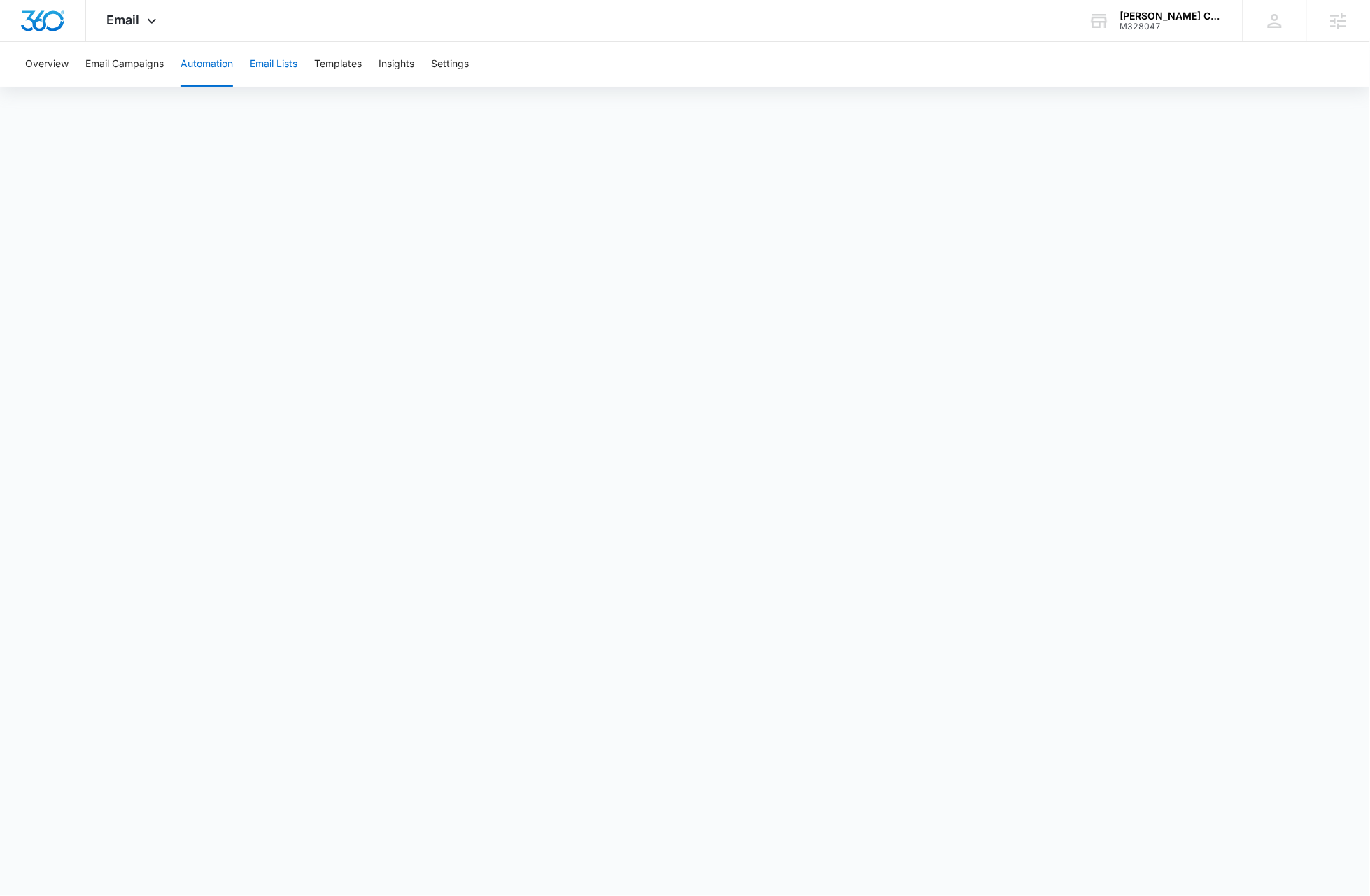
click at [291, 63] on button "Email Lists" at bounding box center [273, 64] width 48 height 44
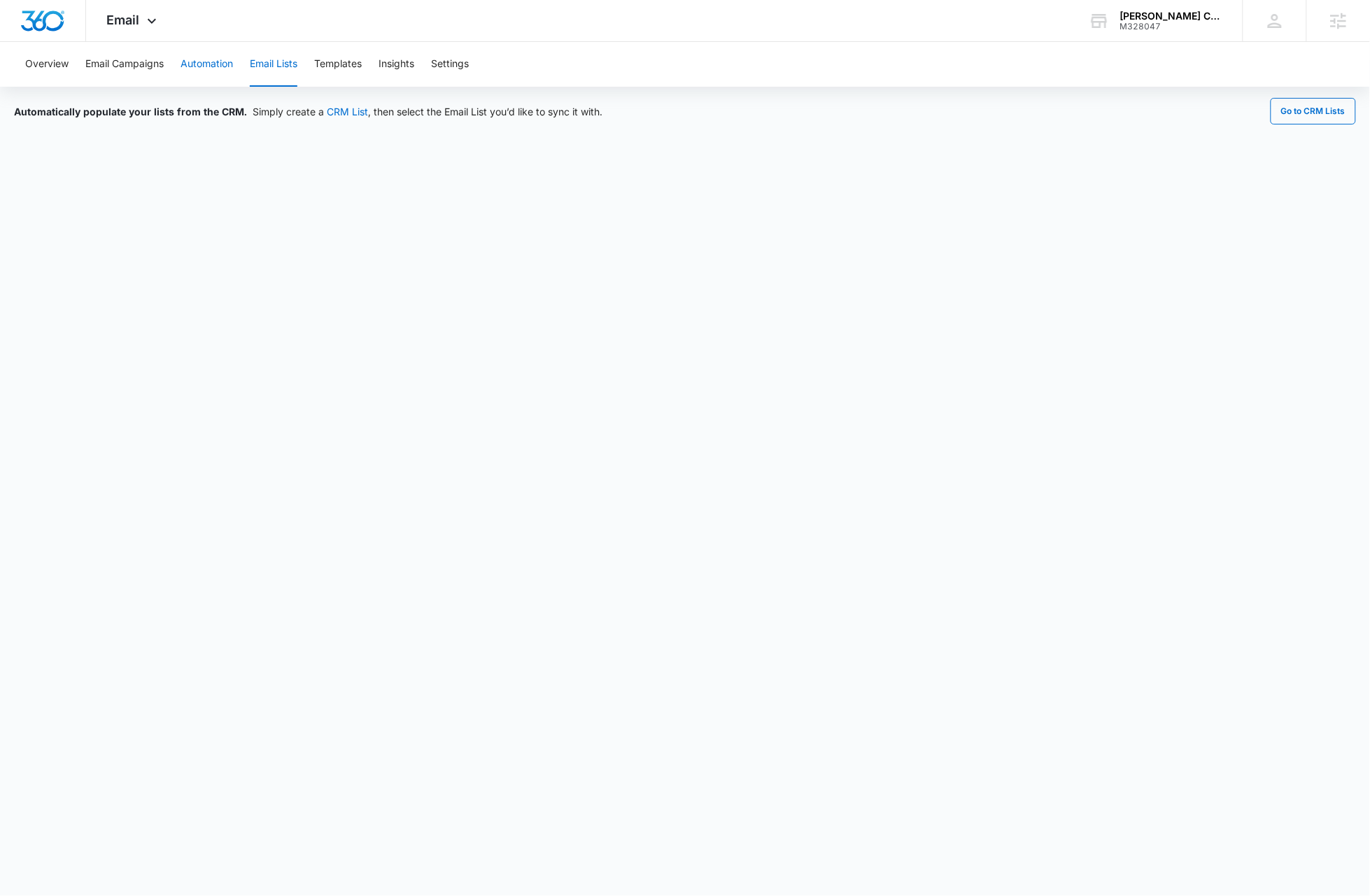
click at [215, 65] on button "Automation" at bounding box center [206, 64] width 53 height 44
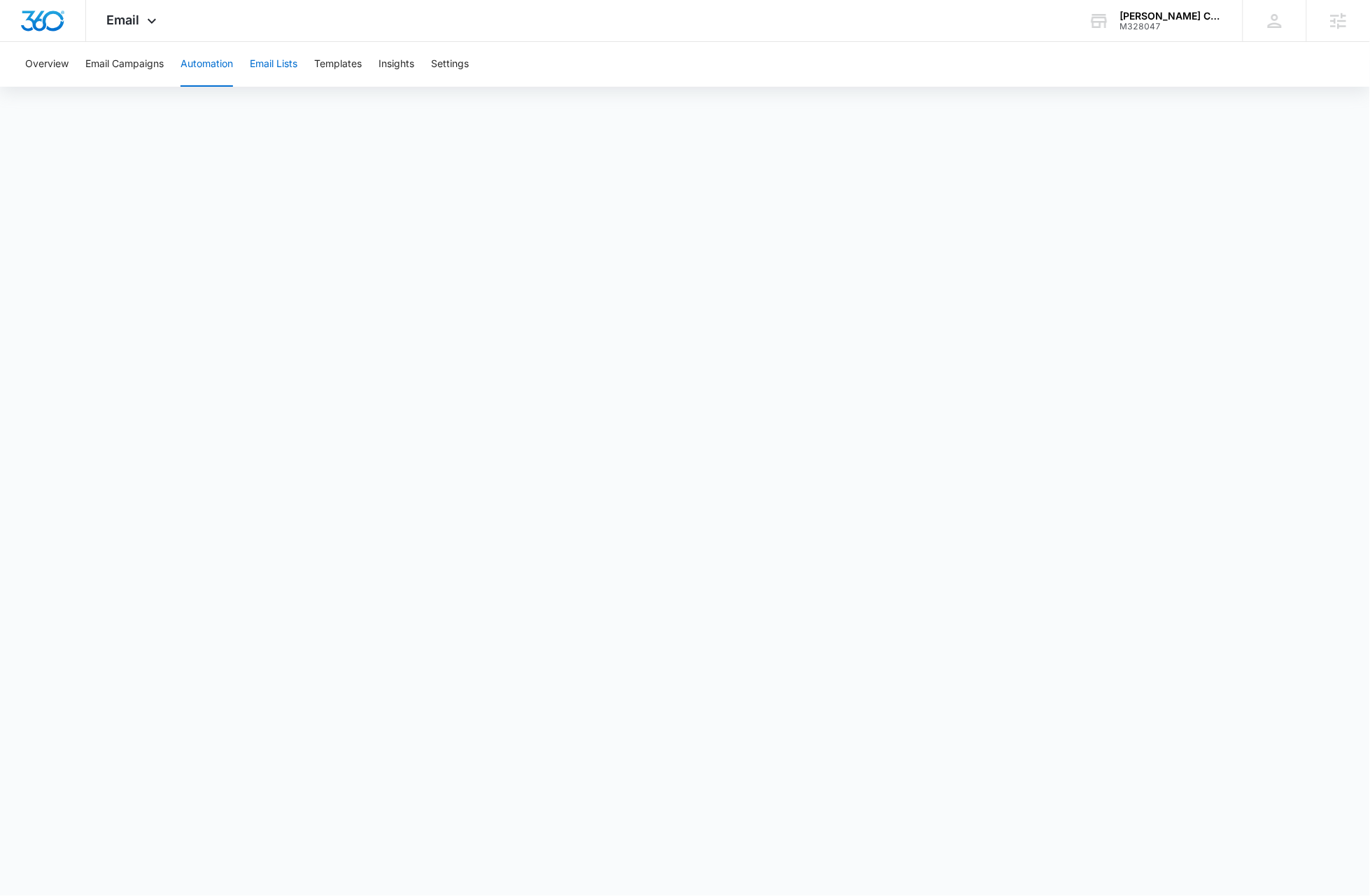
click at [287, 60] on button "Email Lists" at bounding box center [273, 64] width 48 height 44
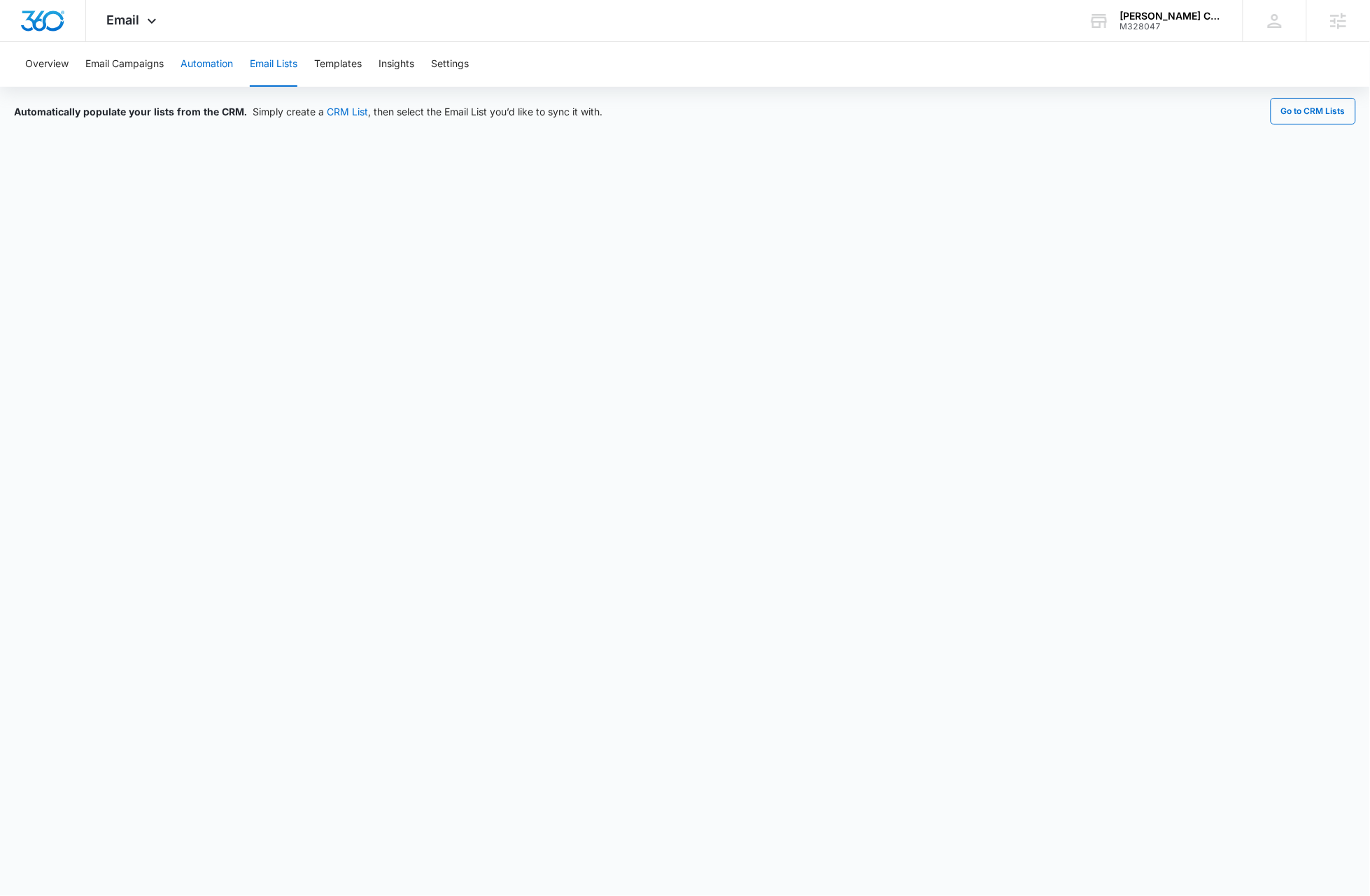
click at [192, 63] on button "Automation" at bounding box center [206, 64] width 53 height 44
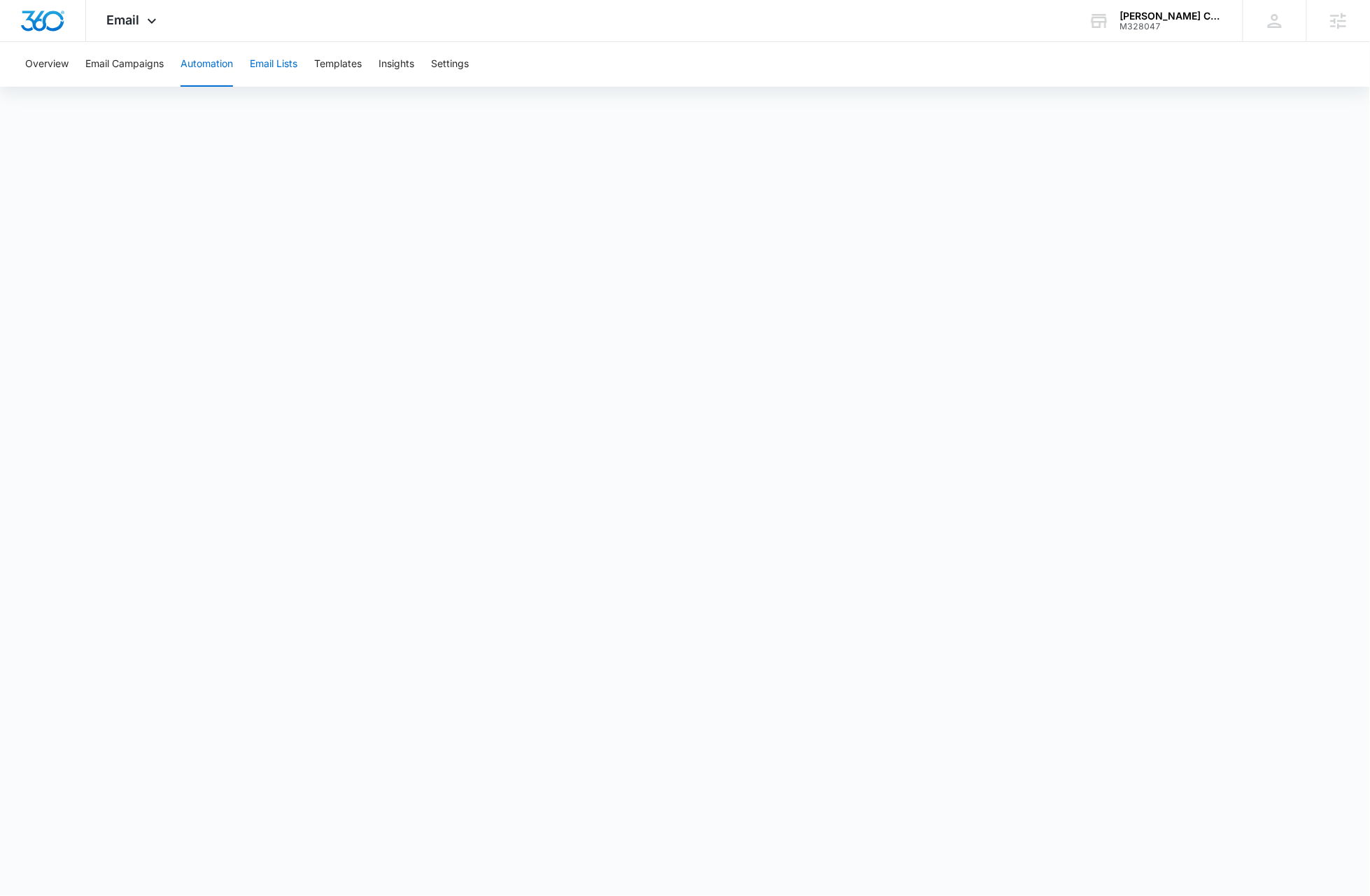
click at [262, 64] on button "Email Lists" at bounding box center [273, 64] width 48 height 44
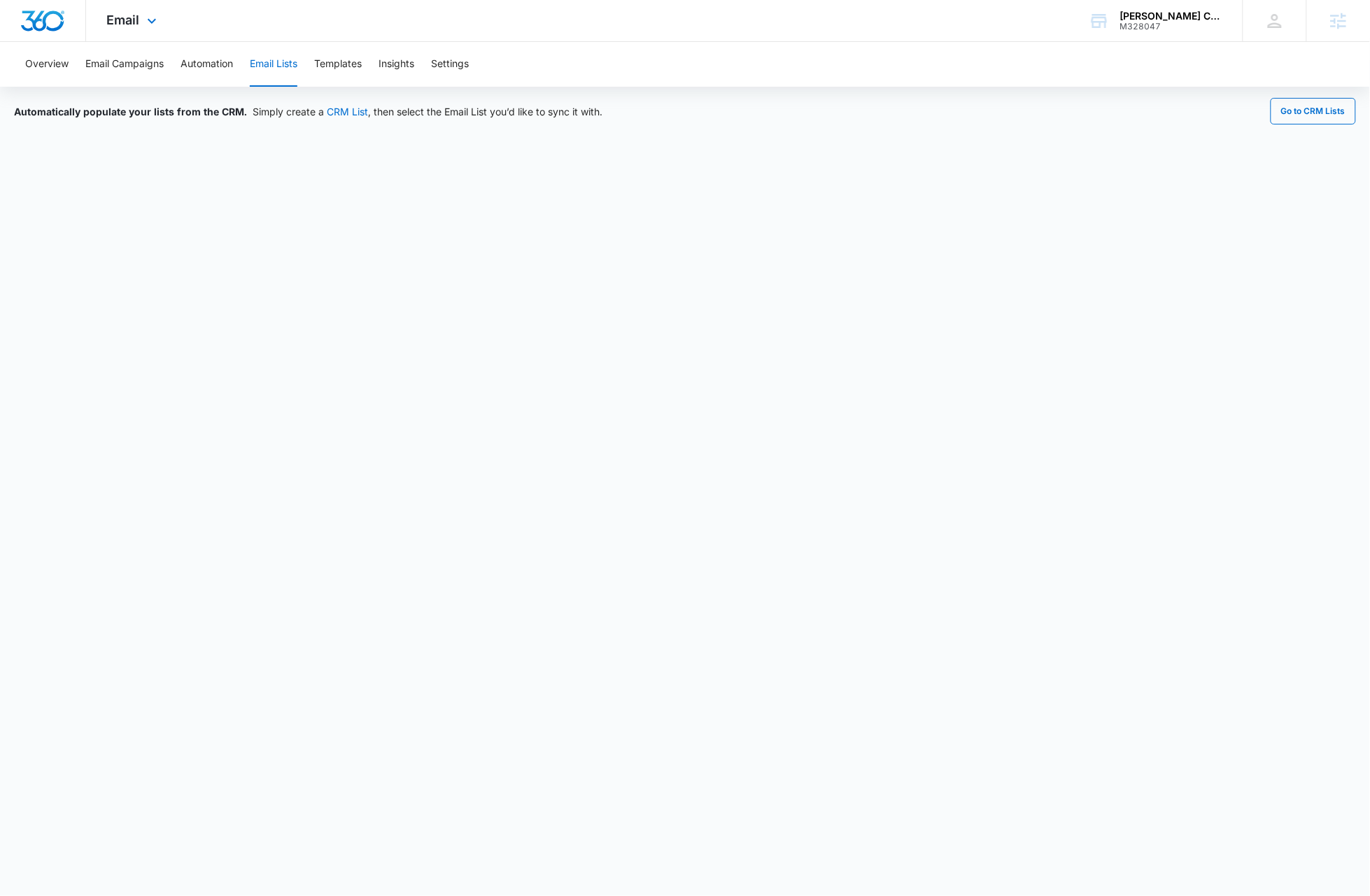
click at [55, 24] on img "Dashboard" at bounding box center [42, 21] width 44 height 21
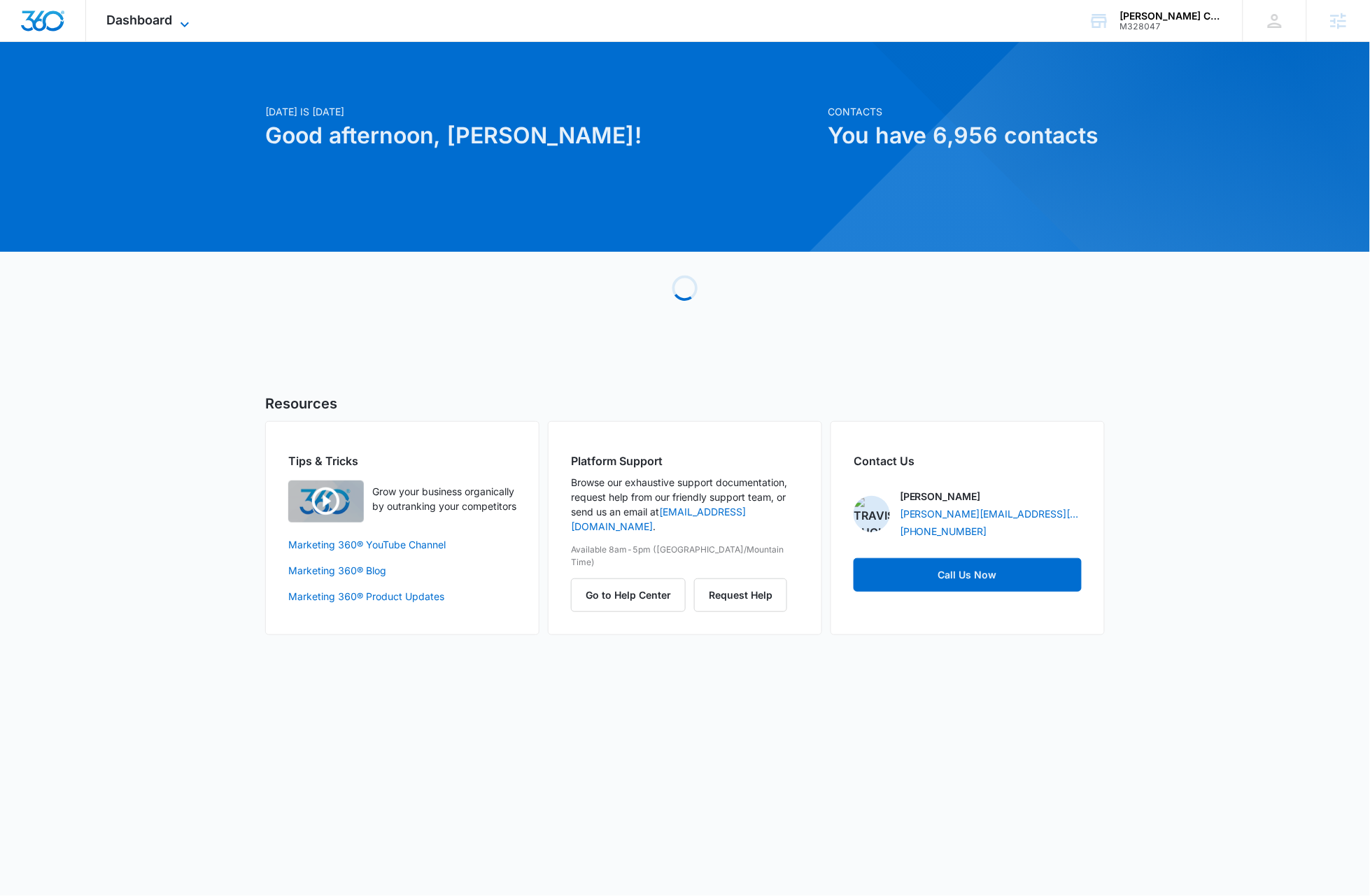
click at [182, 19] on icon at bounding box center [184, 24] width 17 height 17
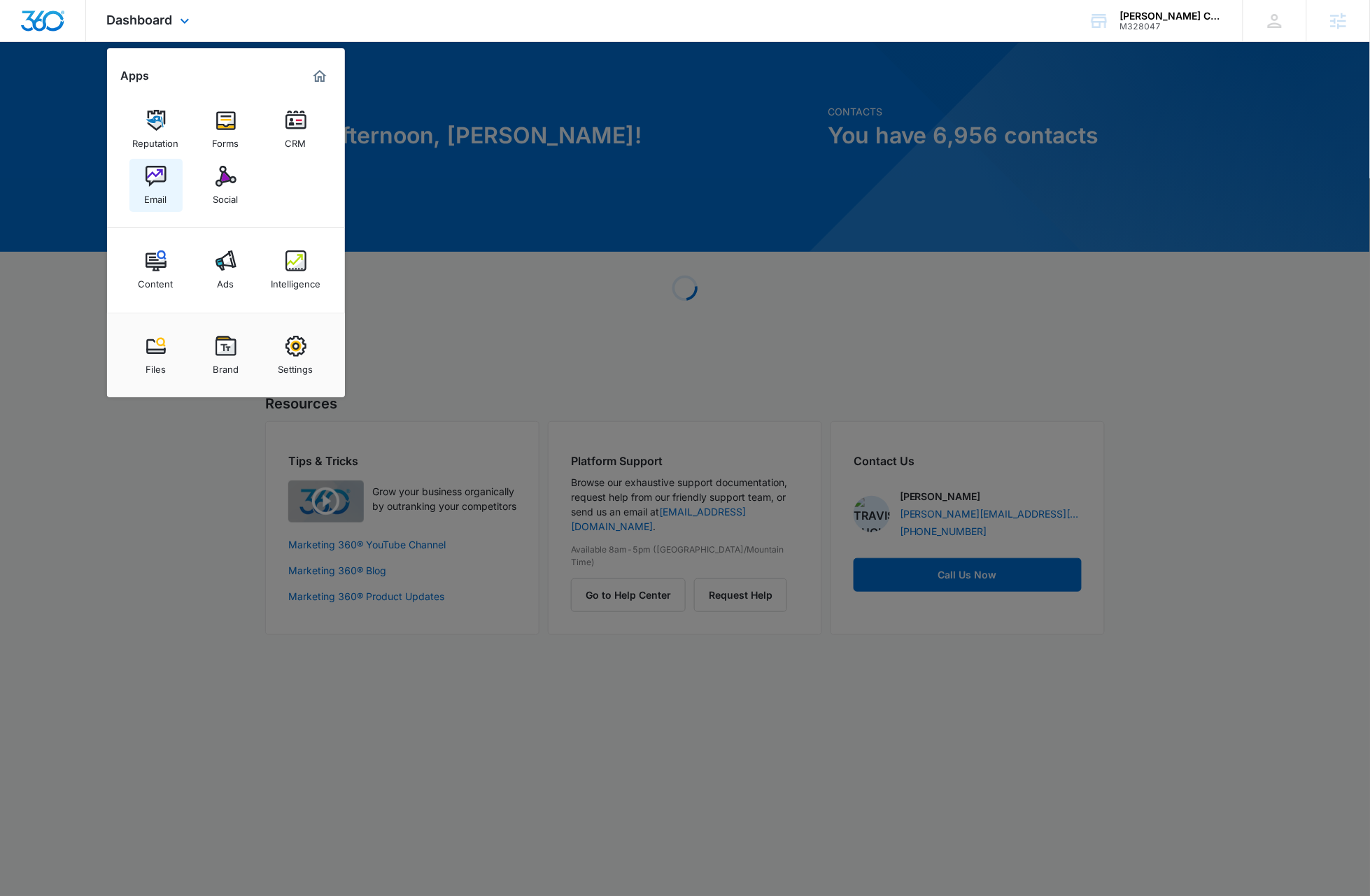
click at [159, 179] on img at bounding box center [156, 176] width 21 height 21
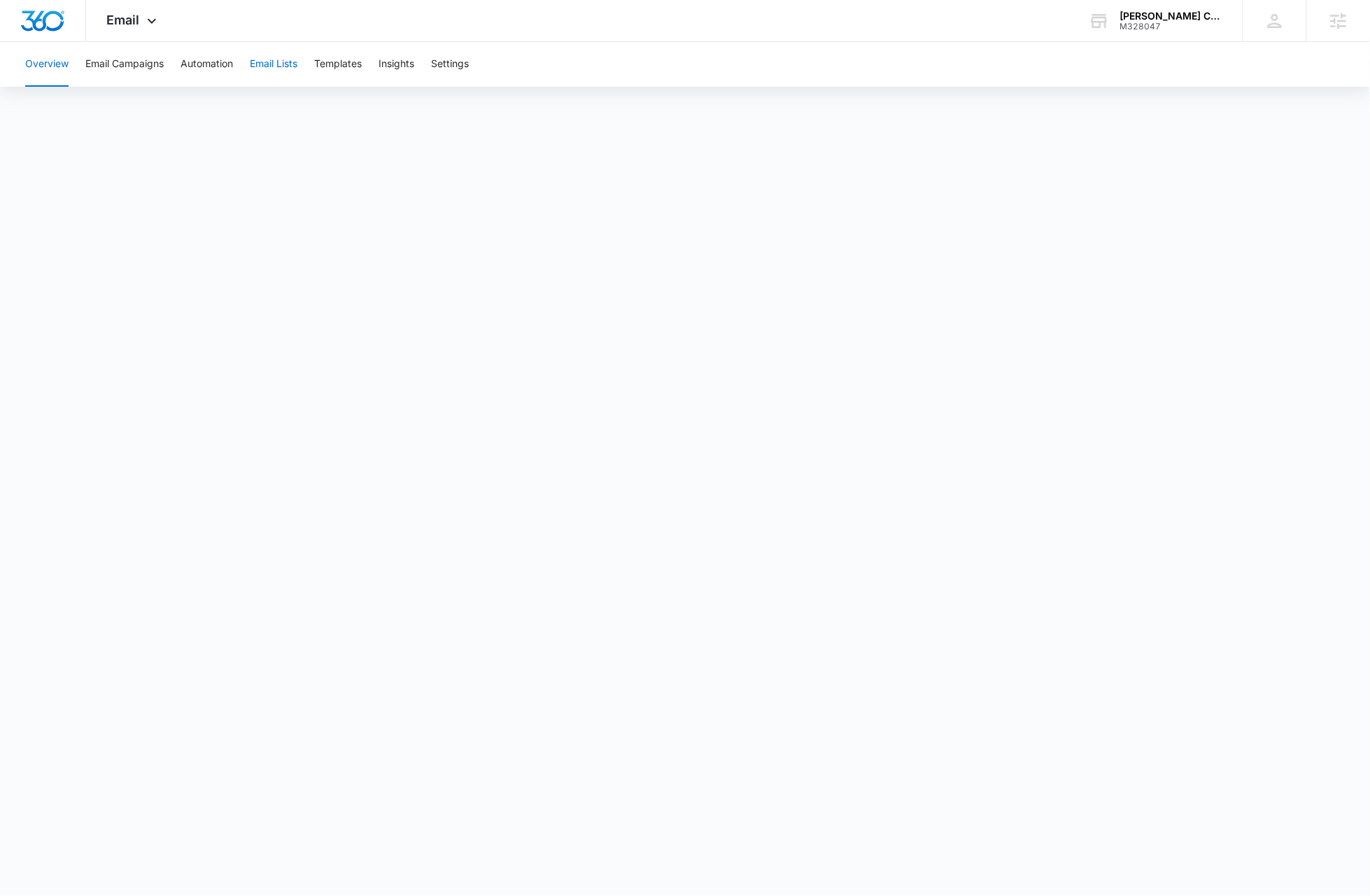
click at [289, 63] on button "Email Lists" at bounding box center [273, 64] width 48 height 44
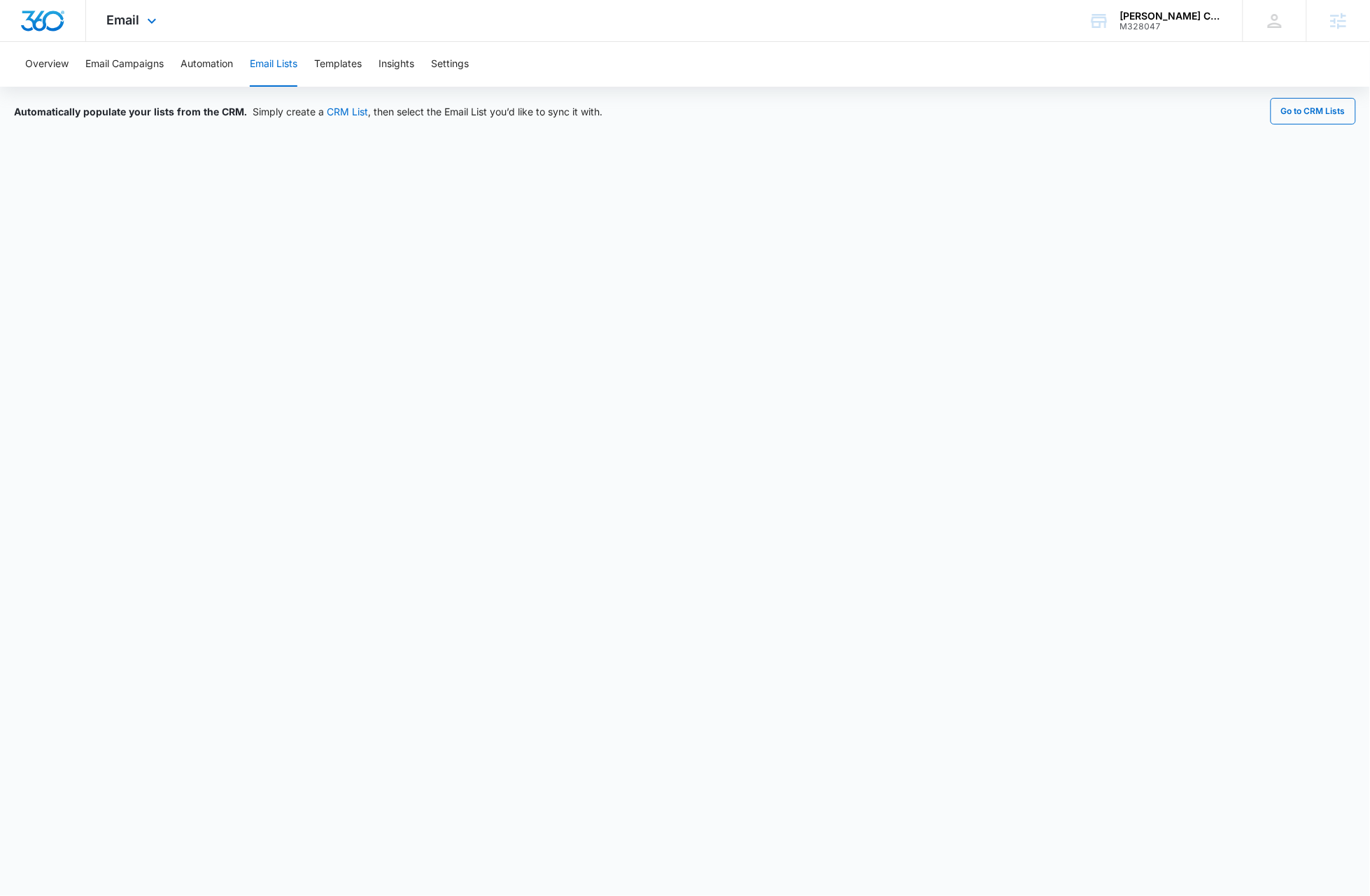
click at [44, 22] on img "Dashboard" at bounding box center [42, 21] width 44 height 21
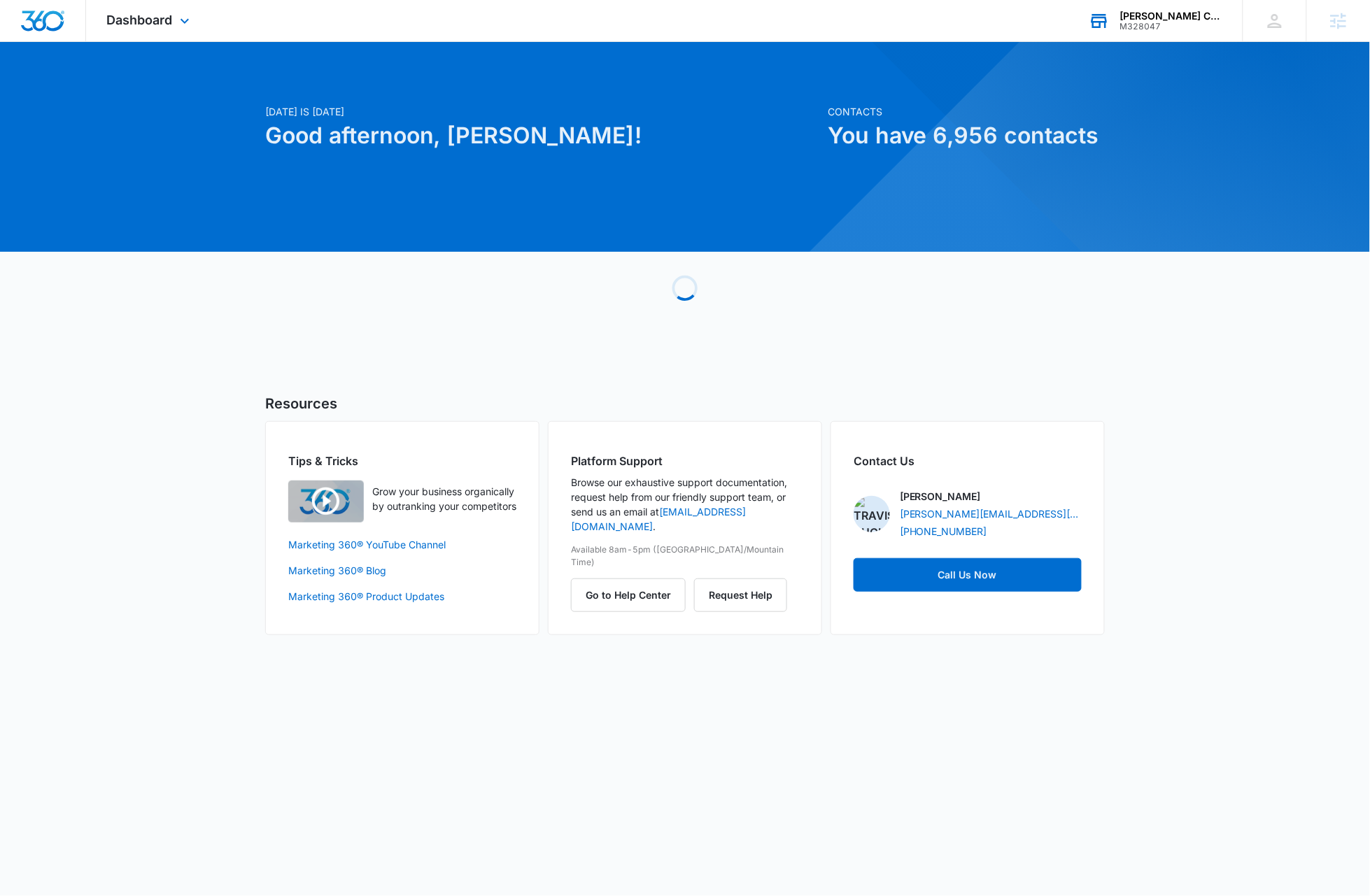
click at [1155, 22] on div "M328047" at bounding box center [1171, 27] width 102 height 10
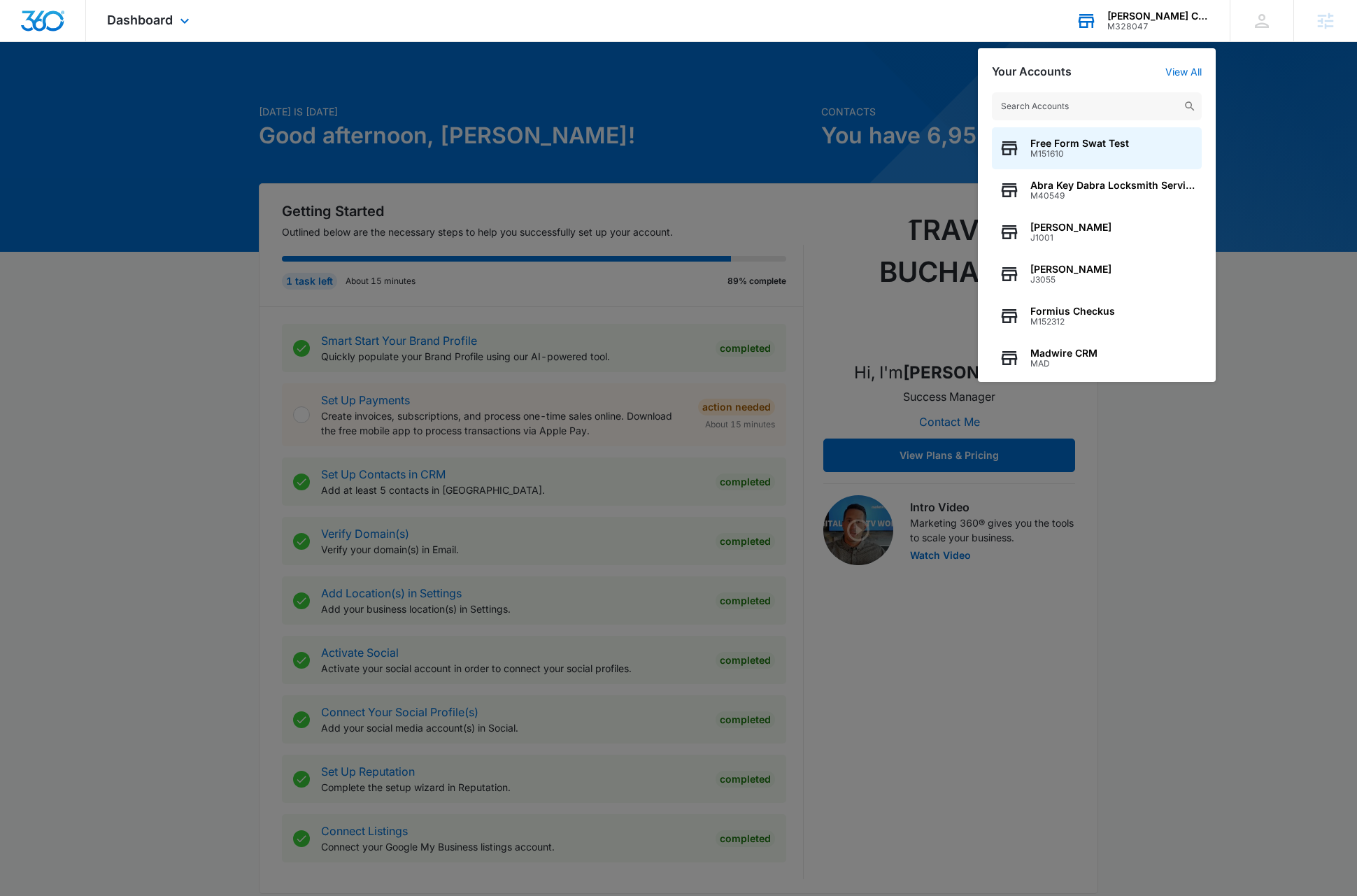
click at [1100, 106] on input "text" at bounding box center [1096, 106] width 210 height 28
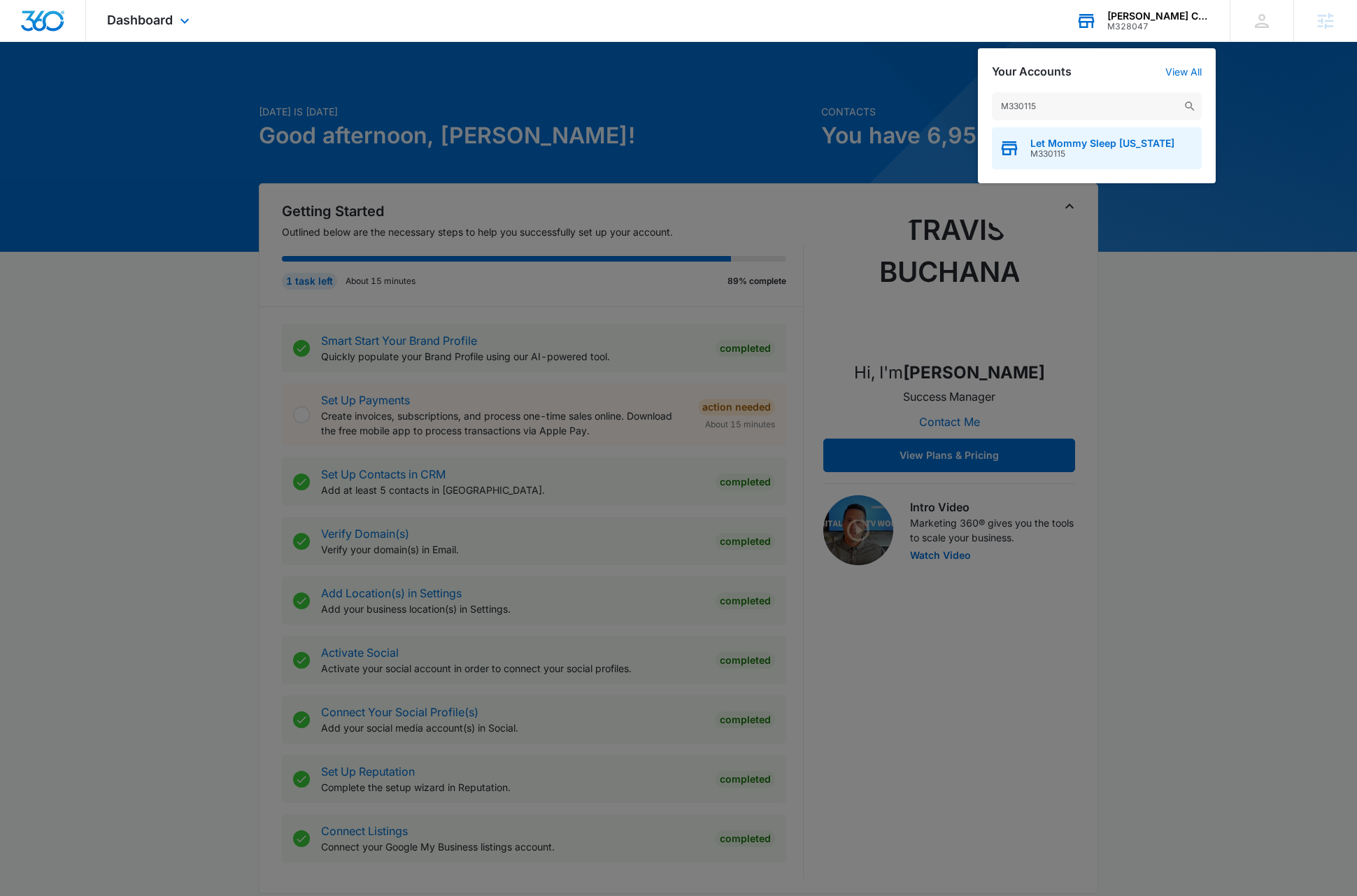
type input "M330115"
click at [1107, 152] on span "M330115" at bounding box center [1102, 154] width 144 height 10
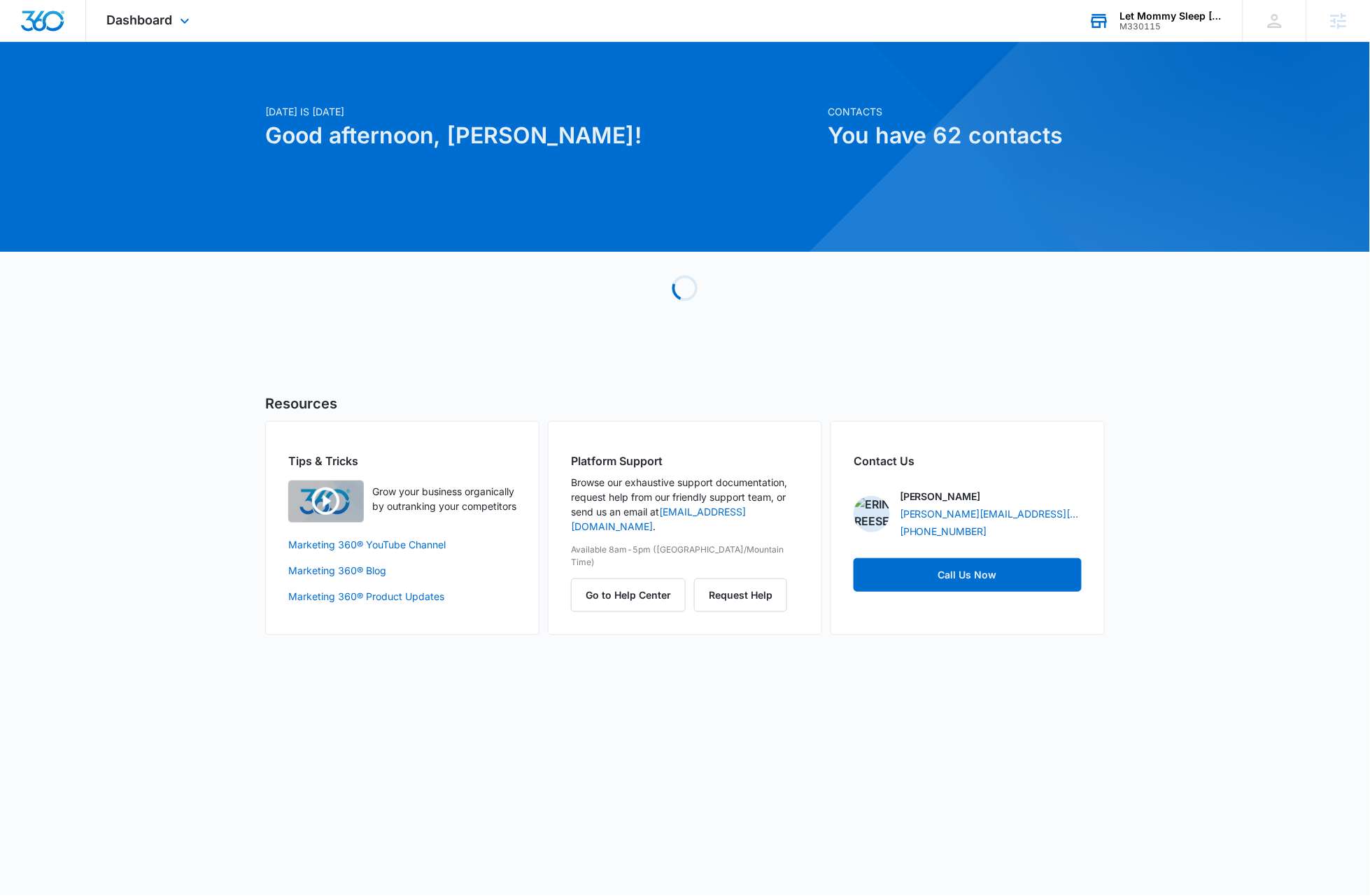
click at [436, 303] on div "Loading" at bounding box center [684, 288] width 839 height 210
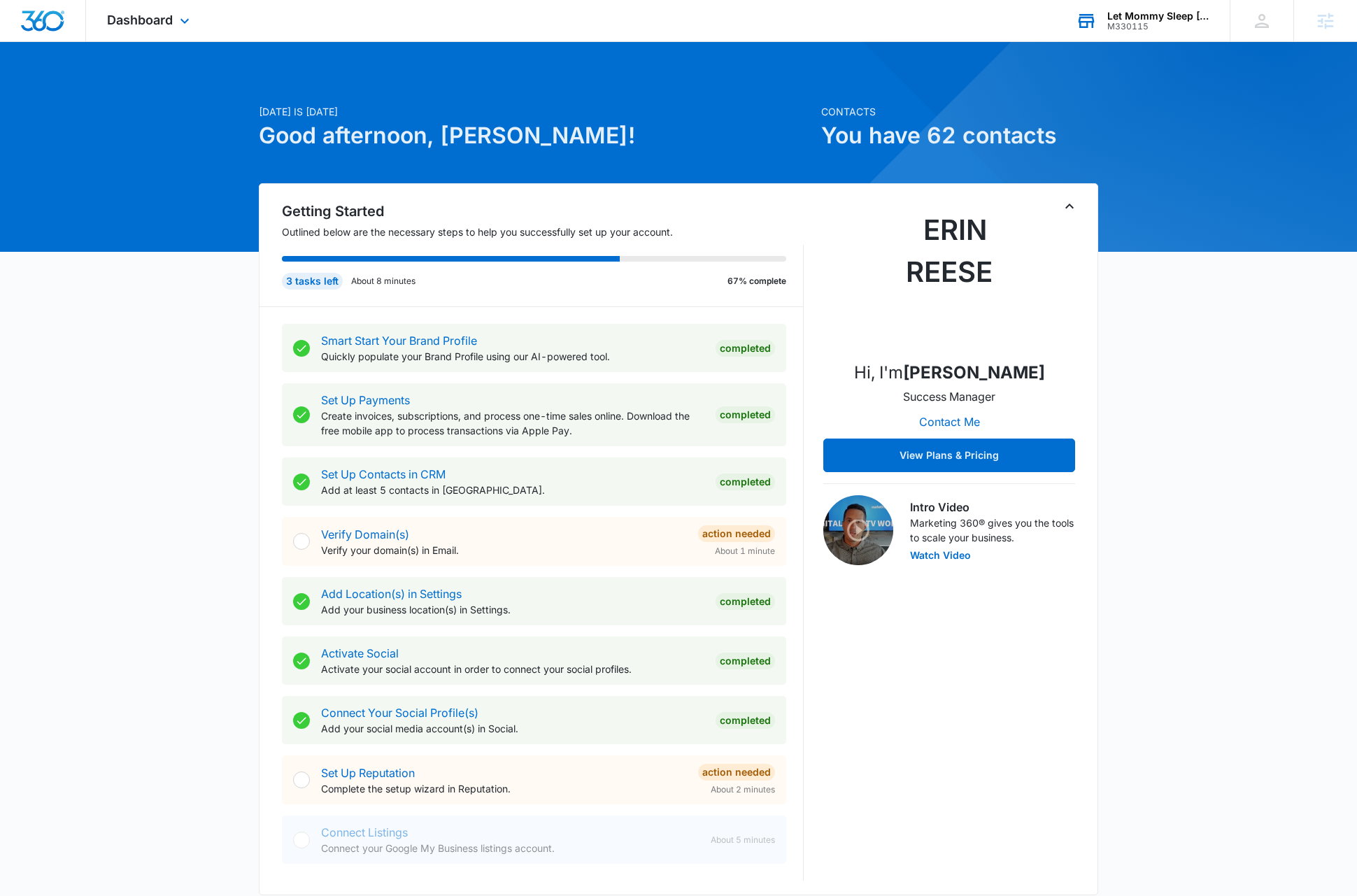
click at [1071, 203] on icon "Toggle Collapse" at bounding box center [1070, 206] width 17 height 17
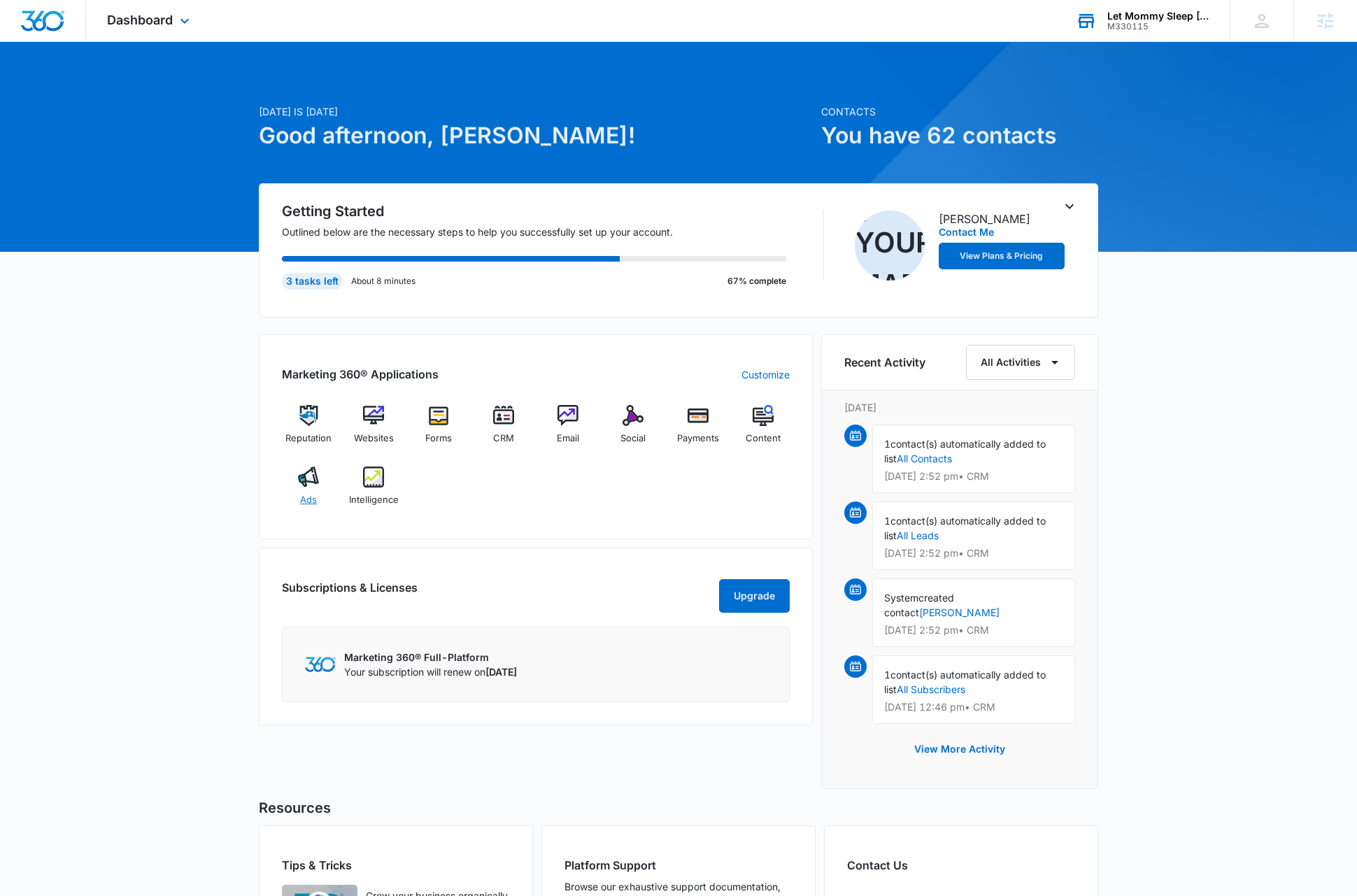
click at [306, 481] on img at bounding box center [308, 477] width 21 height 21
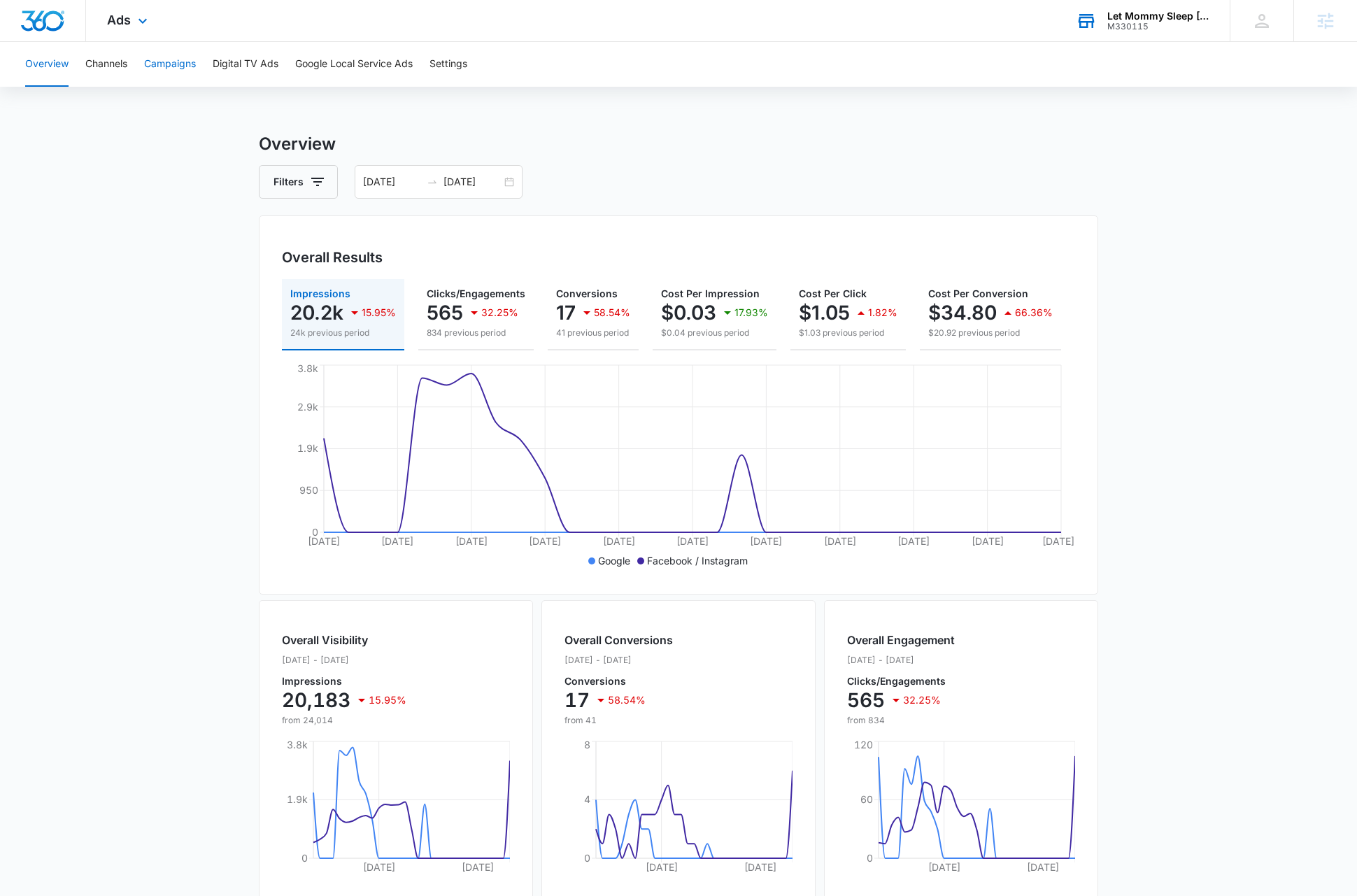
click at [178, 65] on button "Campaigns" at bounding box center [170, 64] width 52 height 44
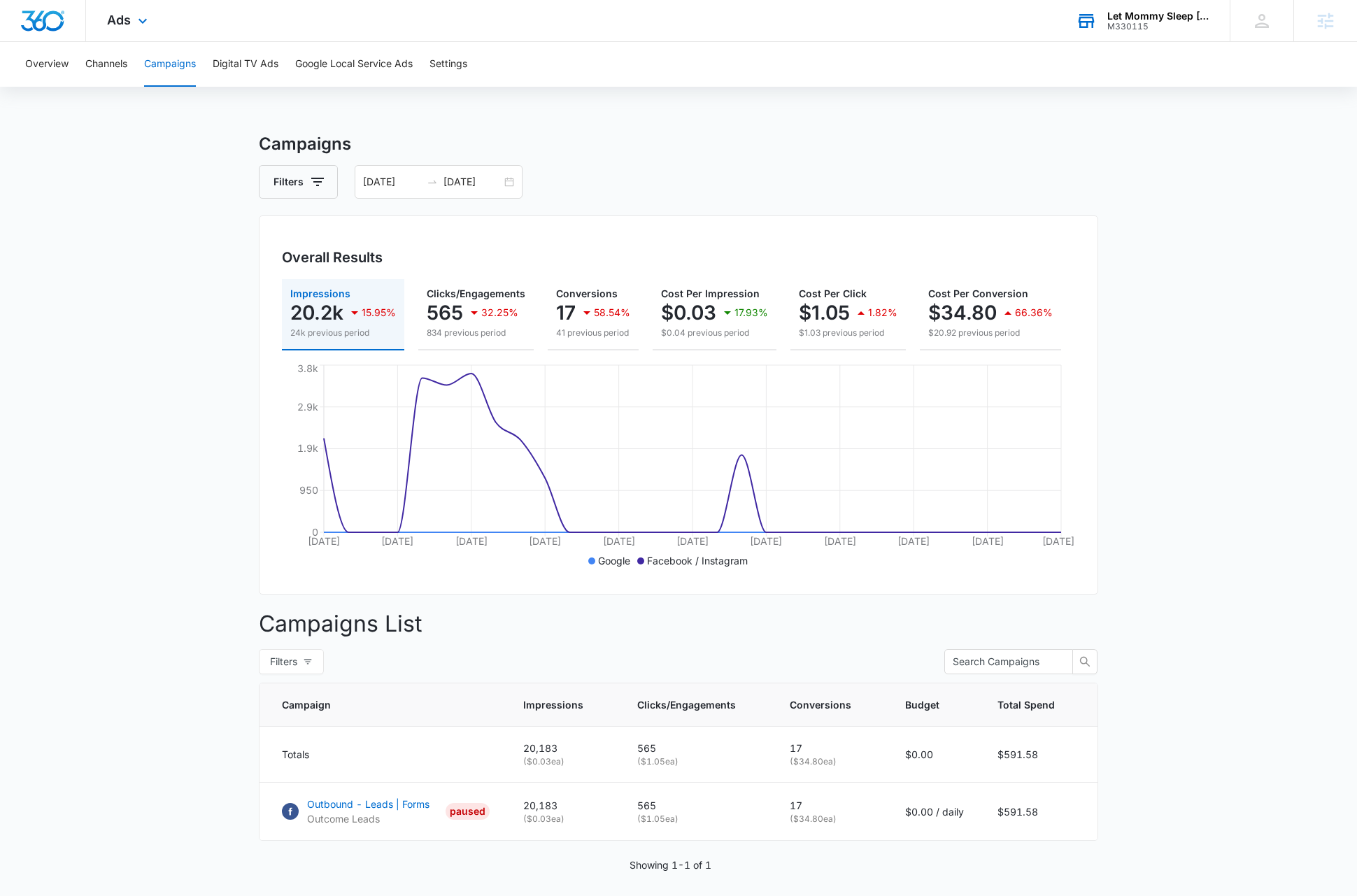
click at [1233, 381] on main "Campaigns Filters [DATE] [DATE] Overall Results Impressions 20.2k 15.95% 24k pr…" at bounding box center [678, 536] width 1357 height 808
click at [132, 22] on div "Ads Apps Reputation Websites Forms CRM Email Social Payments Content Ads Intell…" at bounding box center [129, 20] width 86 height 41
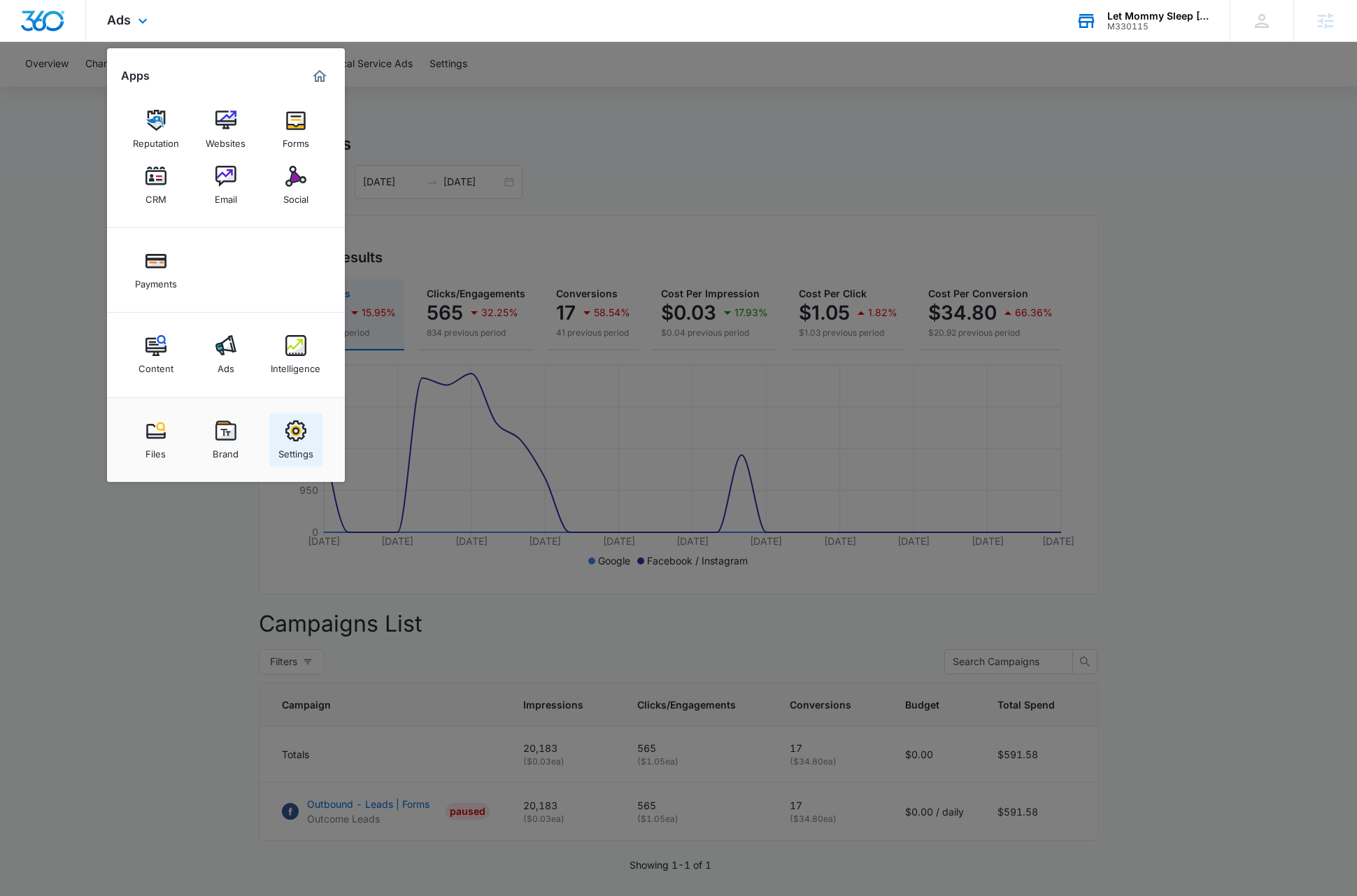
click at [299, 442] on div "Settings" at bounding box center [296, 450] width 35 height 18
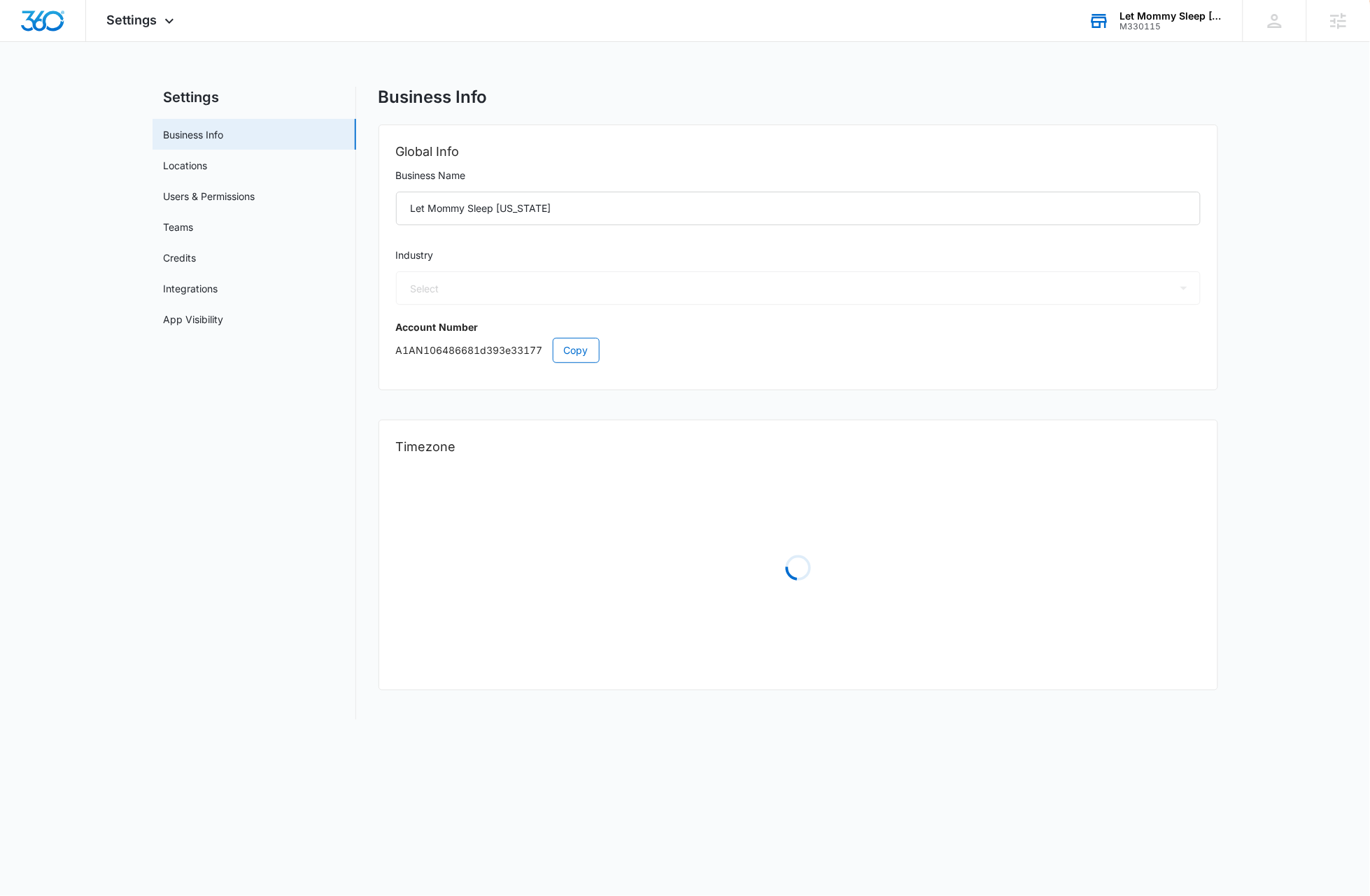
select select "27"
select select "US"
select select "America/[GEOGRAPHIC_DATA]"
click at [581, 350] on span "Copy" at bounding box center [575, 350] width 24 height 15
click at [577, 348] on span "Copy" at bounding box center [575, 350] width 24 height 15
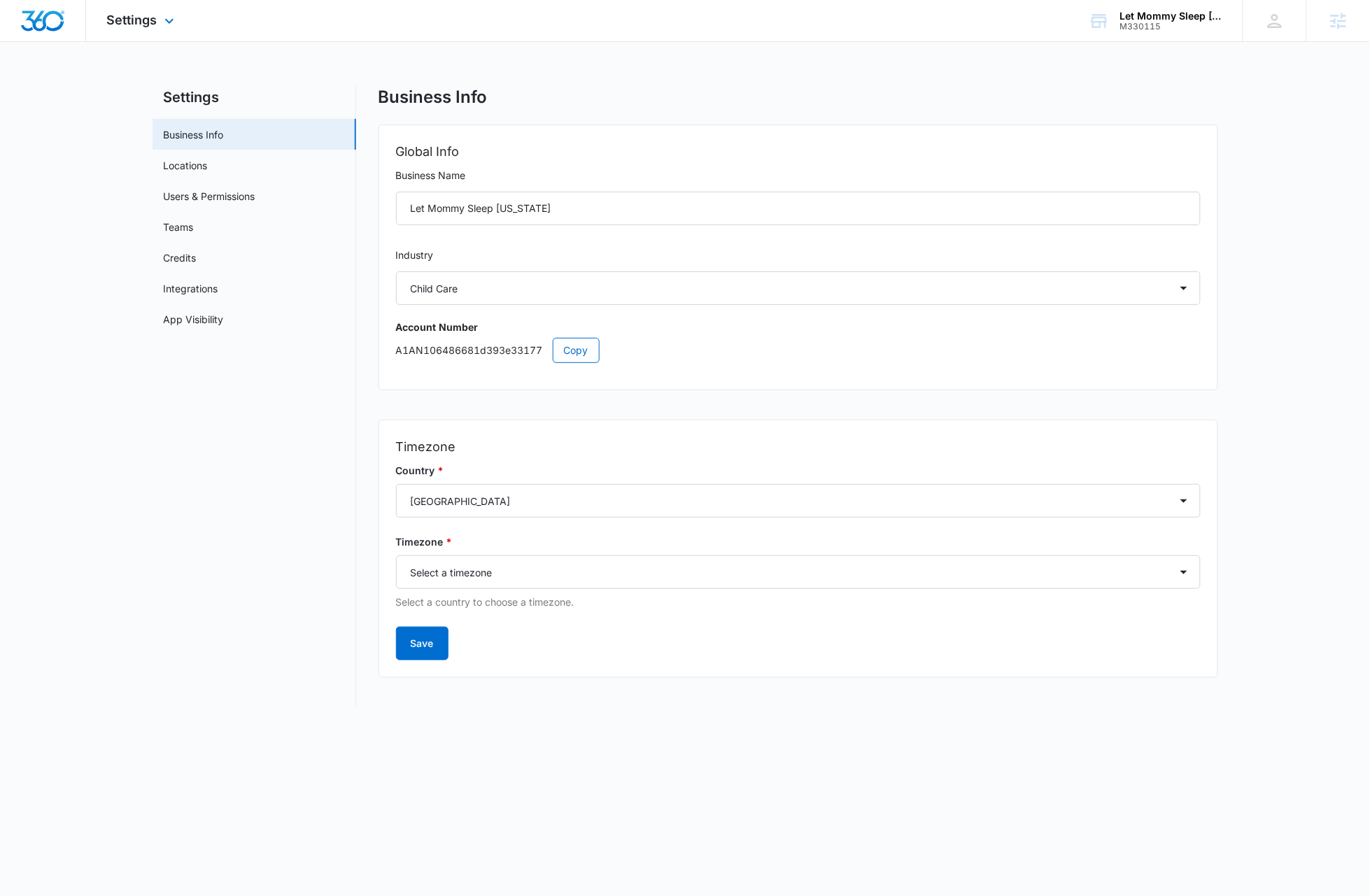
click at [49, 12] on img "Dashboard" at bounding box center [42, 21] width 44 height 21
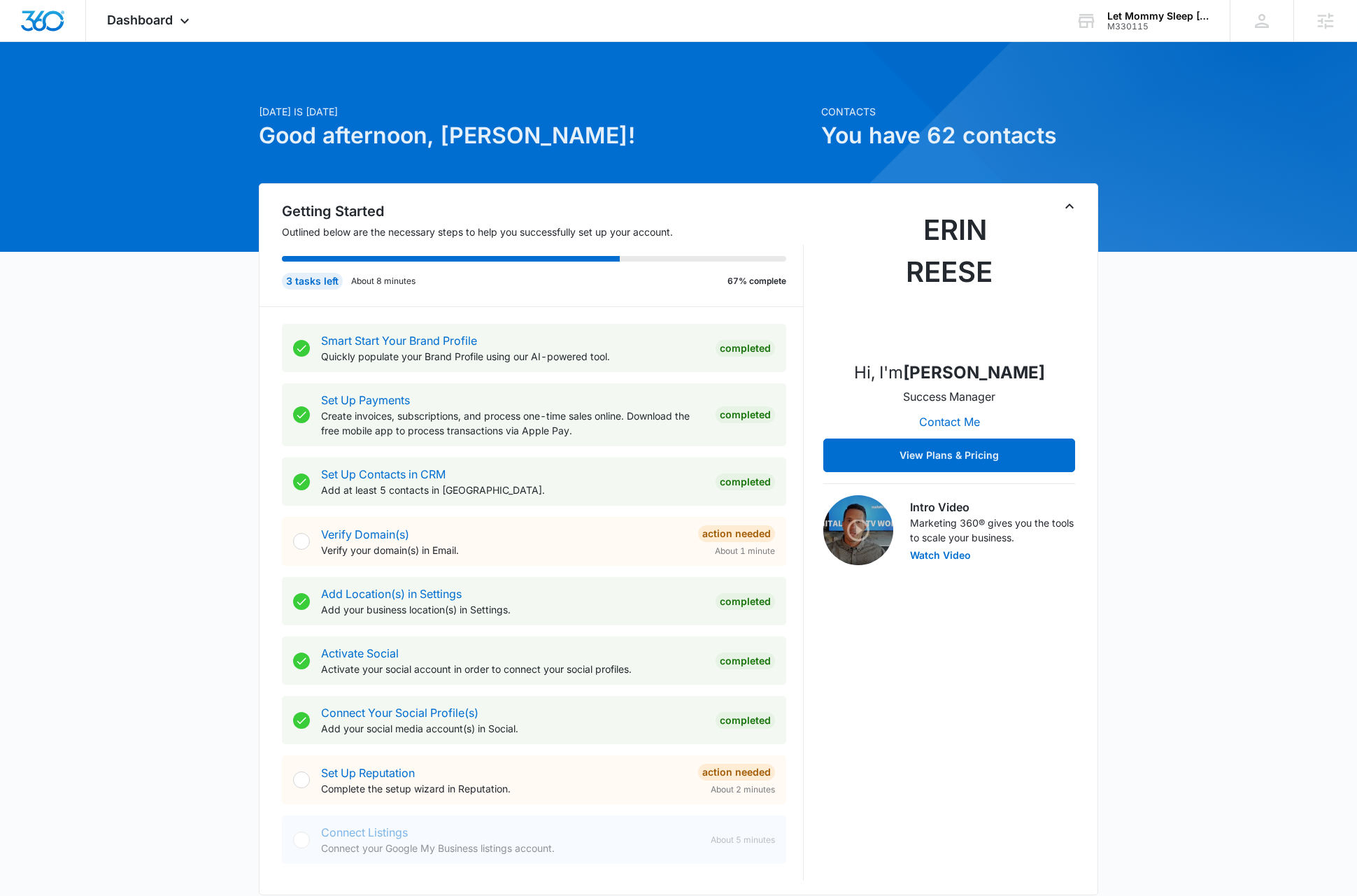
click at [1071, 210] on icon "Toggle Collapse" at bounding box center [1070, 206] width 17 height 17
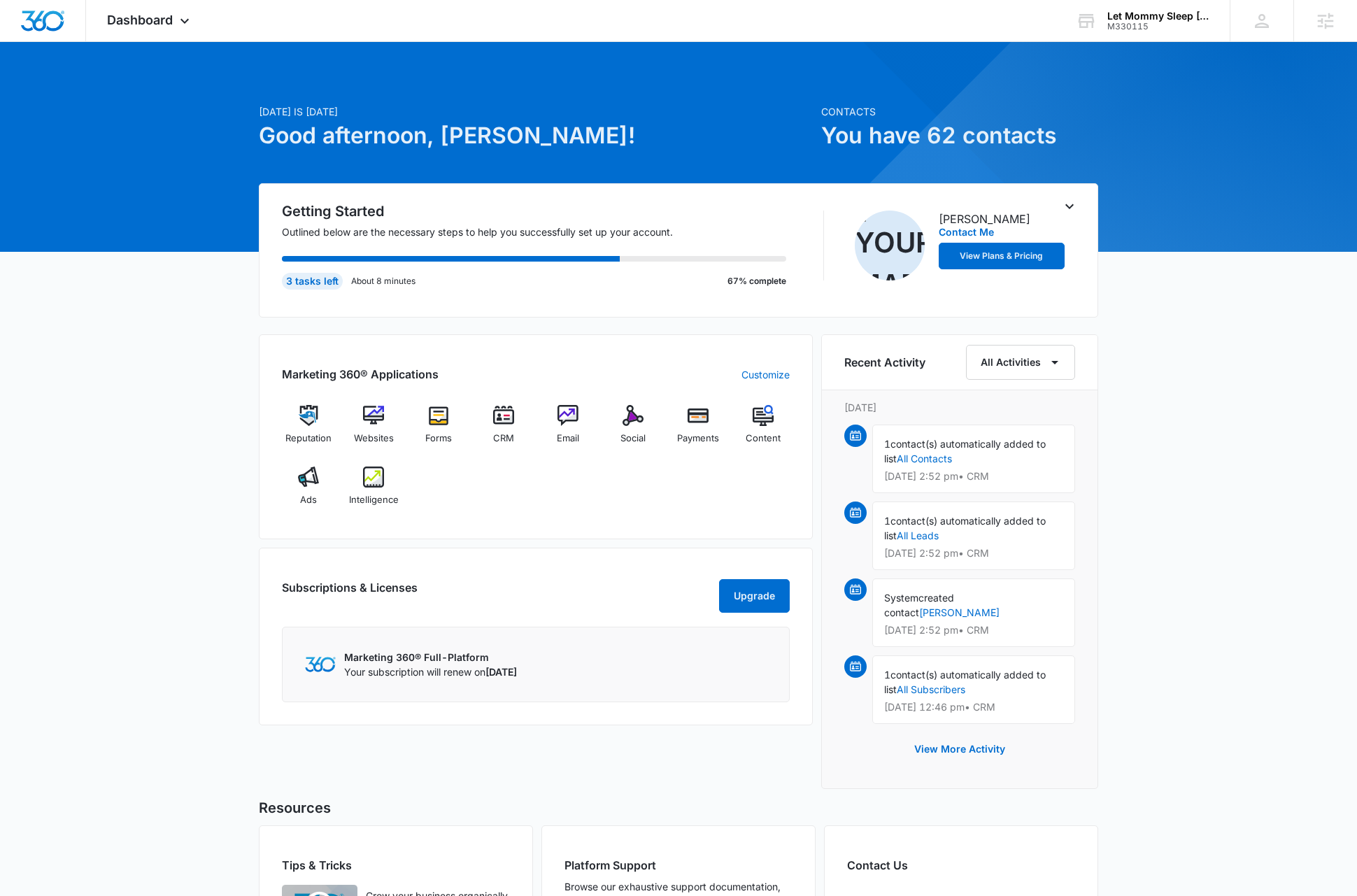
click at [154, 503] on div "[DATE] is [DATE] Good afternoon, [PERSON_NAME]! Contacts You have 62 contacts G…" at bounding box center [678, 557] width 1357 height 997
click at [310, 480] on img at bounding box center [308, 477] width 21 height 21
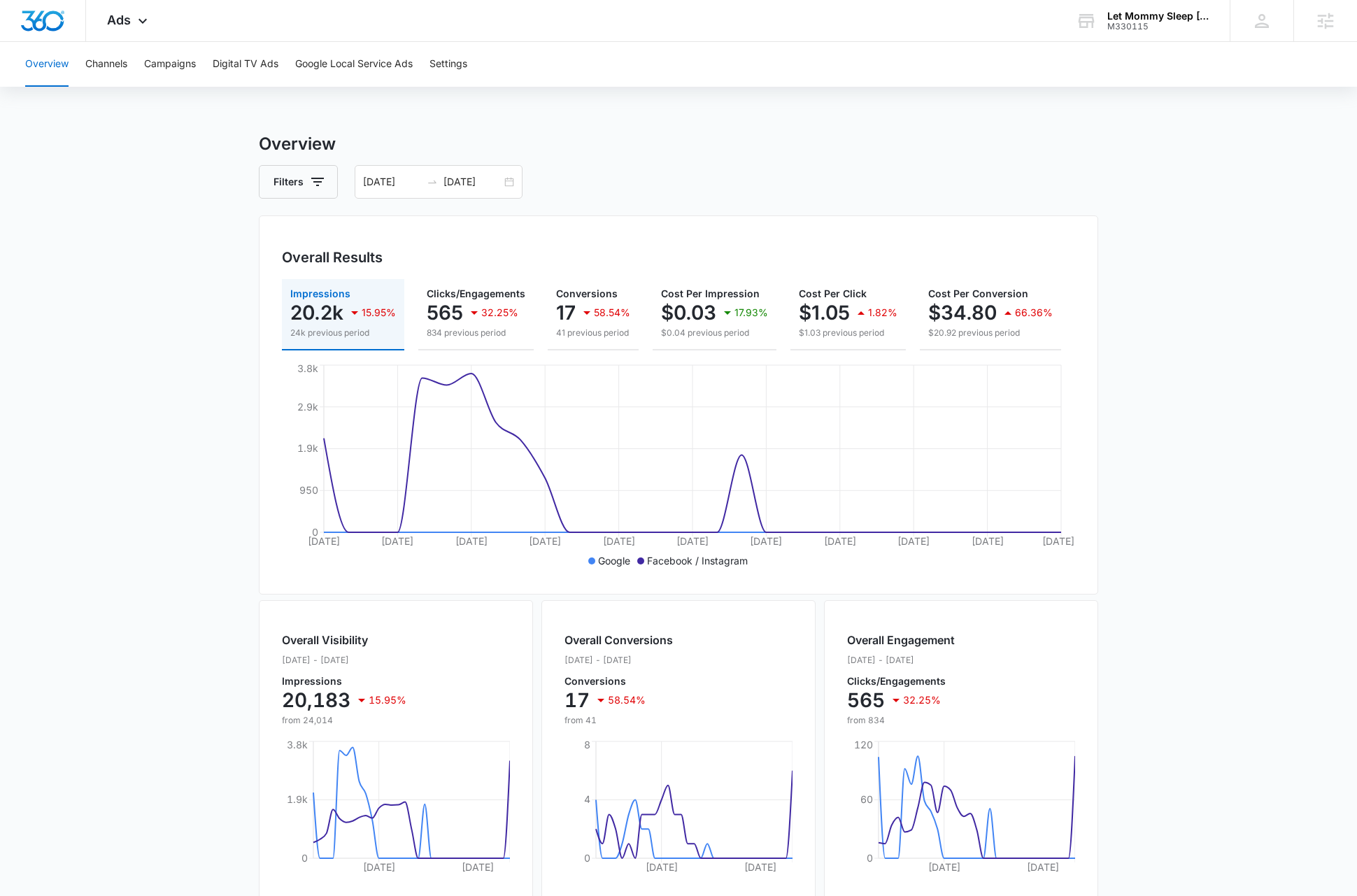
click at [142, 522] on main "Overview Filters [DATE] [DATE] Overall Results Impressions 20.2k 15.95% 24k pre…" at bounding box center [678, 634] width 1357 height 1004
